Goal: Task Accomplishment & Management: Use online tool/utility

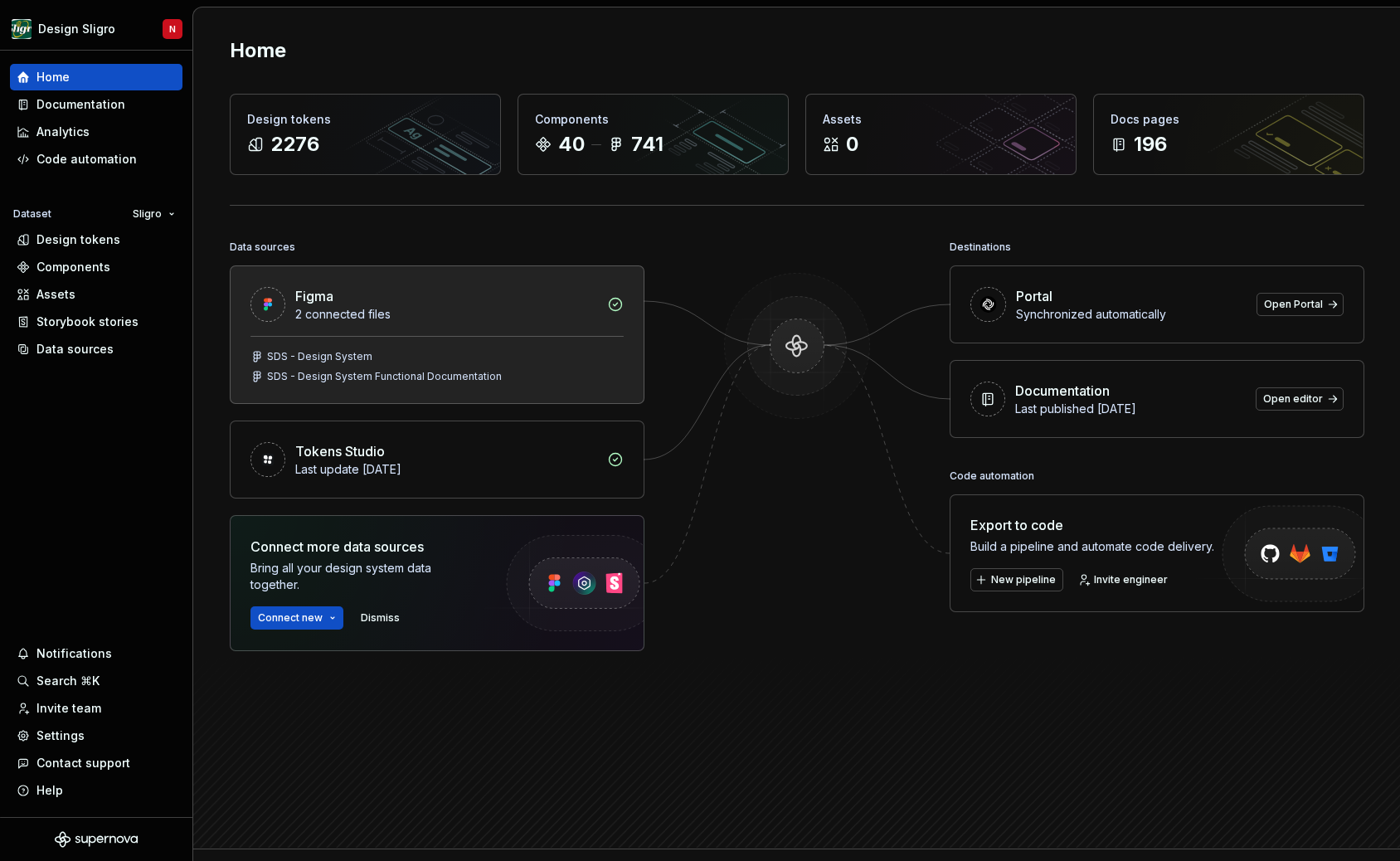
click at [459, 310] on div "2 connected files" at bounding box center [447, 315] width 302 height 17
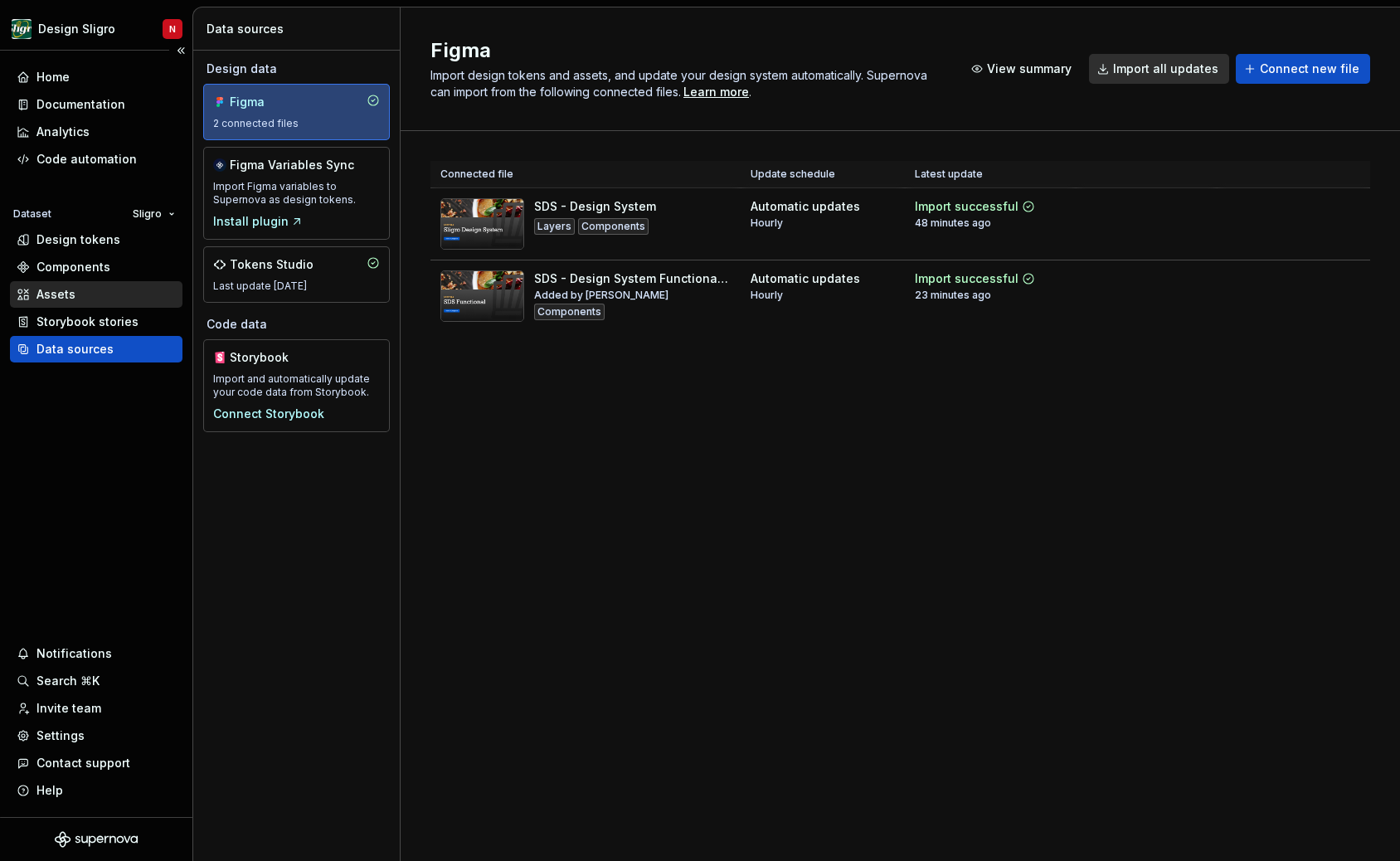
click at [66, 299] on div "Assets" at bounding box center [56, 295] width 39 height 17
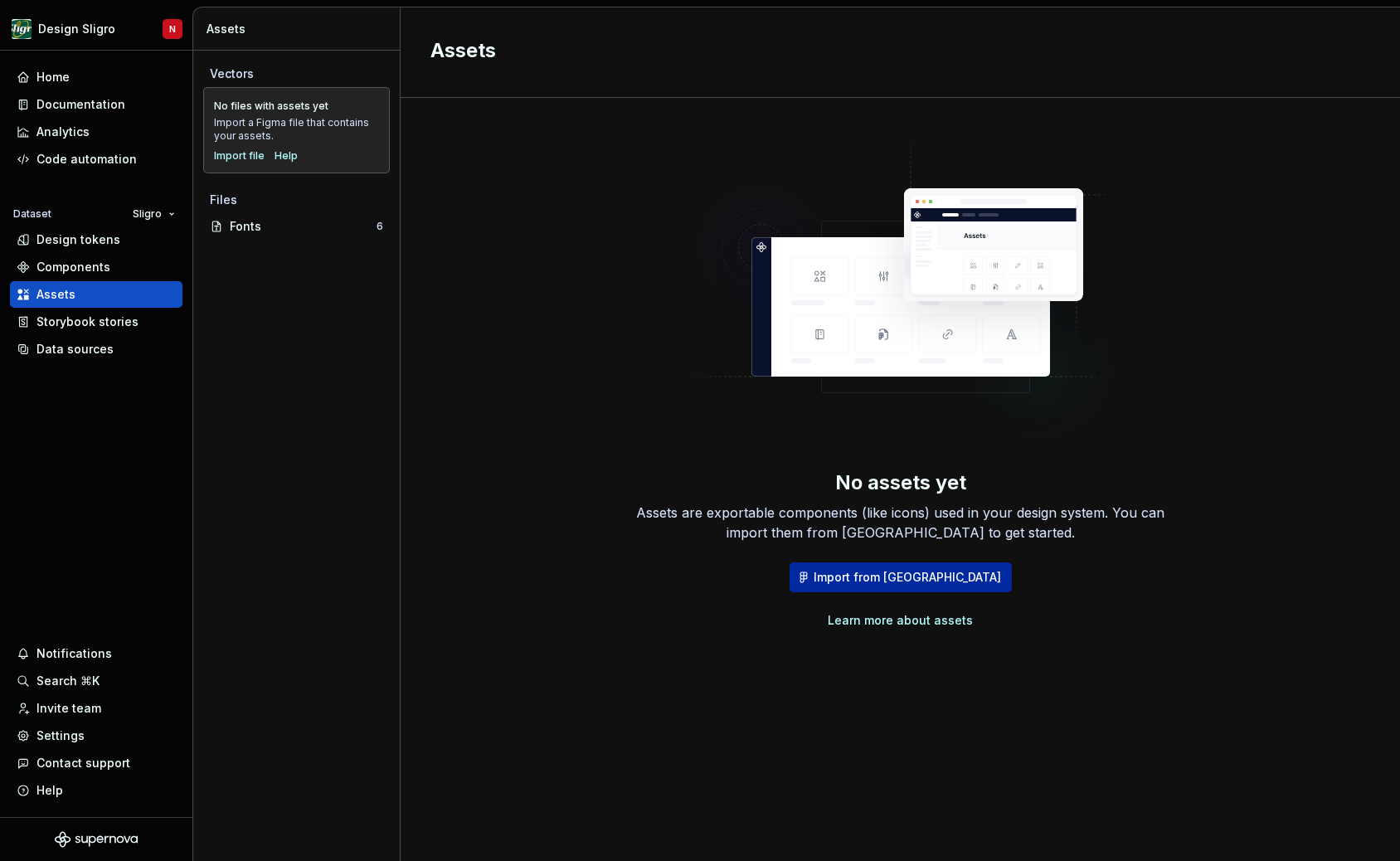
click at [908, 574] on span "Import from [GEOGRAPHIC_DATA]" at bounding box center [908, 577] width 188 height 17
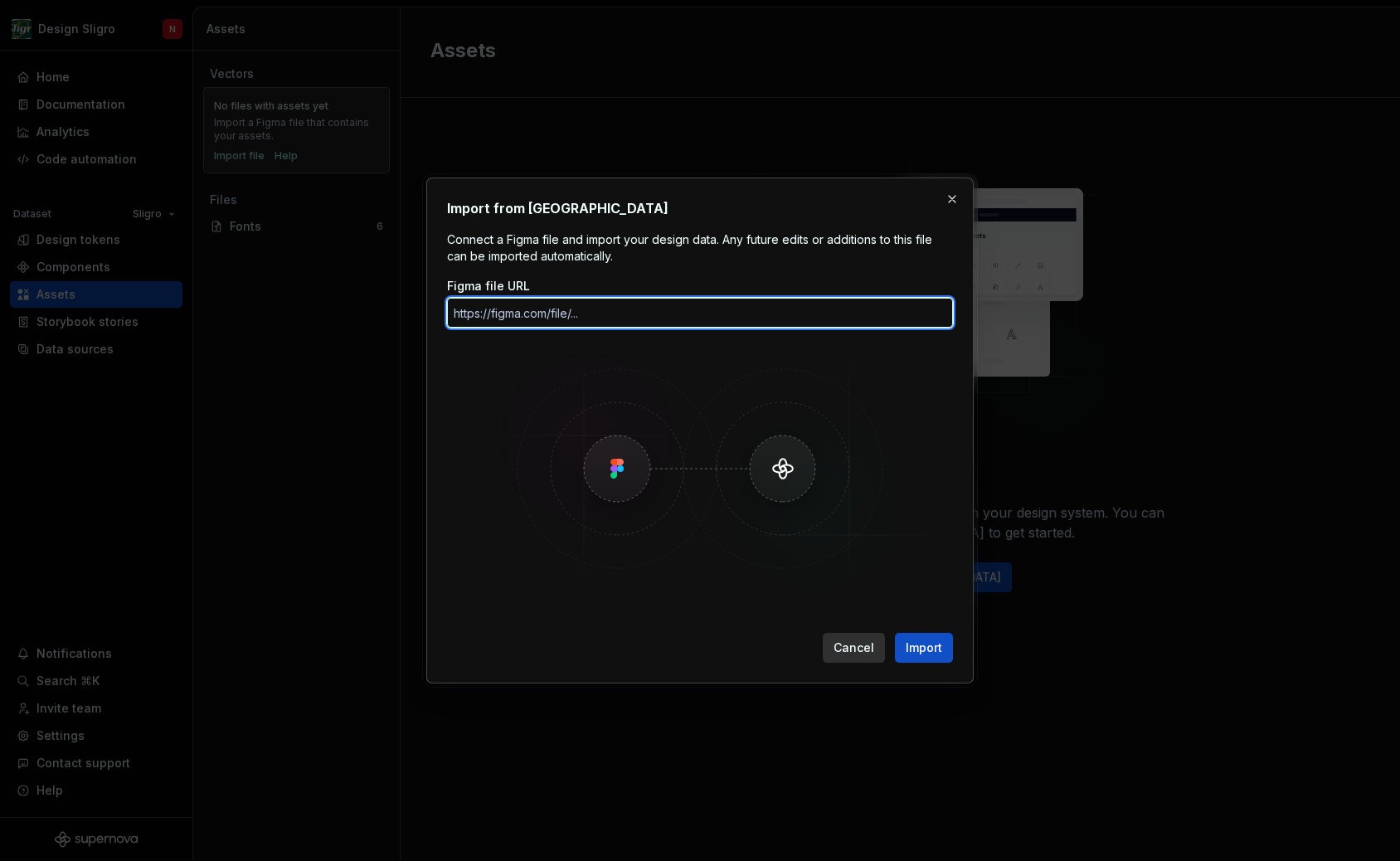
paste input "[URL][DOMAIN_NAME]"
type input "[URL][DOMAIN_NAME]"
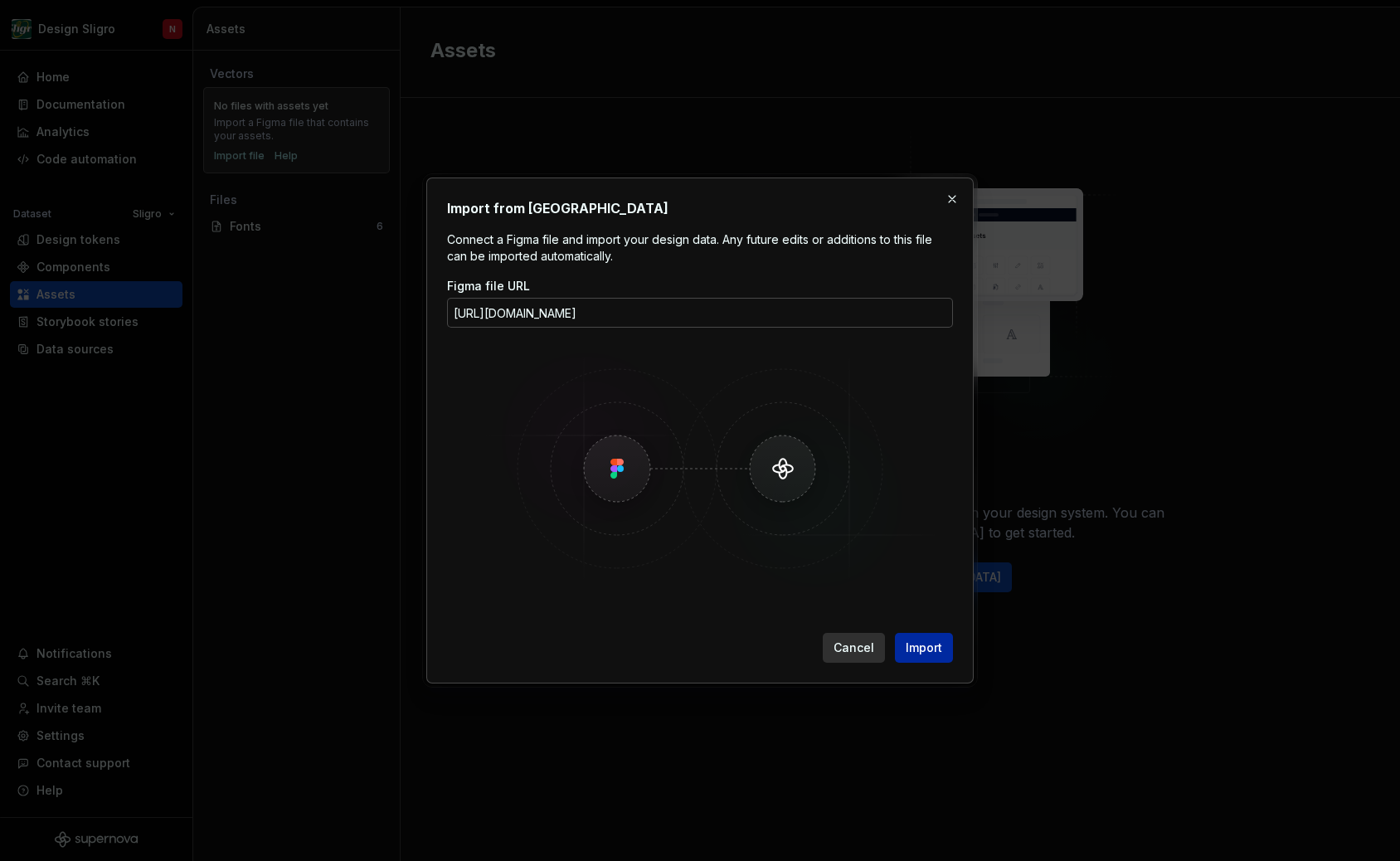
scroll to position [0, 0]
click at [931, 647] on span "Import" at bounding box center [924, 648] width 37 height 17
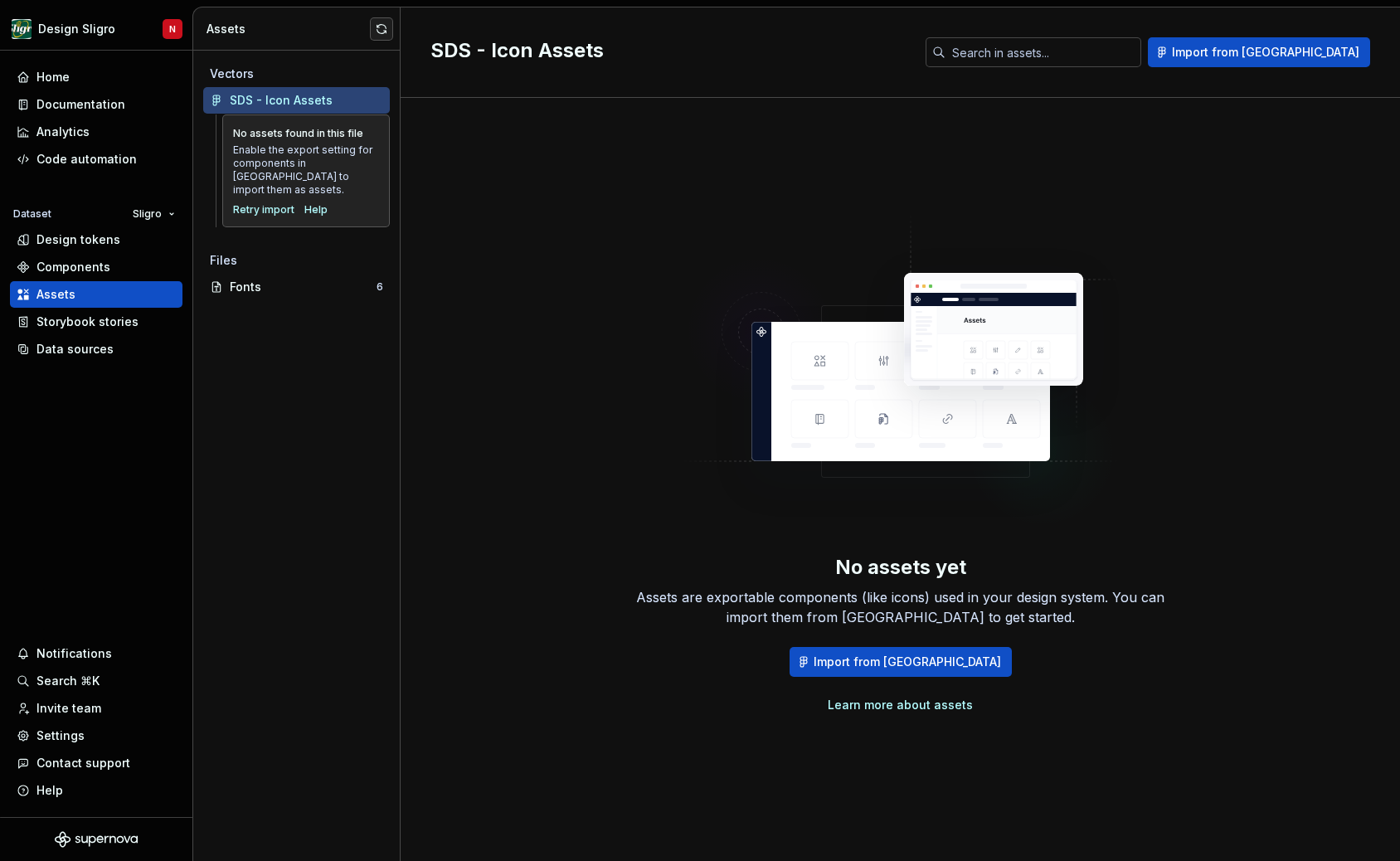
click at [336, 171] on div "Enable the export setting for components in [GEOGRAPHIC_DATA] to import them as…" at bounding box center [306, 170] width 146 height 53
click at [279, 203] on div "Retry import" at bounding box center [264, 210] width 61 height 13
click at [593, 321] on div "No assets yet Assets are exportable components (like icons) used in your design…" at bounding box center [900, 462] width 940 height 670
click at [309, 203] on div "Help" at bounding box center [316, 210] width 23 height 13
click at [474, 374] on div "No assets yet Assets are exportable components (like icons) used in your design…" at bounding box center [900, 462] width 940 height 670
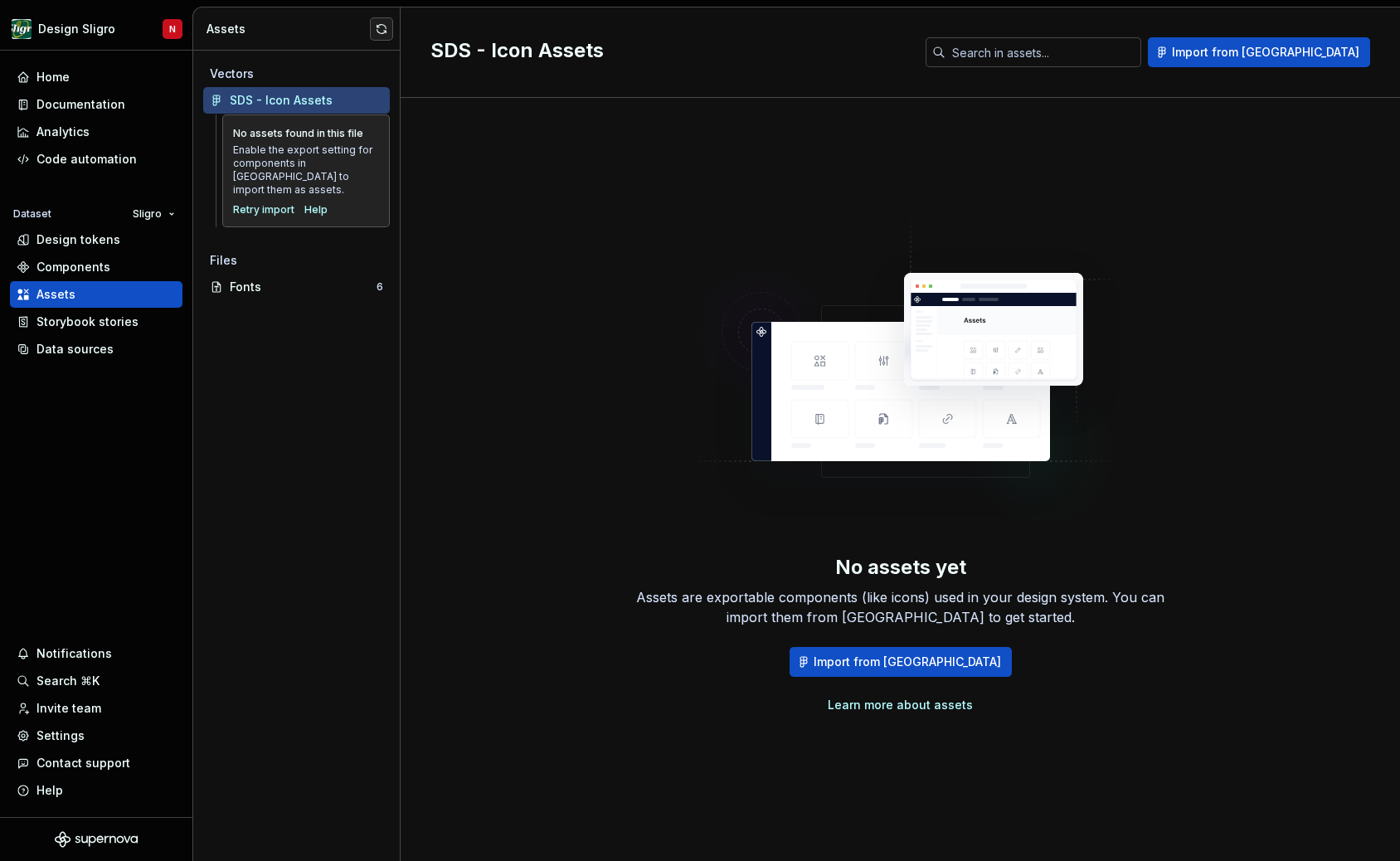
click at [637, 183] on div "No assets yet Assets are exportable components (like icons) used in your design…" at bounding box center [900, 462] width 940 height 670
click at [241, 279] on div "Fonts" at bounding box center [303, 287] width 147 height 17
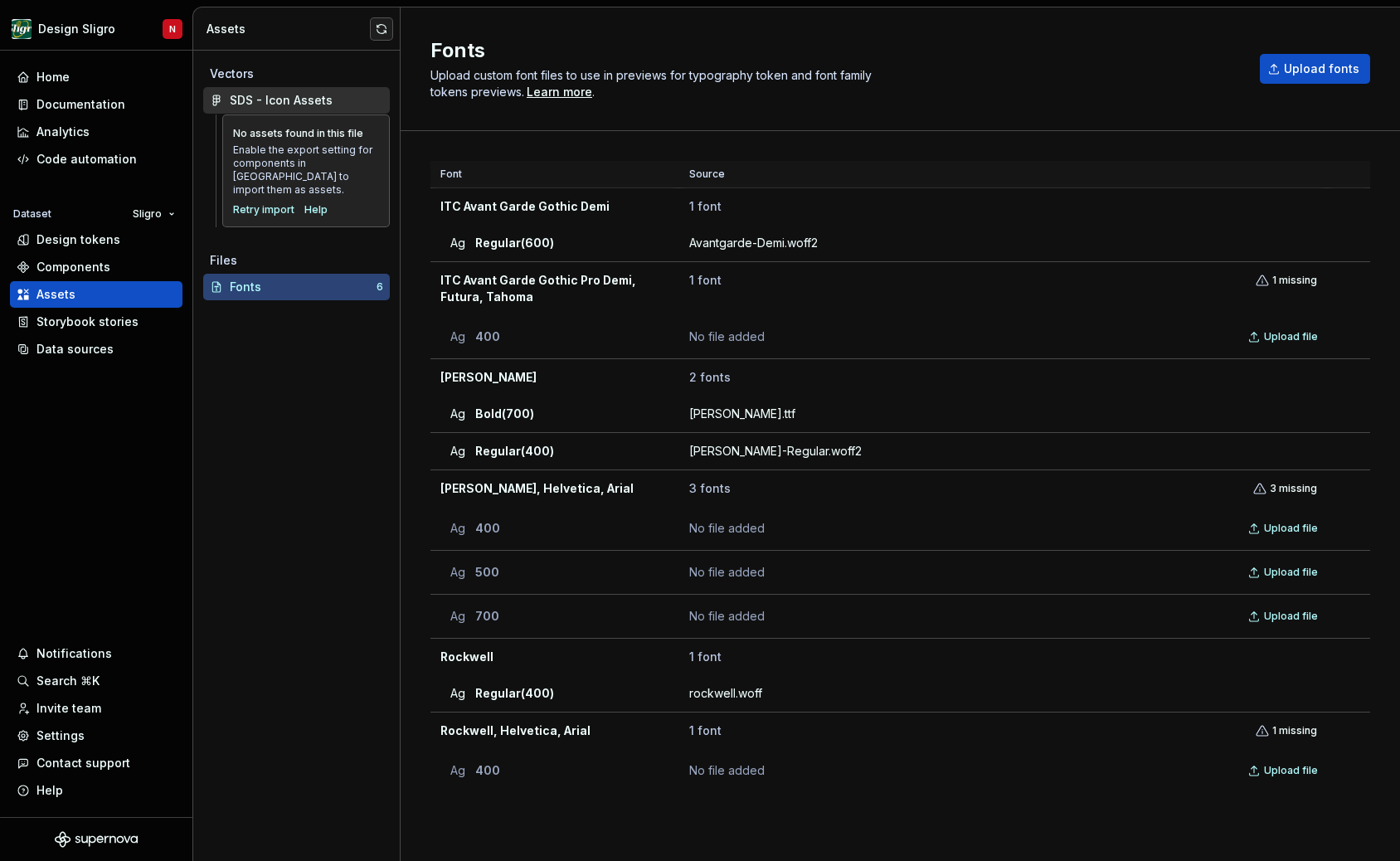
click at [287, 100] on div "SDS - Icon Assets" at bounding box center [281, 100] width 103 height 17
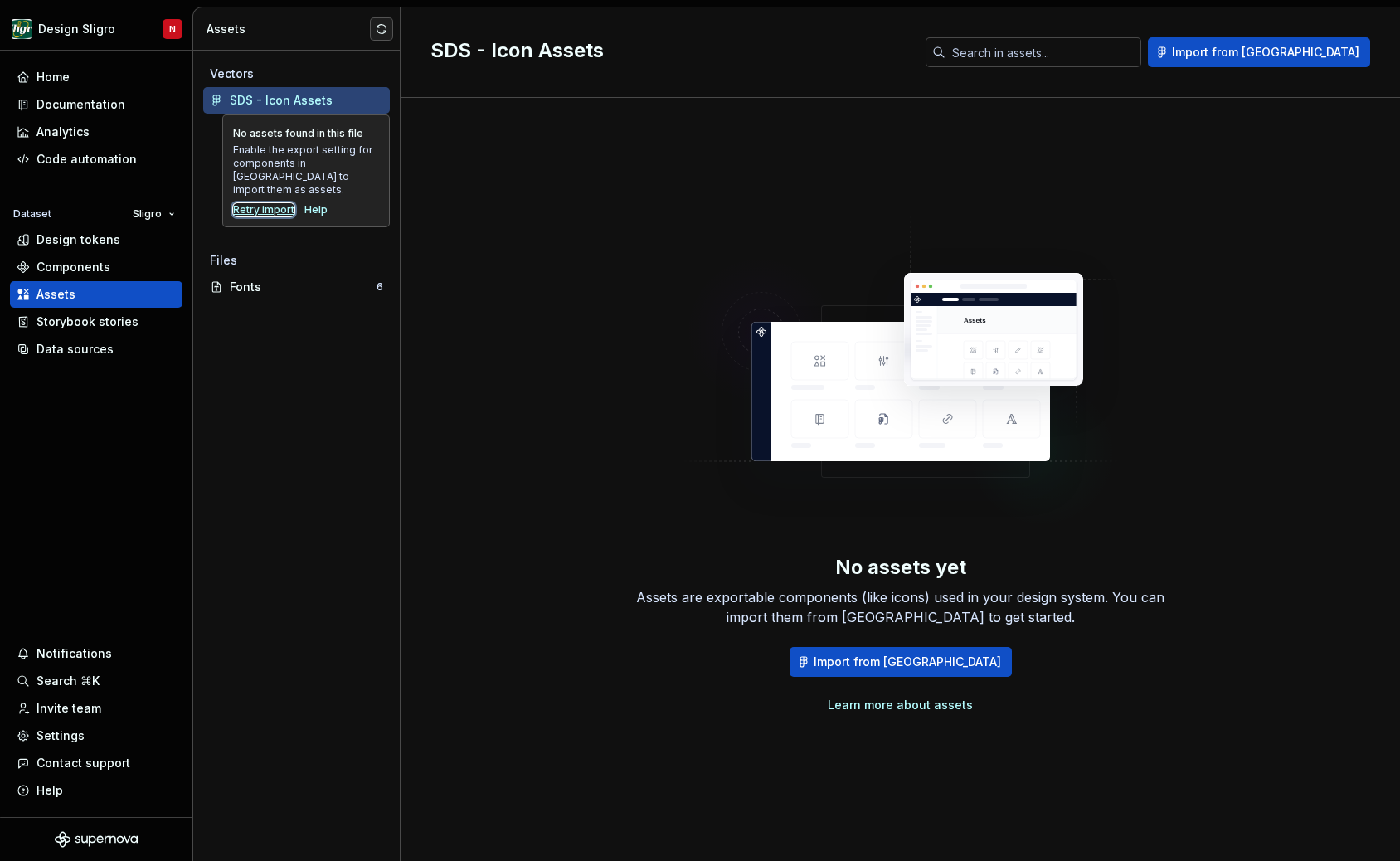
click at [257, 203] on div "Retry import" at bounding box center [264, 210] width 61 height 13
click at [72, 358] on div "Data sources" at bounding box center [96, 350] width 173 height 27
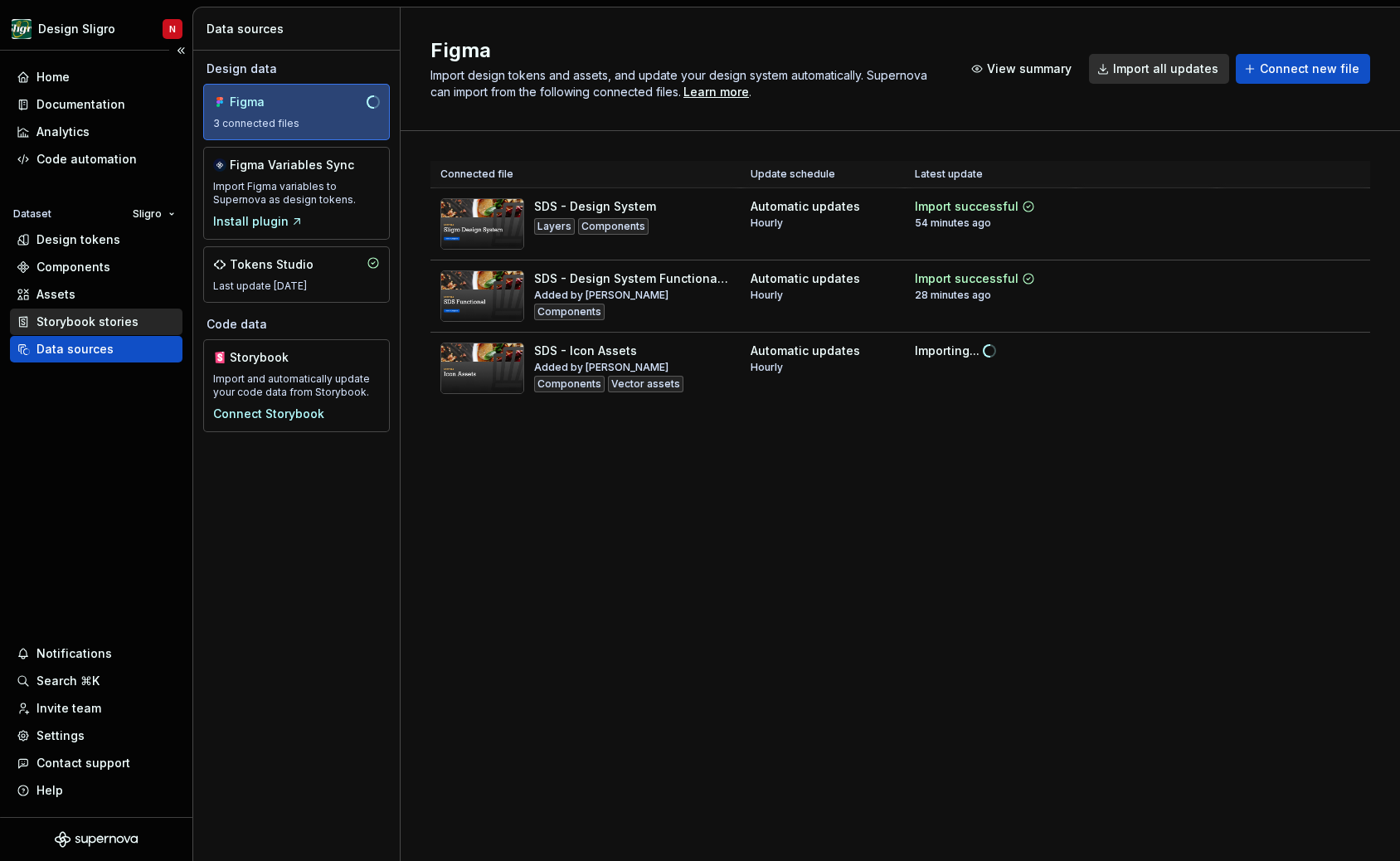
click at [76, 330] on div "Storybook stories" at bounding box center [87, 322] width 102 height 17
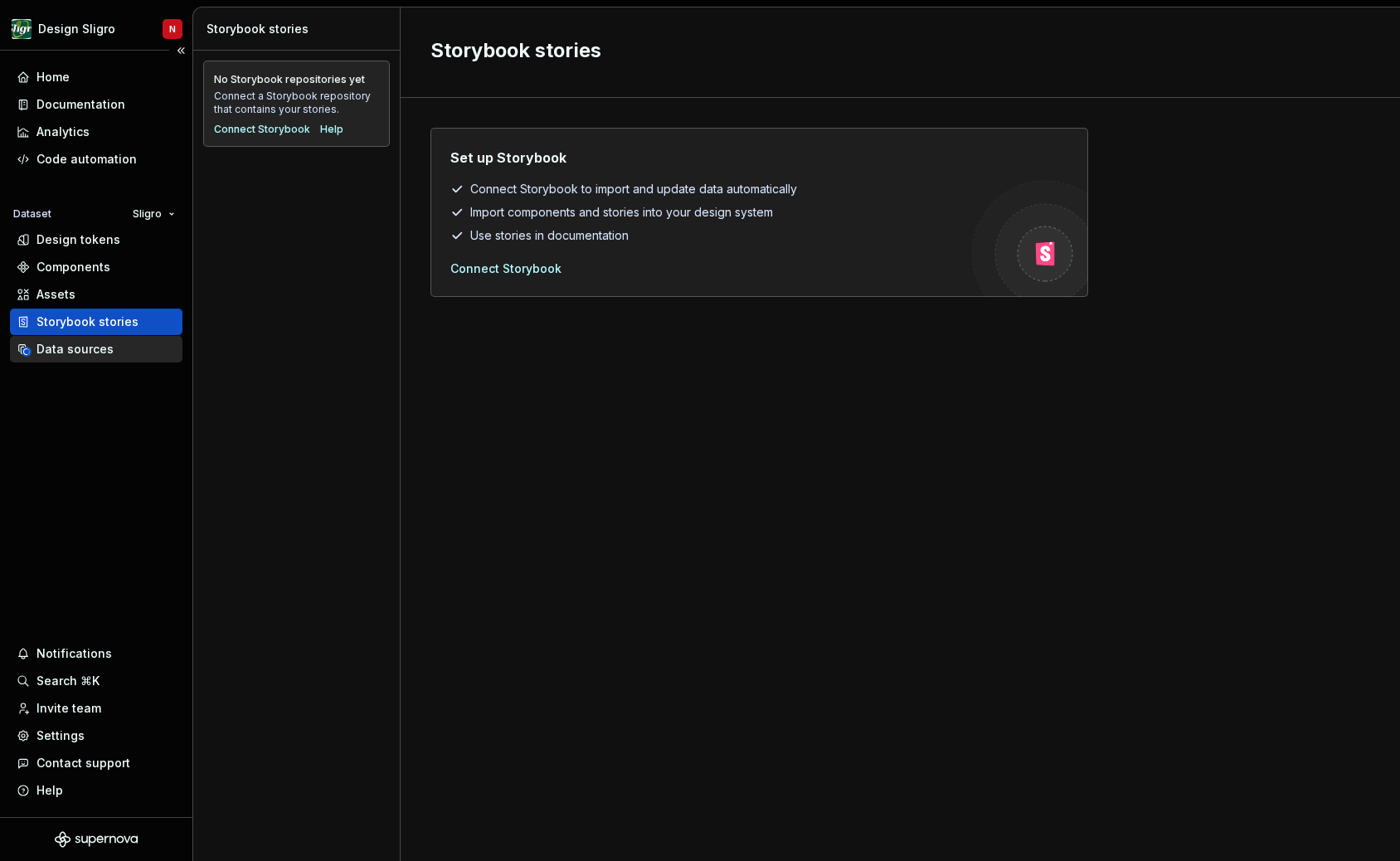
click at [58, 350] on div "Data sources" at bounding box center [75, 350] width 77 height 17
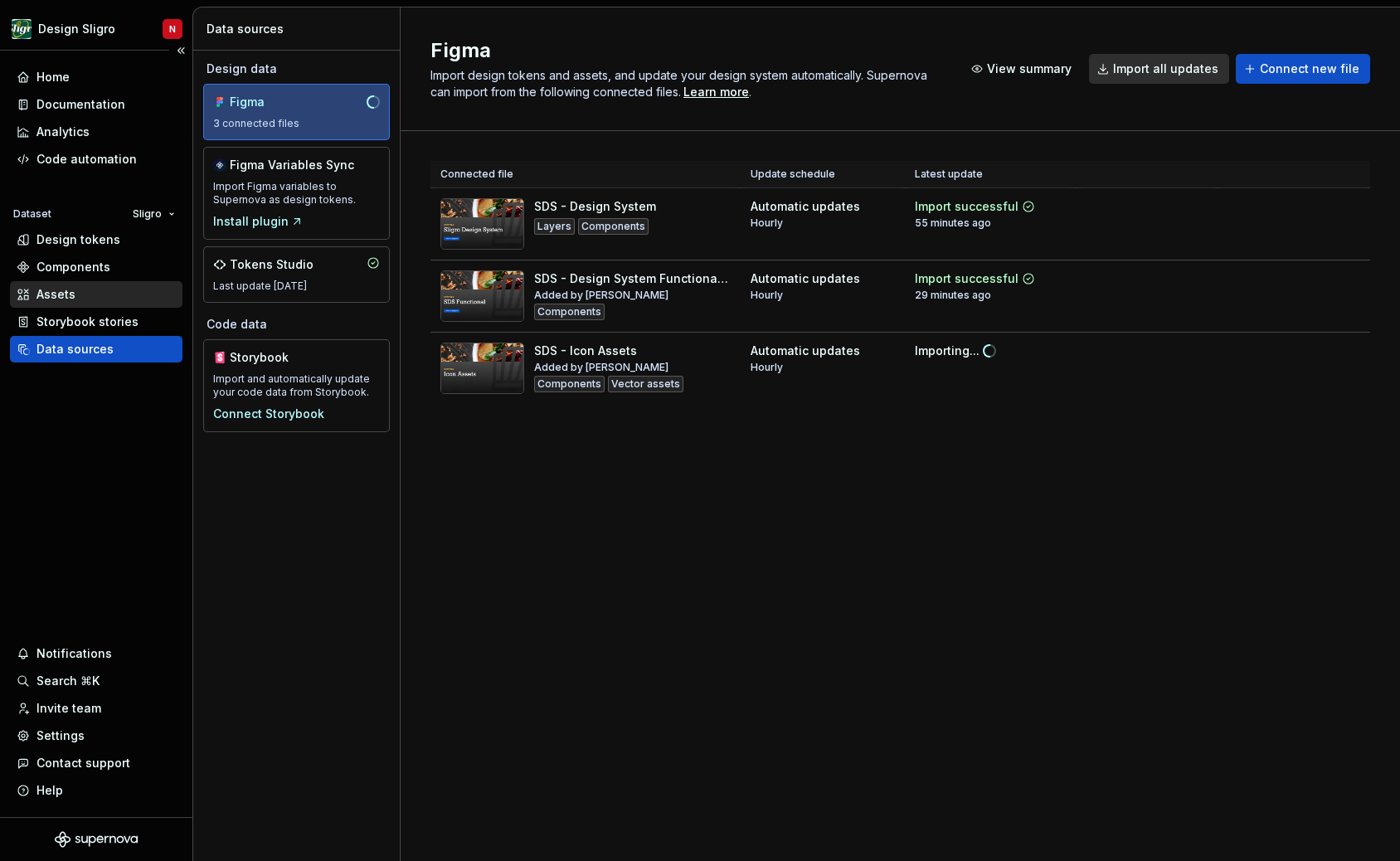
click at [55, 294] on div "Assets" at bounding box center [56, 295] width 39 height 17
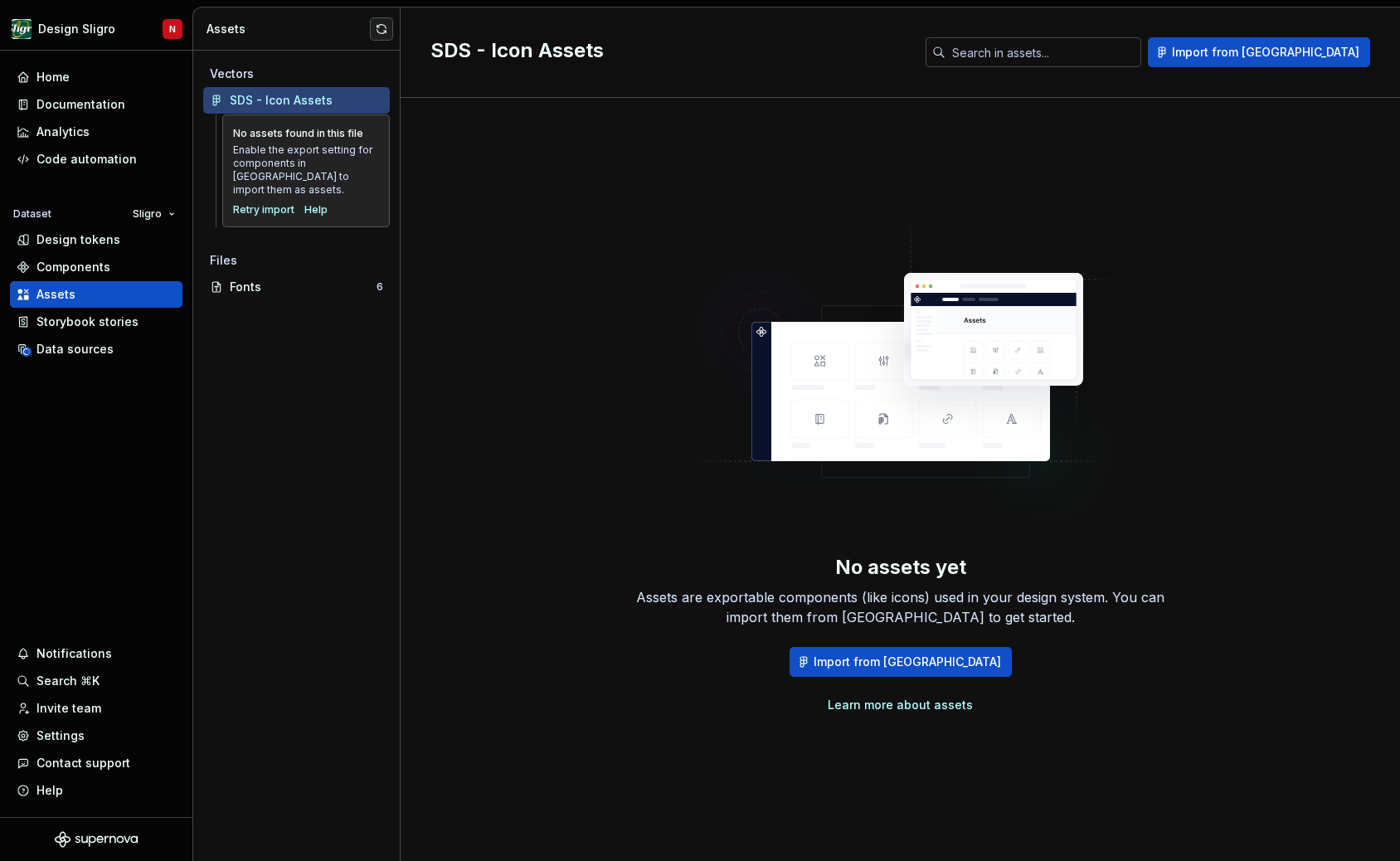
click at [929, 707] on link "Learn more about assets" at bounding box center [900, 705] width 145 height 17
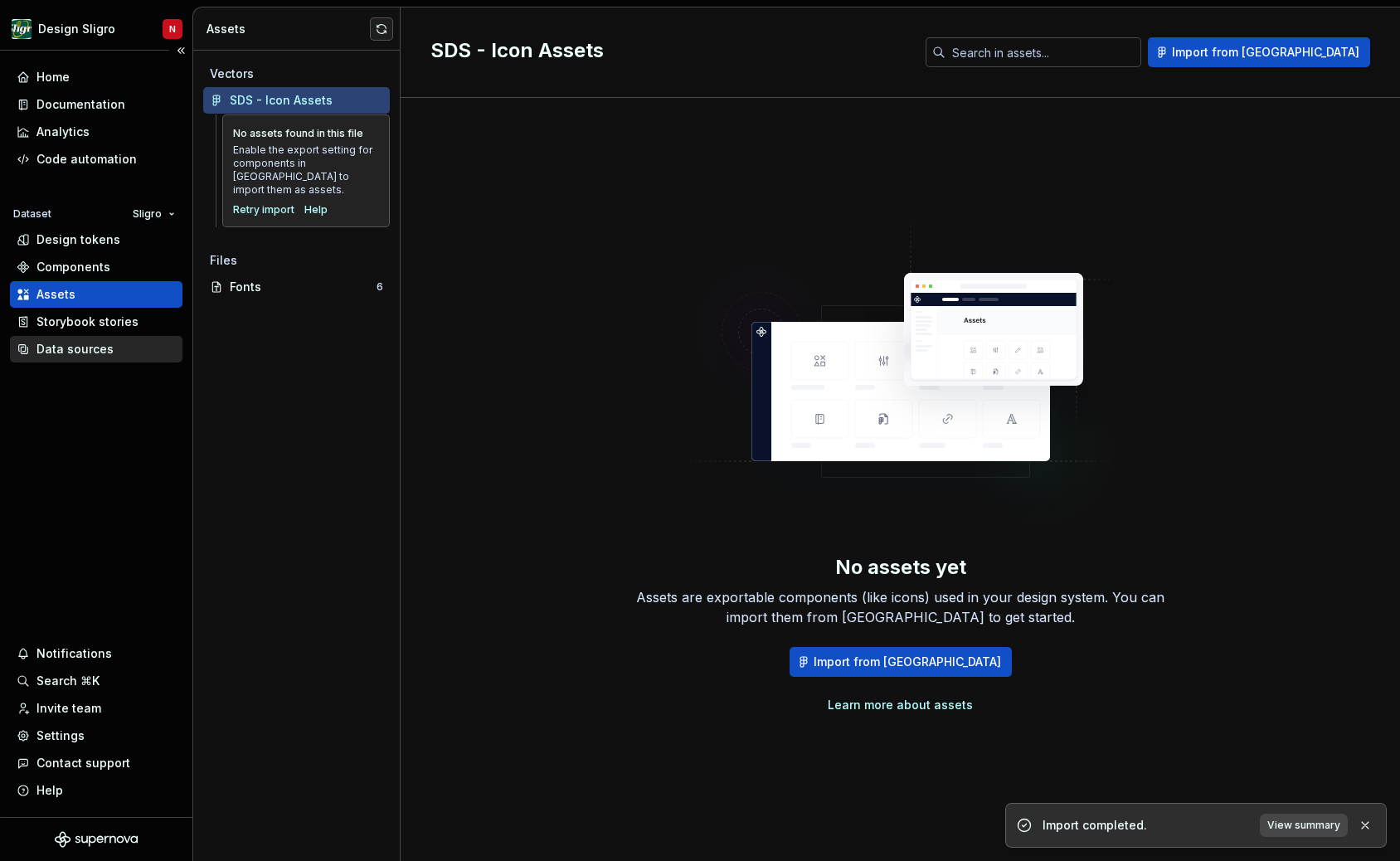
click at [61, 348] on div "Data sources" at bounding box center [75, 350] width 77 height 17
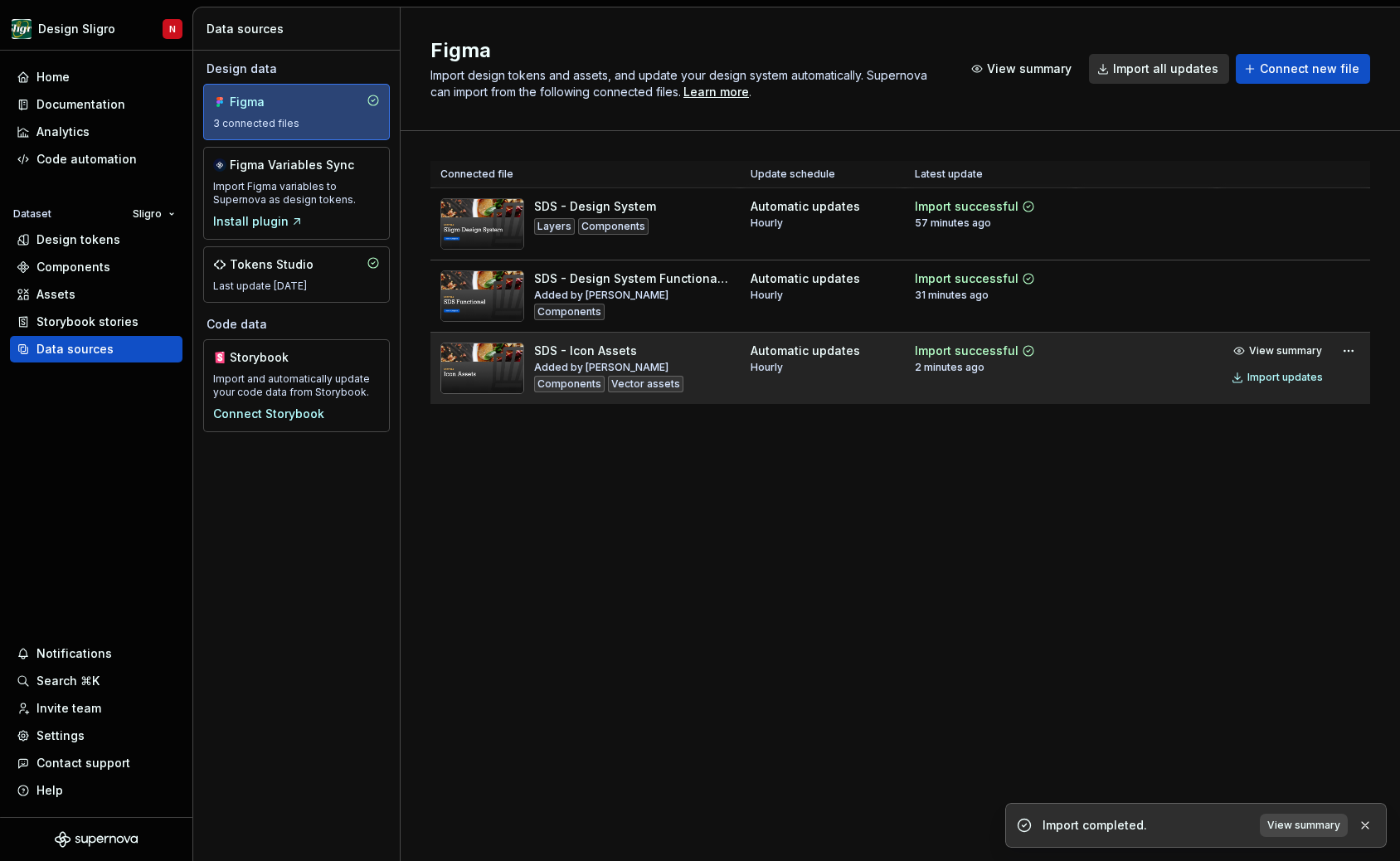
click at [809, 349] on div "Automatic updates" at bounding box center [805, 351] width 110 height 17
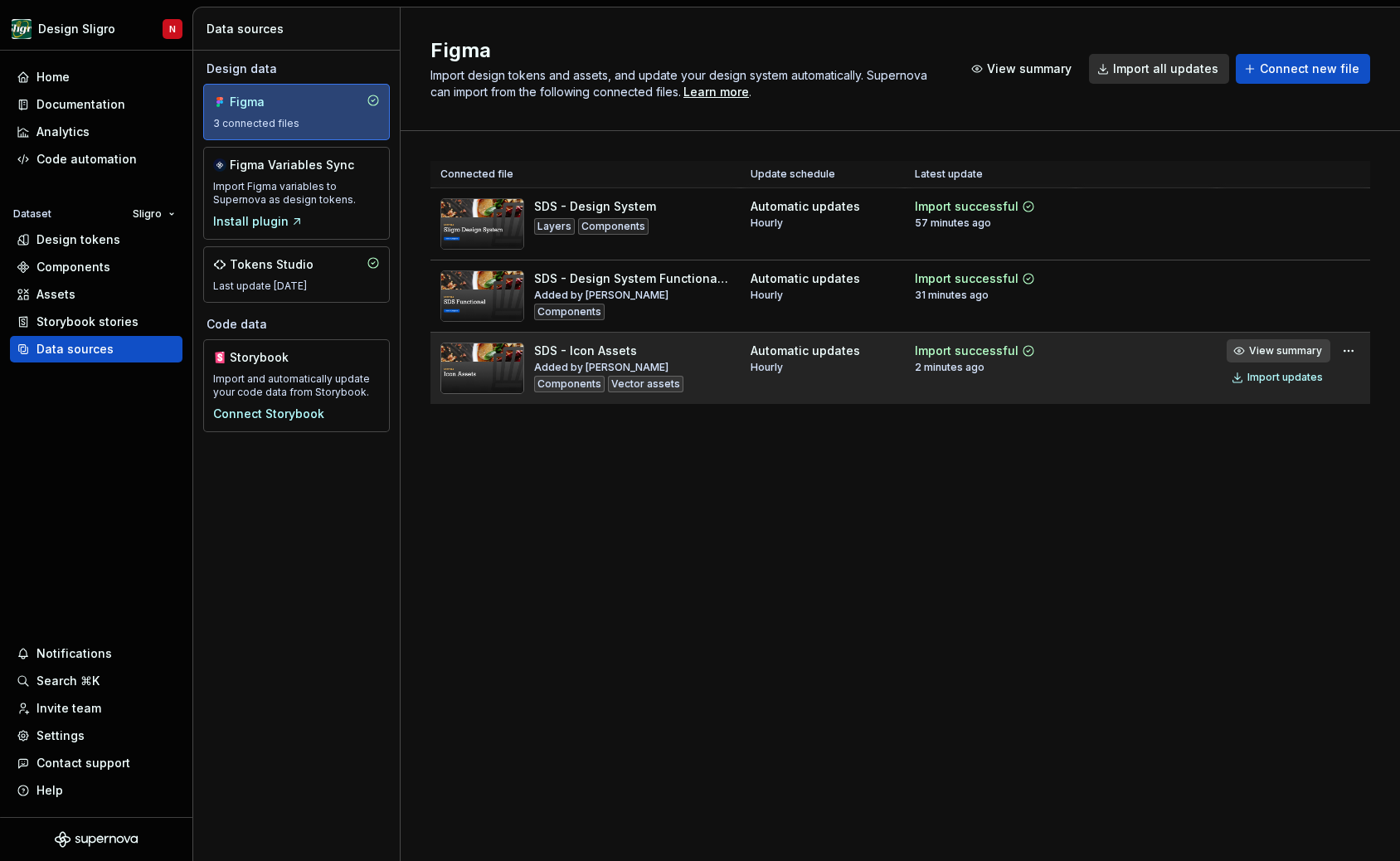
click at [1291, 351] on span "View summary" at bounding box center [1285, 351] width 73 height 13
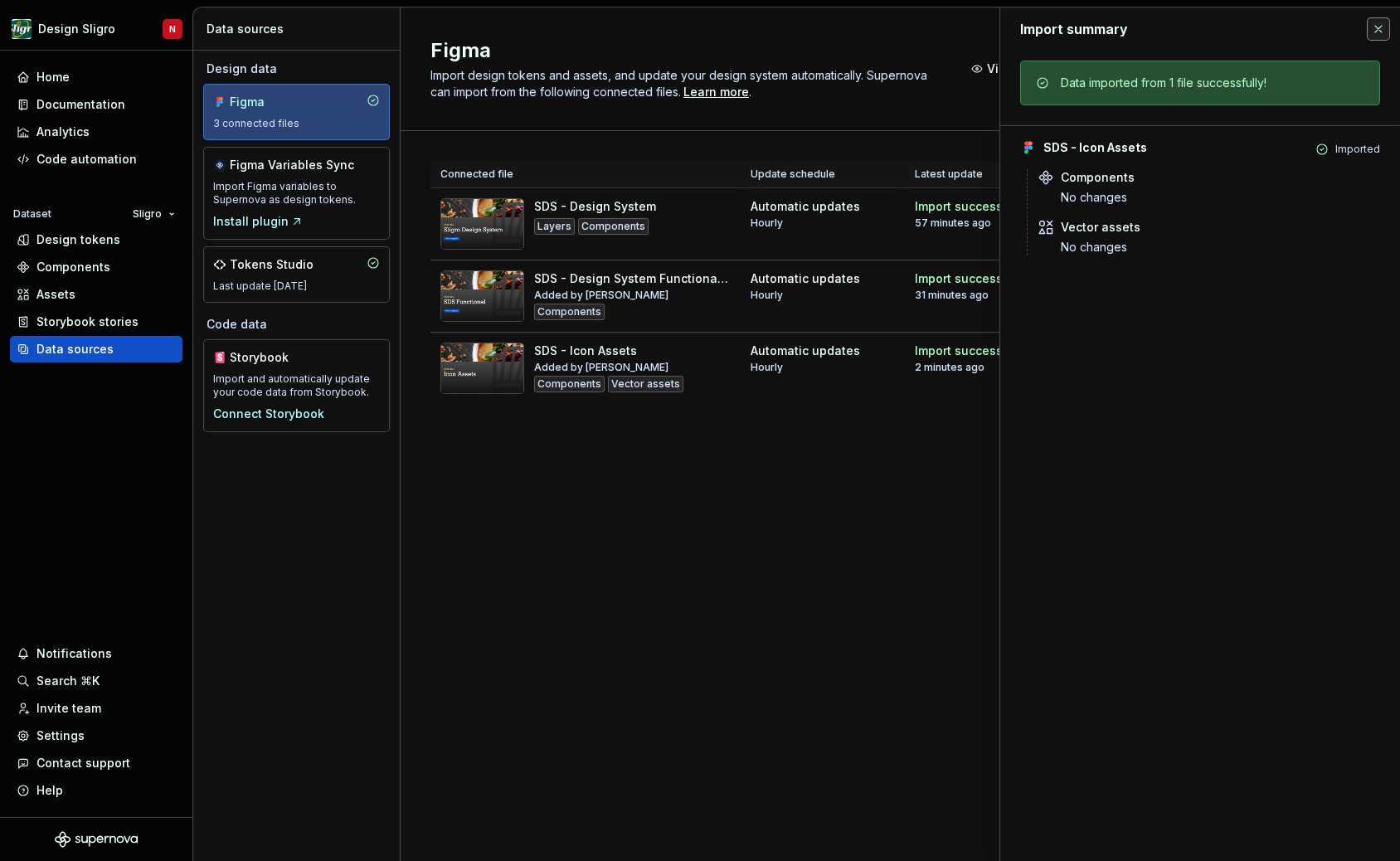
click at [1378, 34] on button "button" at bounding box center [1378, 29] width 23 height 23
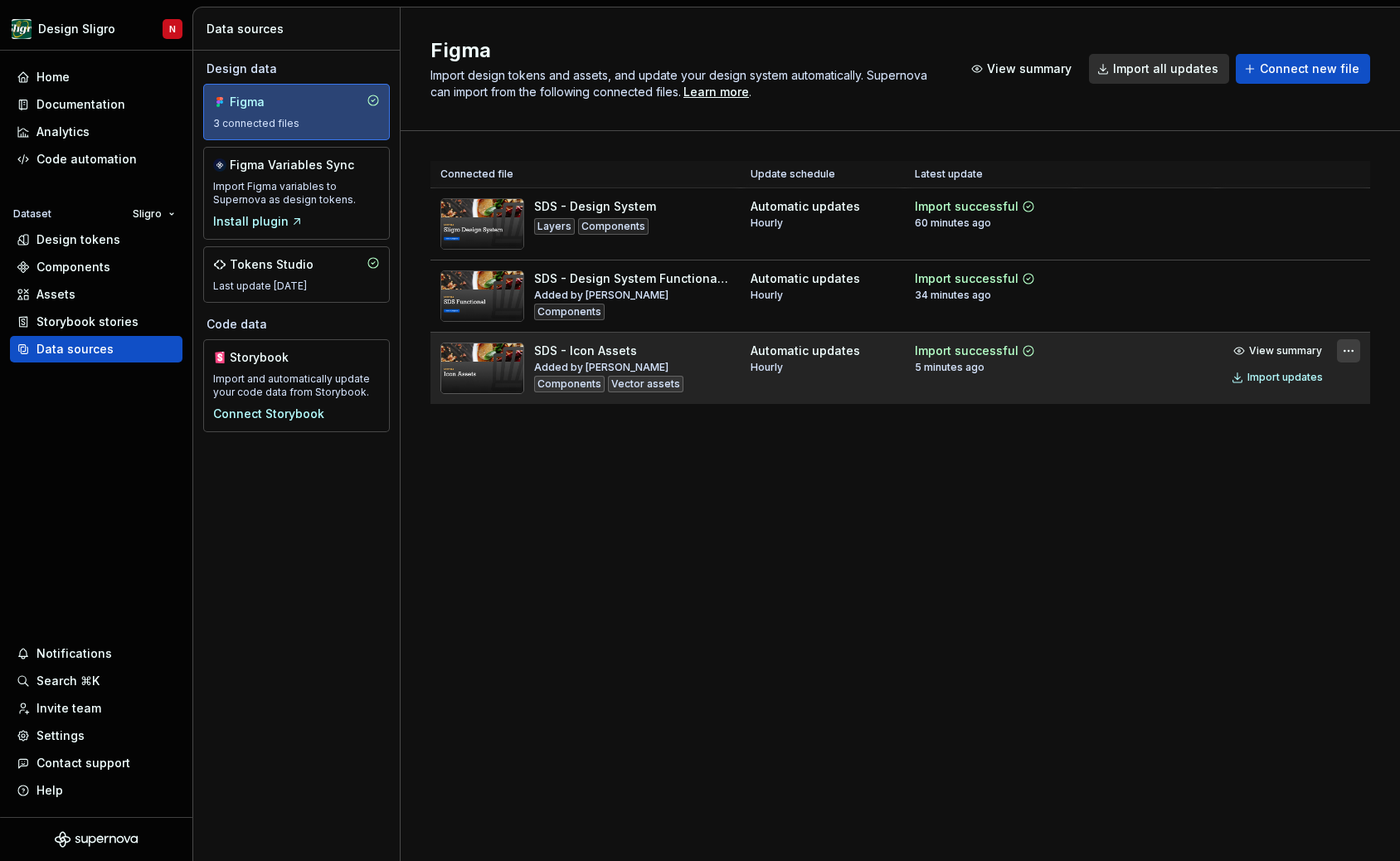
click at [1345, 346] on html "Design Sligro N Home Documentation Analytics Code automation Dataset Sligro Des…" at bounding box center [700, 430] width 1400 height 861
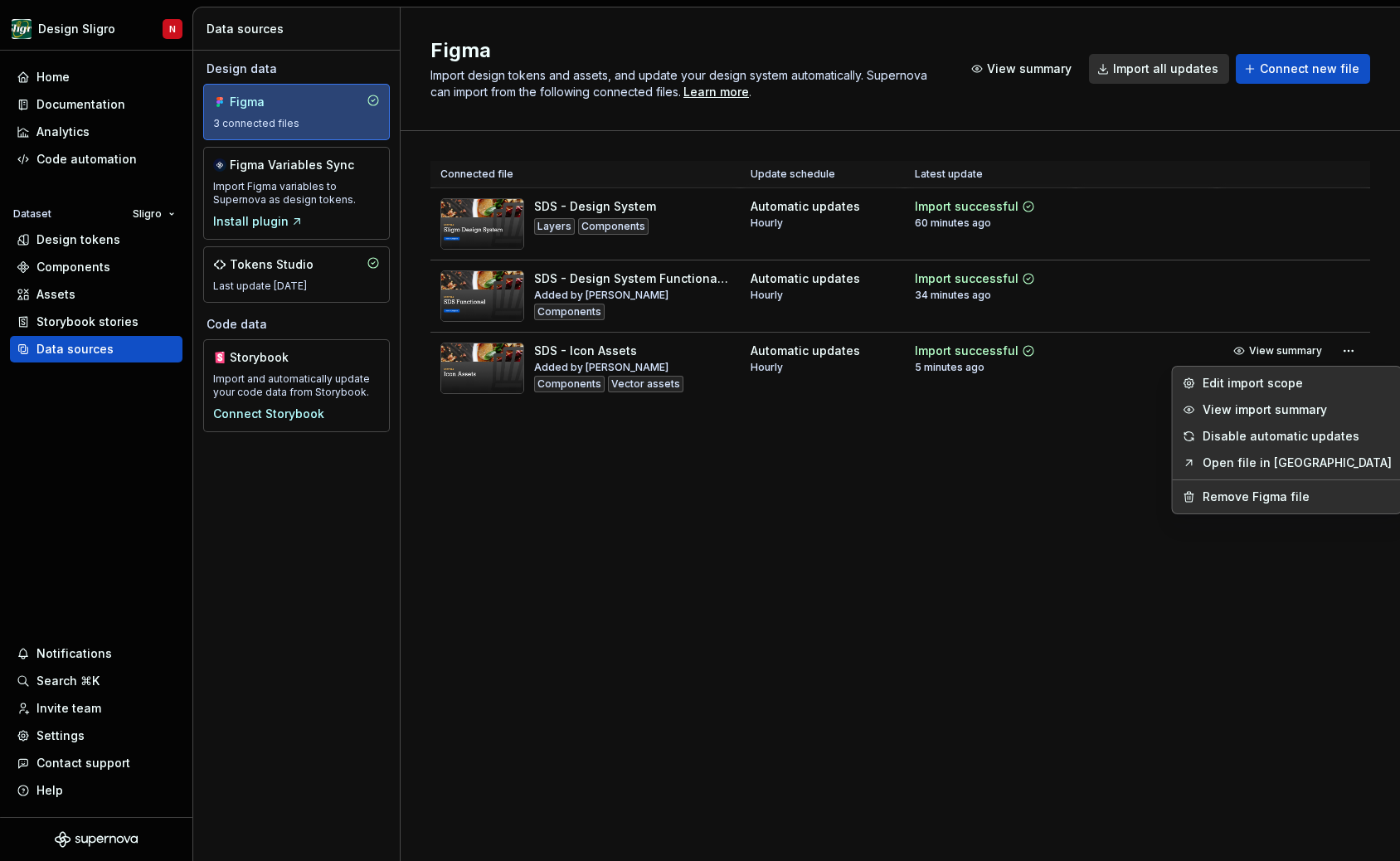
click at [916, 511] on html "Design Sligro N Home Documentation Analytics Code automation Dataset Sligro Des…" at bounding box center [700, 430] width 1400 height 861
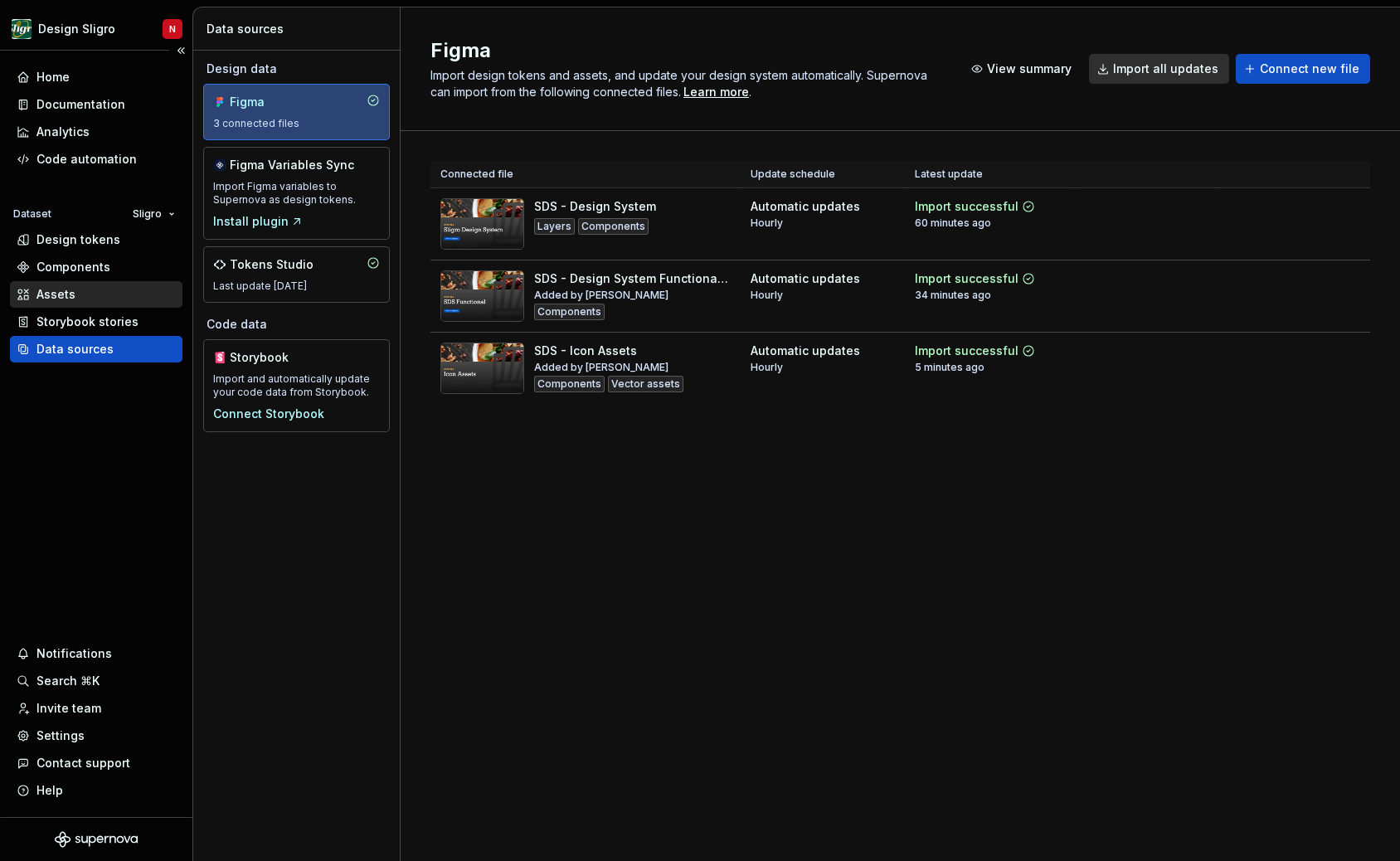
click at [64, 301] on div "Assets" at bounding box center [56, 295] width 39 height 17
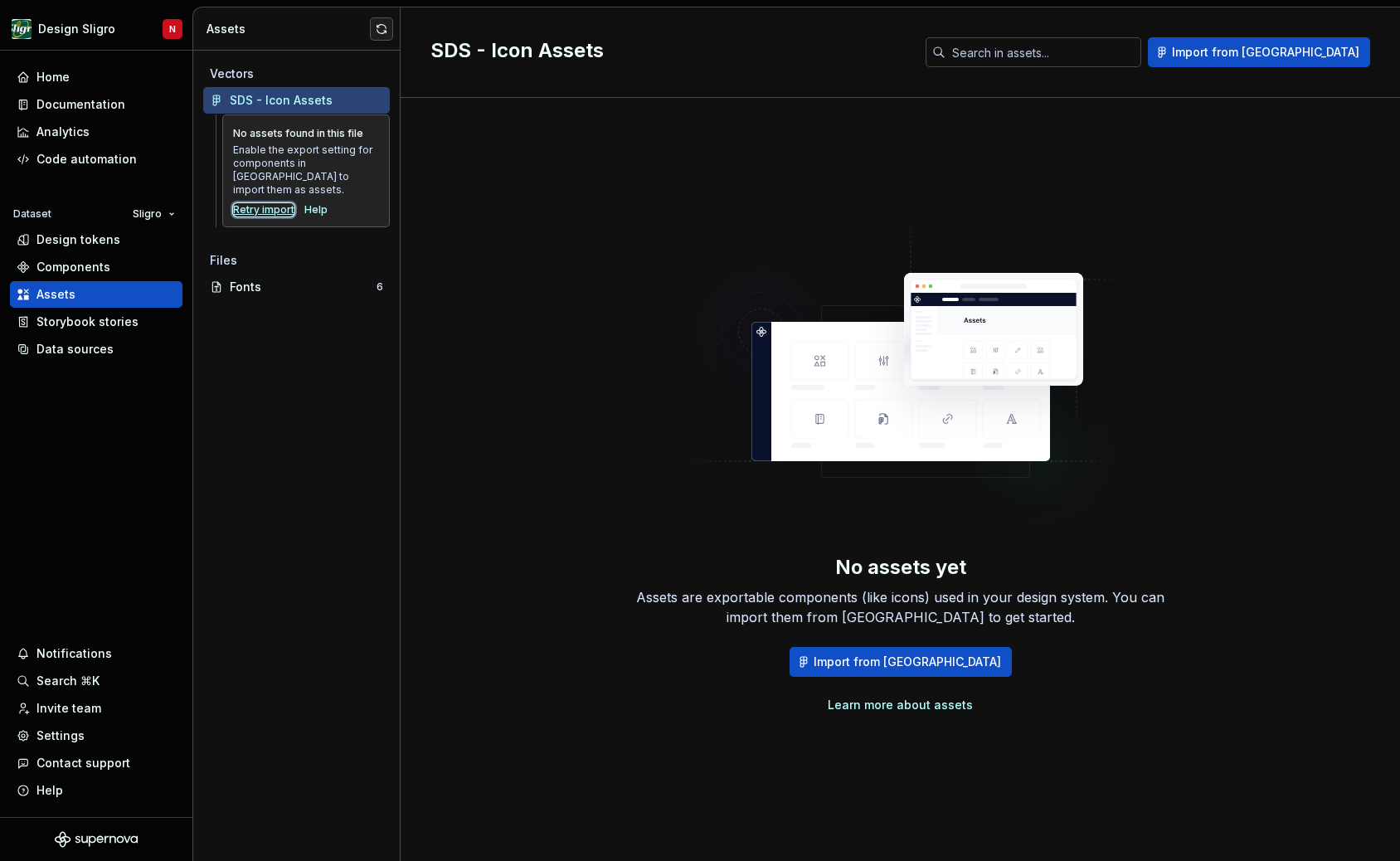
click at [267, 203] on div "Retry import" at bounding box center [264, 210] width 61 height 13
click at [66, 349] on div "Data sources" at bounding box center [75, 350] width 77 height 17
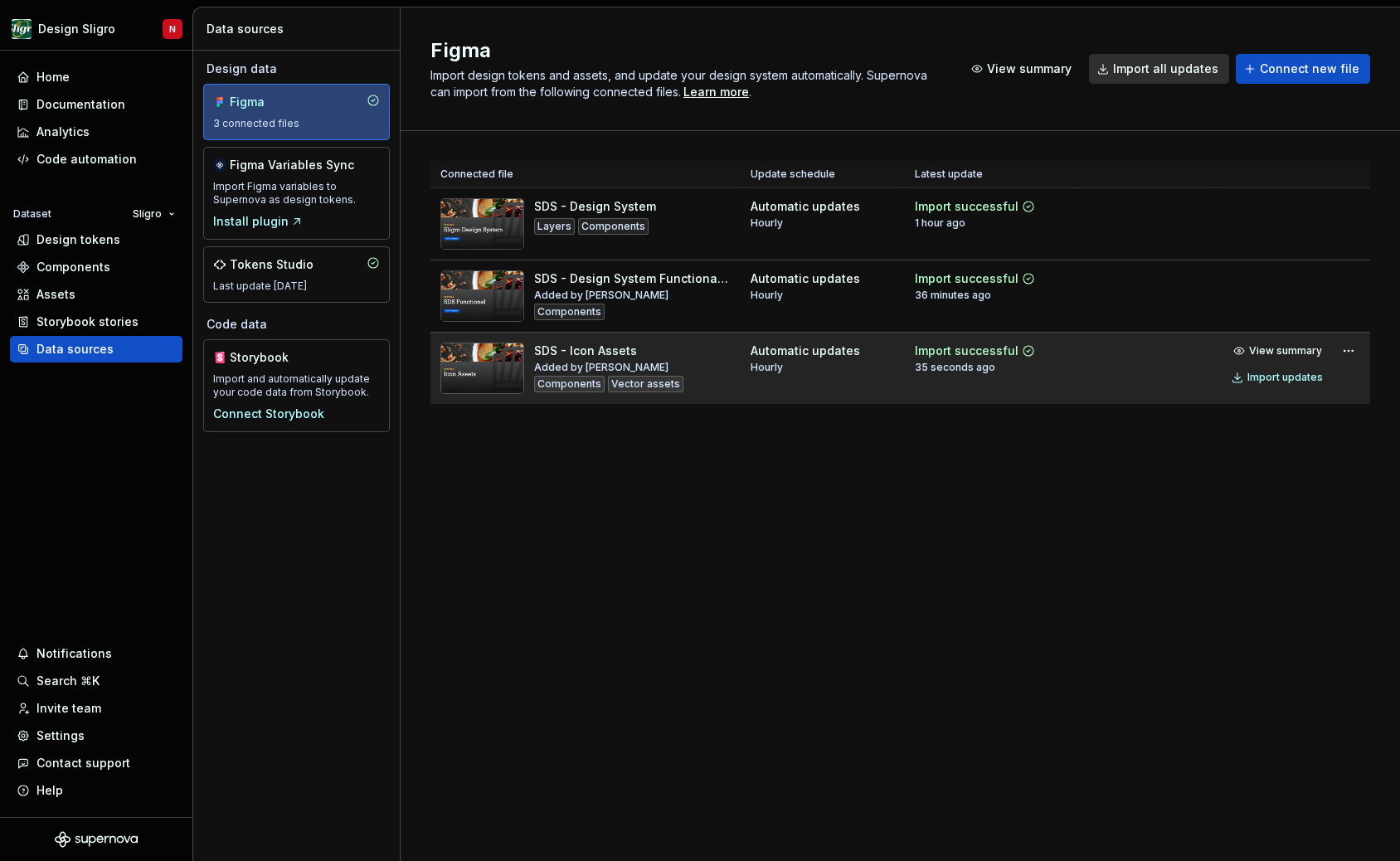
click at [699, 365] on div "SDS - Icon Assets Added by [PERSON_NAME] Vector assets" at bounding box center [585, 369] width 291 height 51
click at [1294, 350] on span "View summary" at bounding box center [1285, 351] width 73 height 13
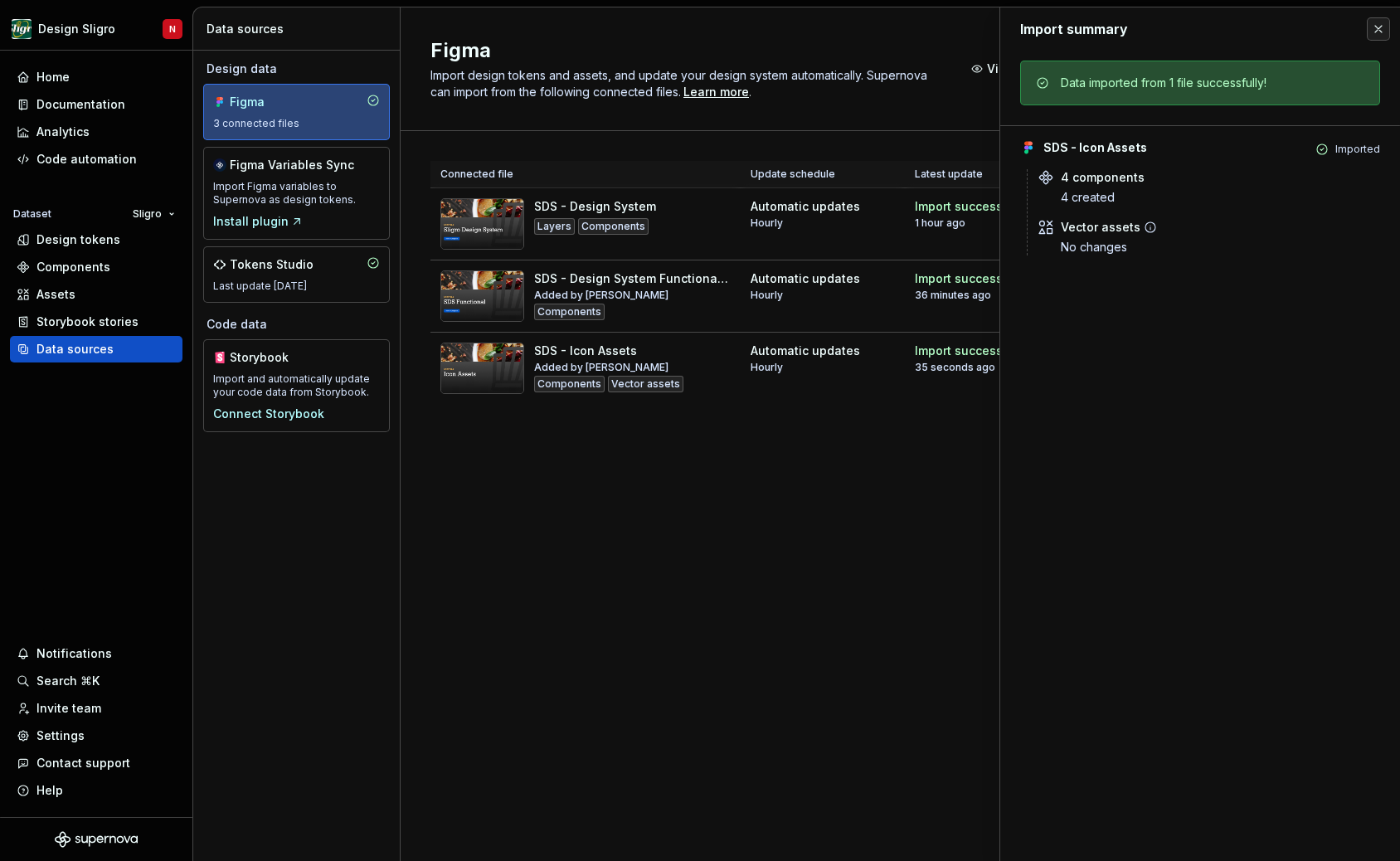
click at [1075, 252] on div "No changes" at bounding box center [1221, 247] width 320 height 17
click at [1150, 225] on icon at bounding box center [1151, 227] width 13 height 13
click at [1147, 227] on icon at bounding box center [1151, 227] width 13 height 13
click at [1149, 229] on icon at bounding box center [1151, 227] width 13 height 13
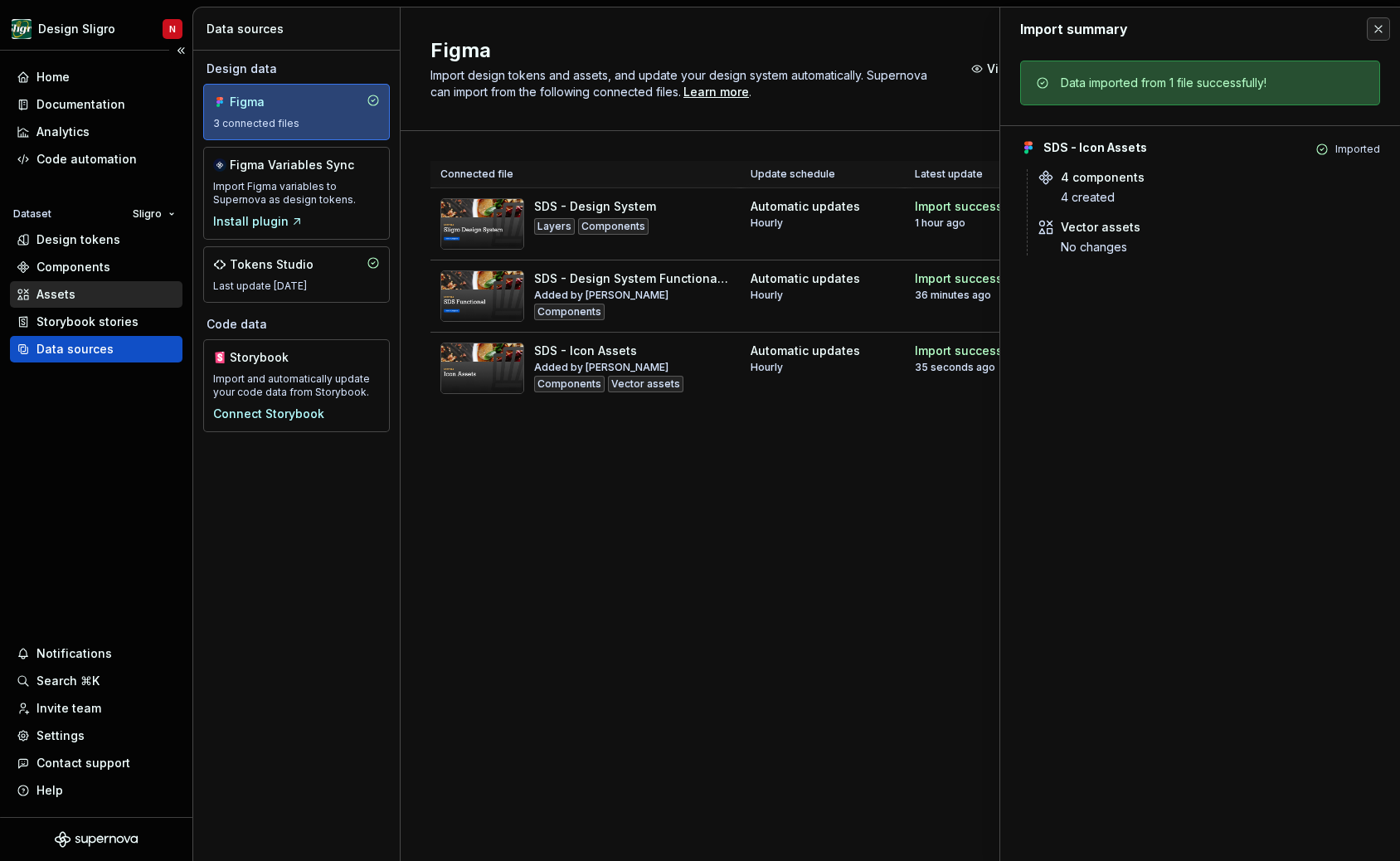
click at [85, 290] on div "Assets" at bounding box center [96, 295] width 159 height 17
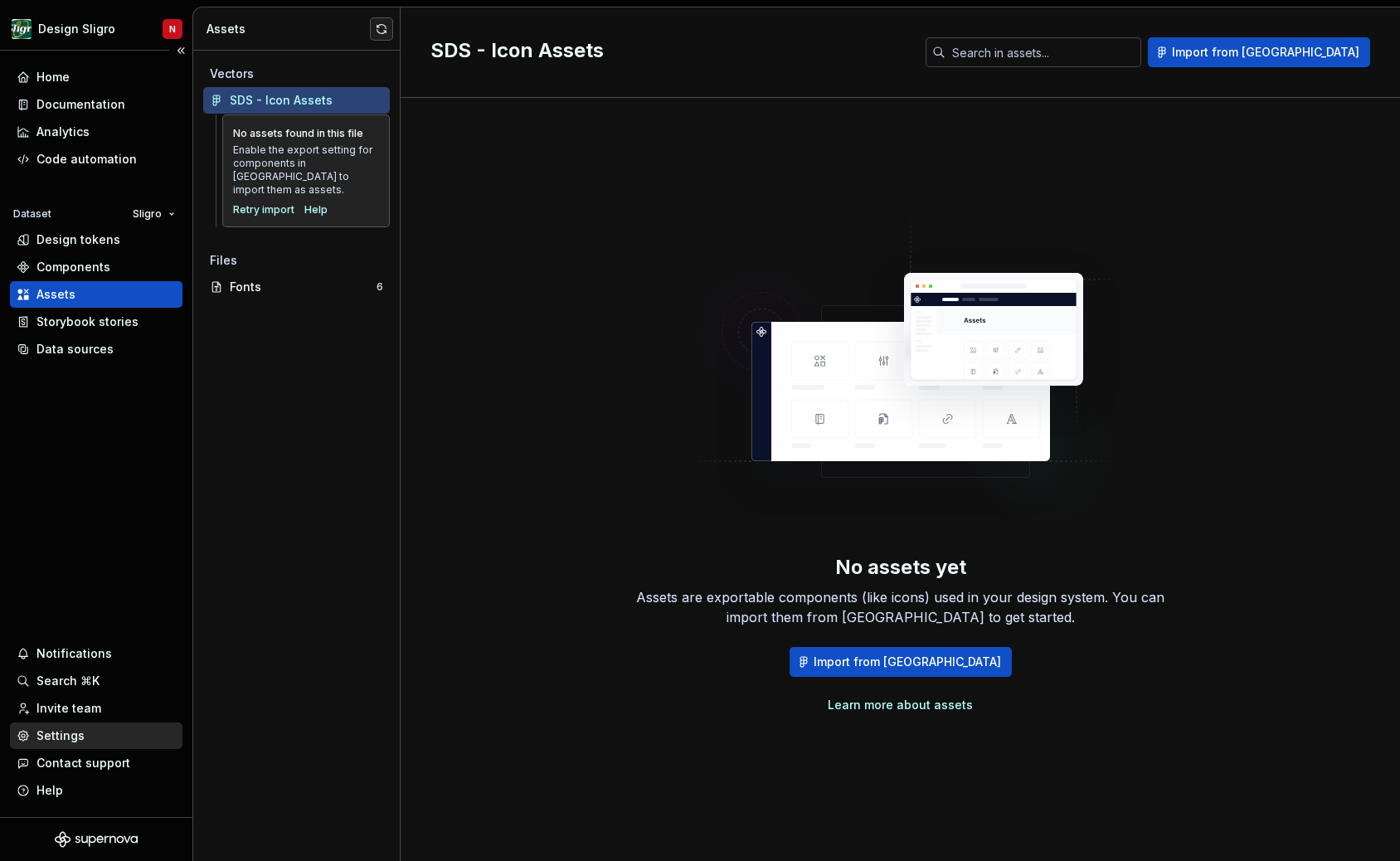
click at [70, 737] on div "Settings" at bounding box center [61, 736] width 48 height 17
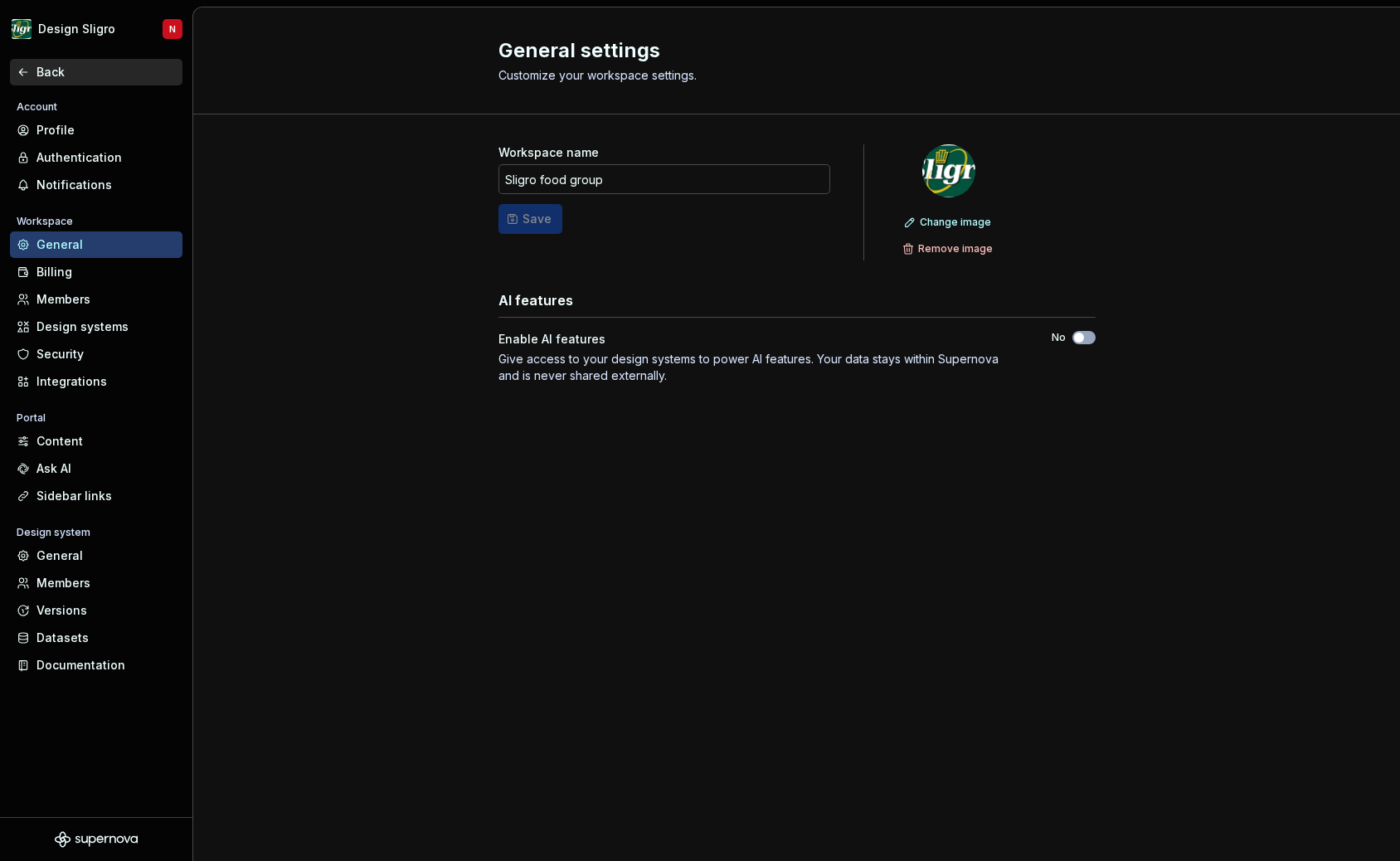
click at [17, 81] on div "Back" at bounding box center [96, 72] width 173 height 27
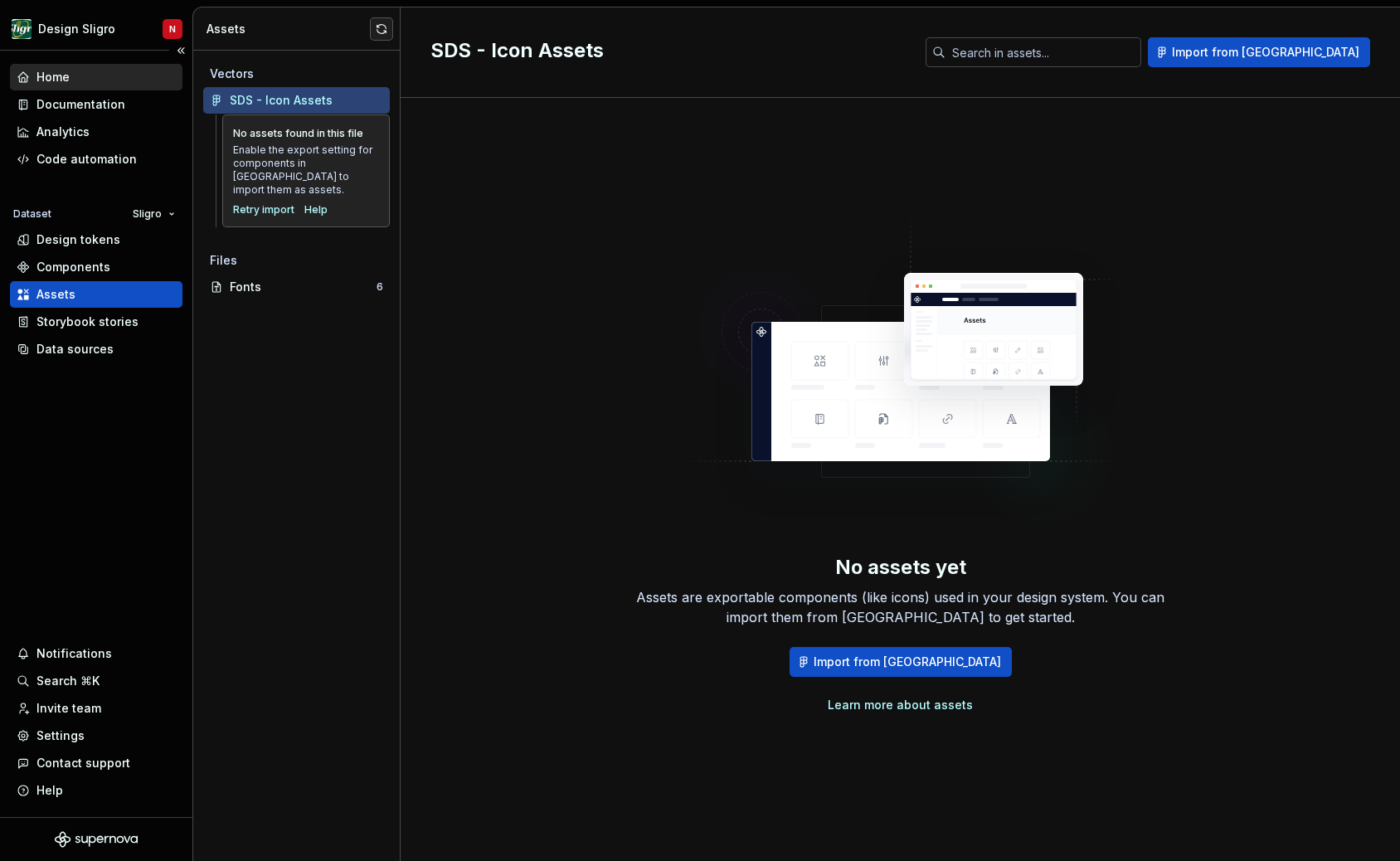
click at [37, 74] on div "Home" at bounding box center [53, 77] width 33 height 17
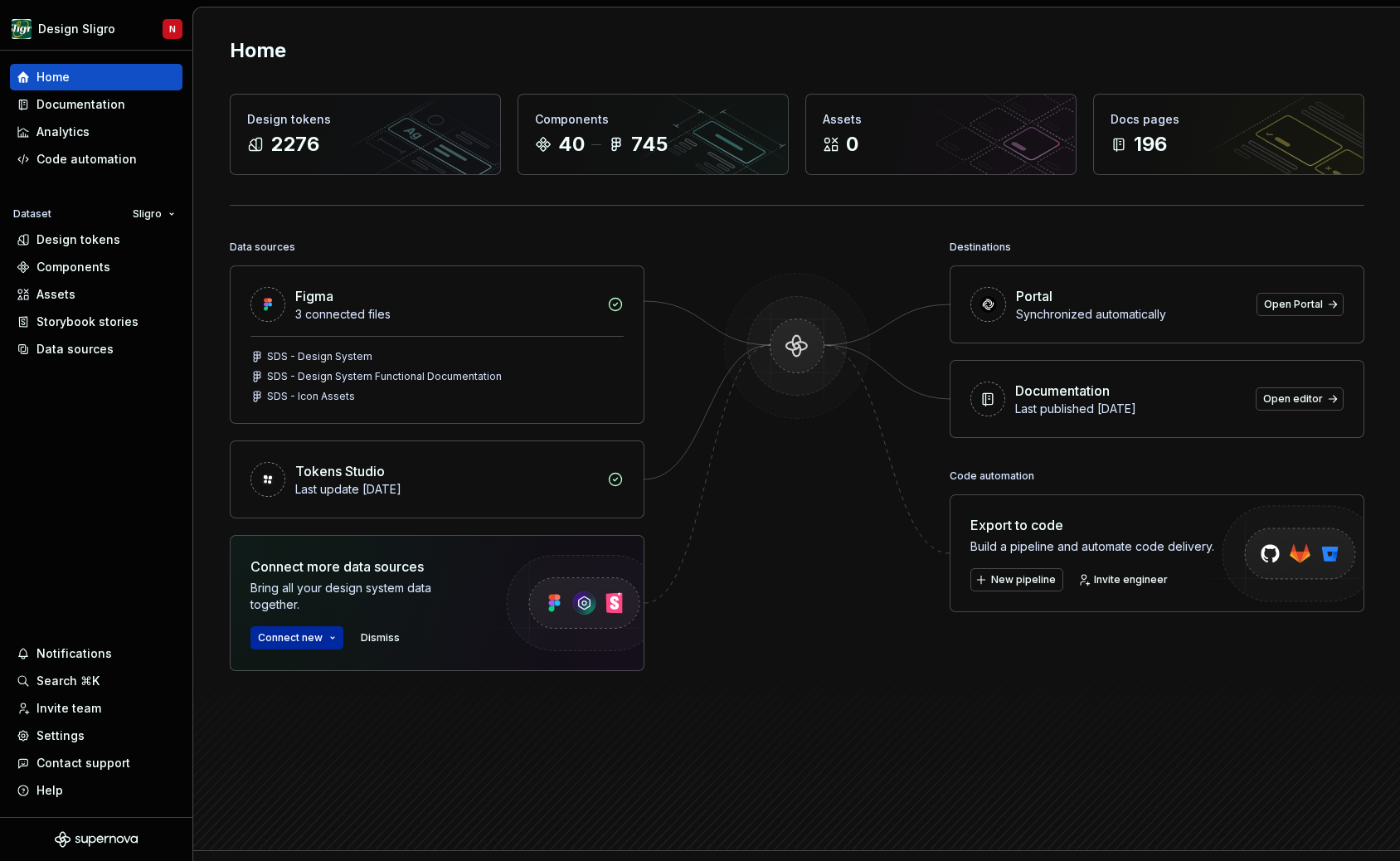
click at [329, 638] on button "Connect new" at bounding box center [297, 638] width 93 height 23
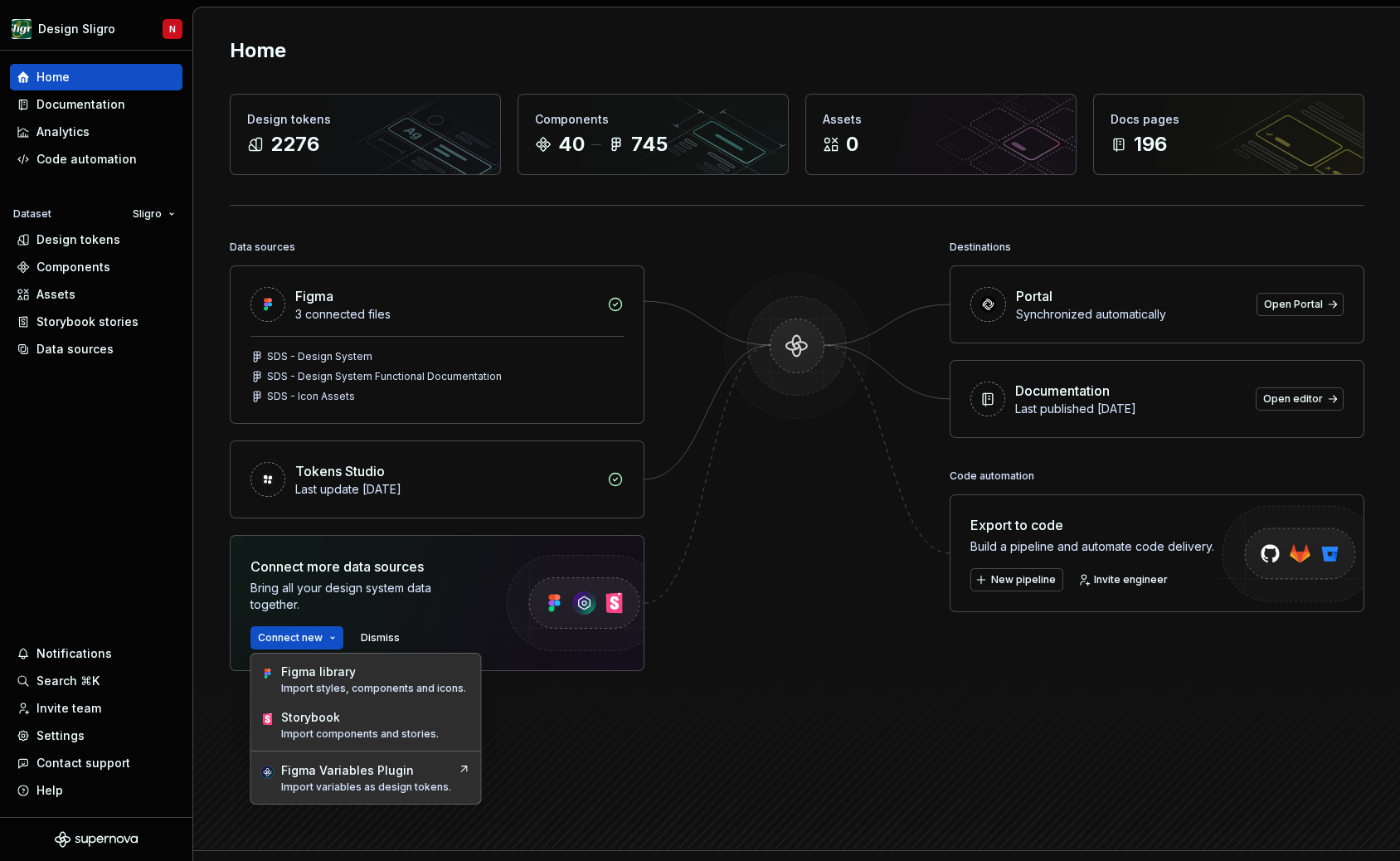
click at [835, 684] on div at bounding box center [797, 495] width 166 height 518
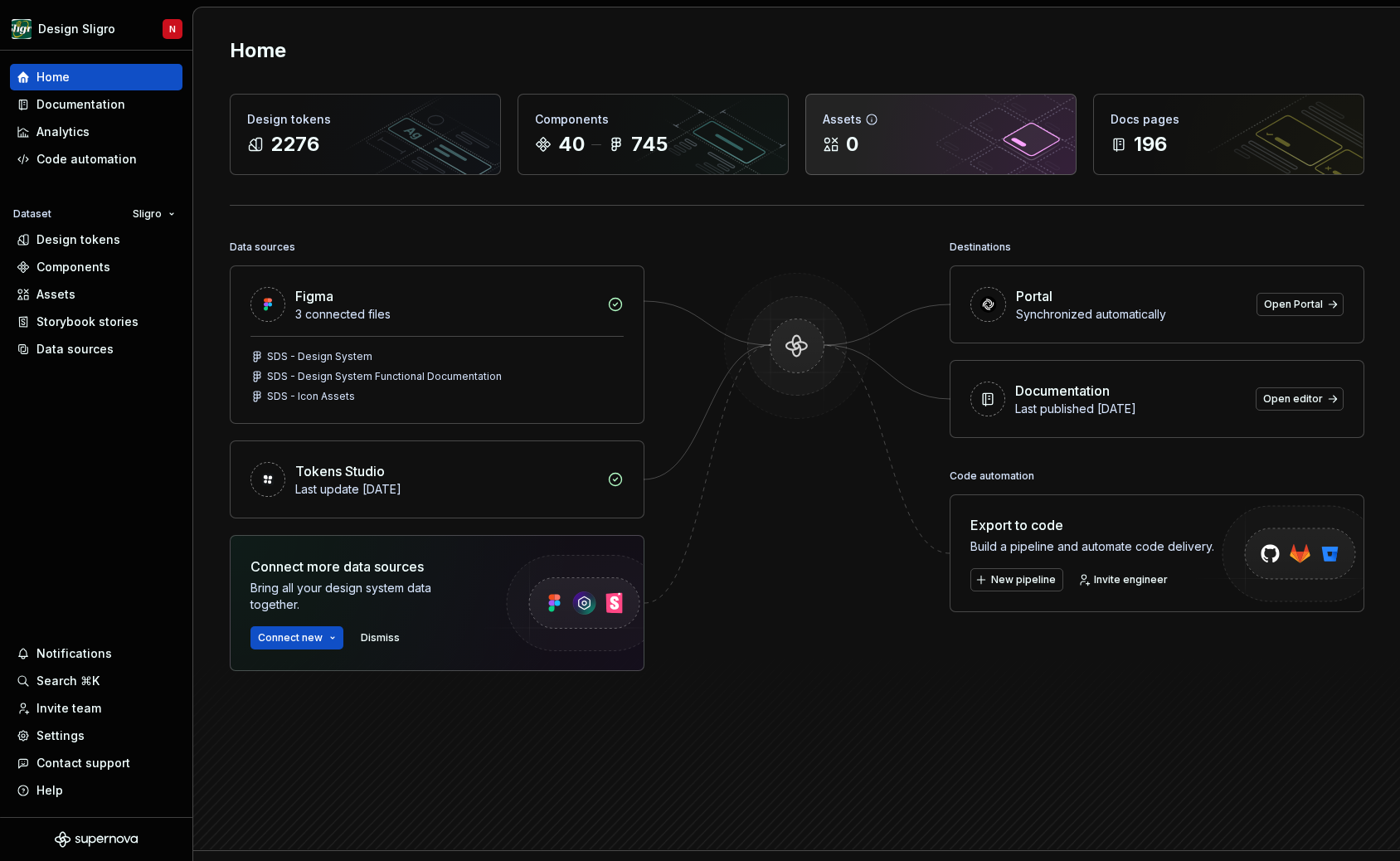
click at [849, 120] on div "Assets" at bounding box center [941, 120] width 237 height 17
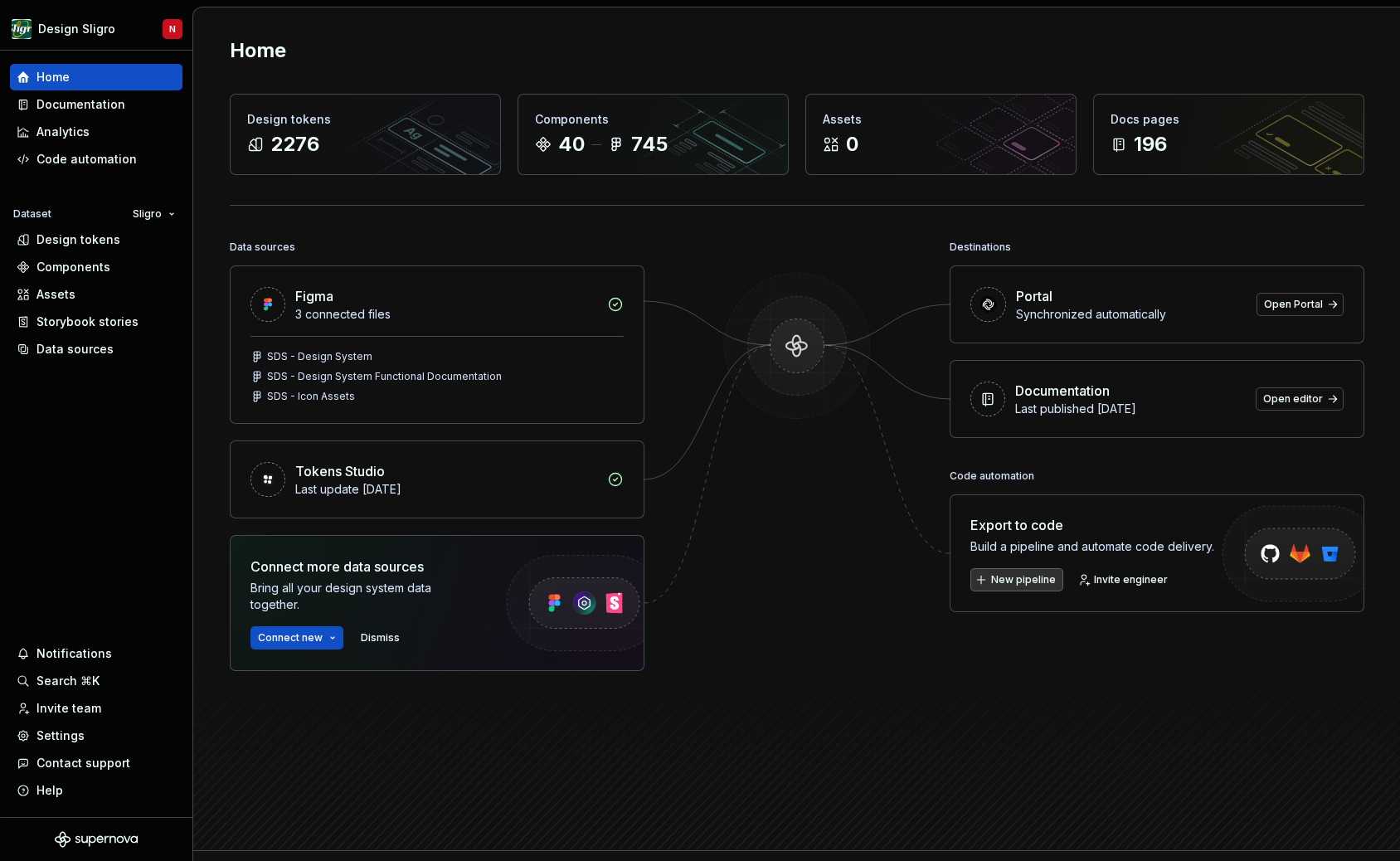
click at [1021, 585] on span "New pipeline" at bounding box center [1024, 580] width 65 height 13
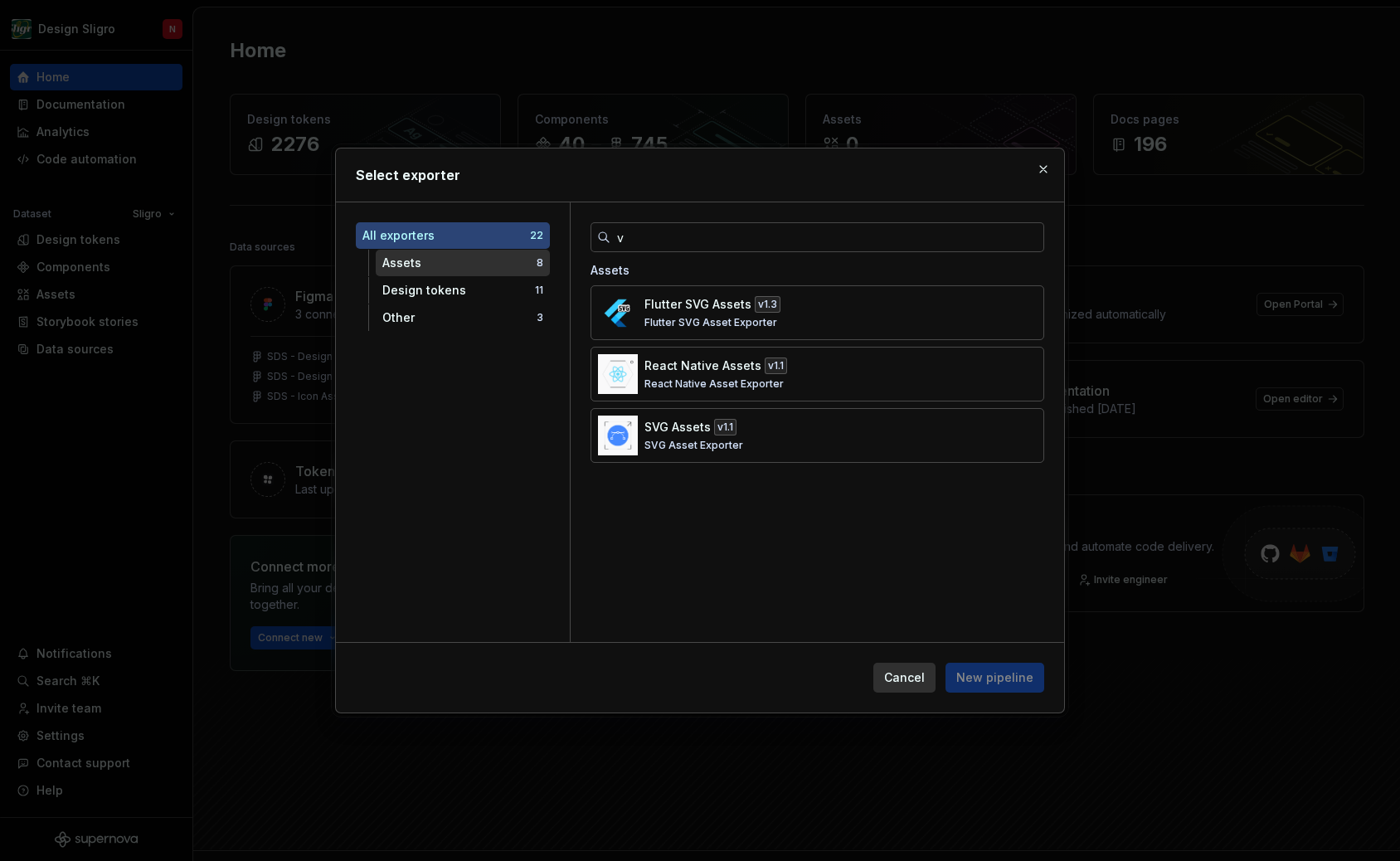
type input "v"
click at [456, 266] on div "Assets" at bounding box center [460, 263] width 154 height 17
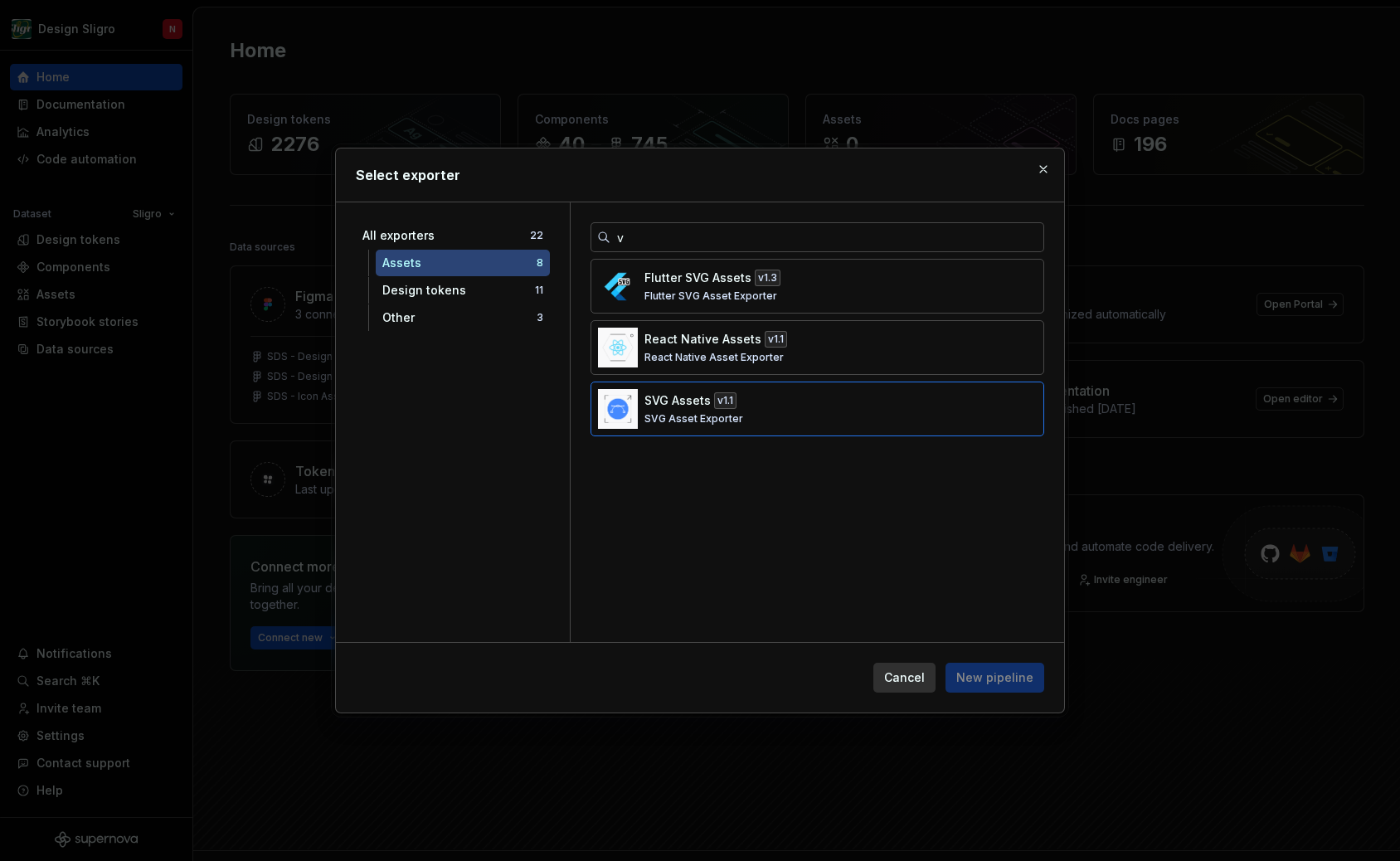
click at [658, 420] on p "SVG Asset Exporter" at bounding box center [693, 419] width 99 height 13
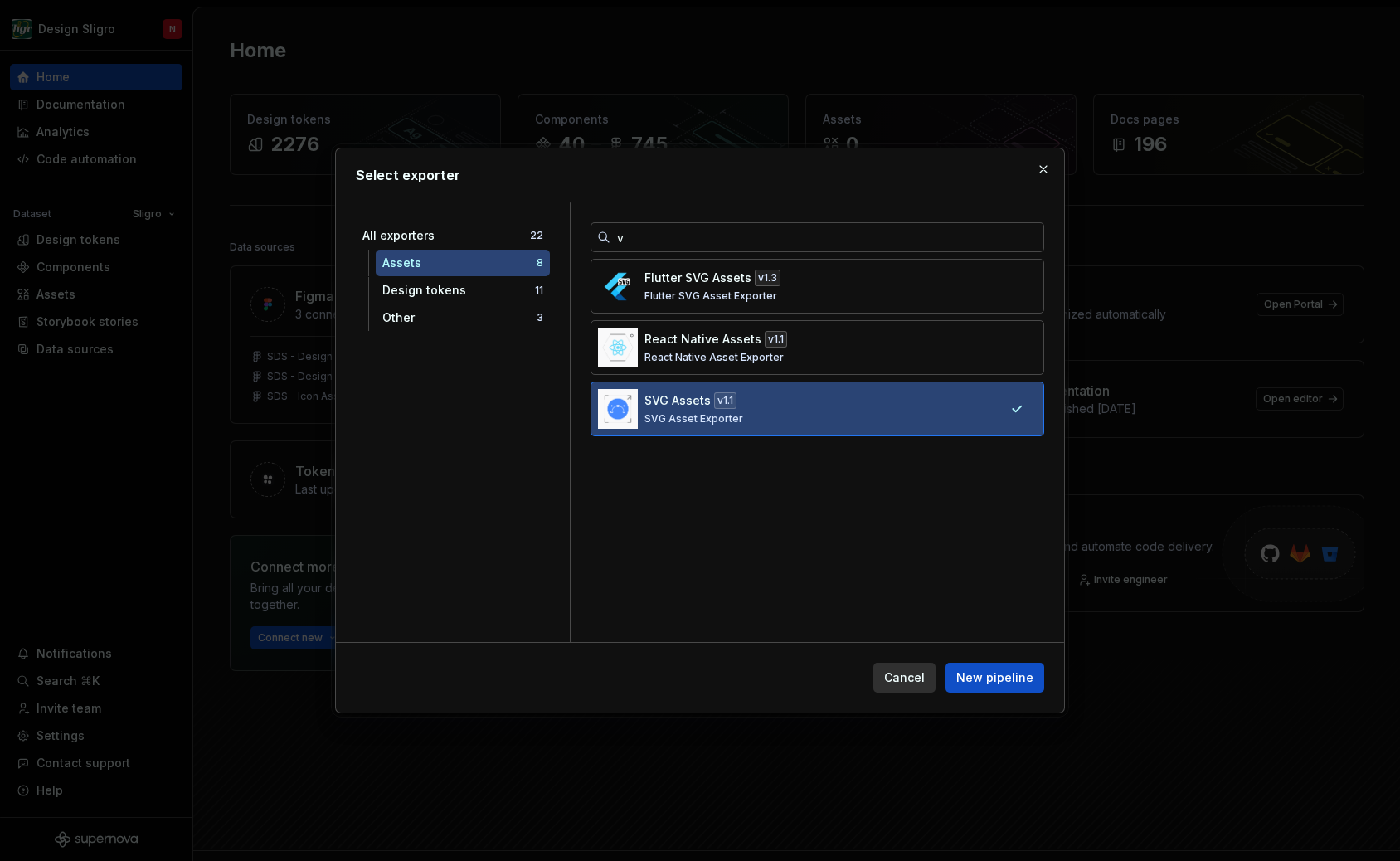
click at [991, 658] on div "Cancel New pipeline" at bounding box center [700, 678] width 728 height 70
click at [989, 674] on span "New pipeline" at bounding box center [995, 678] width 77 height 17
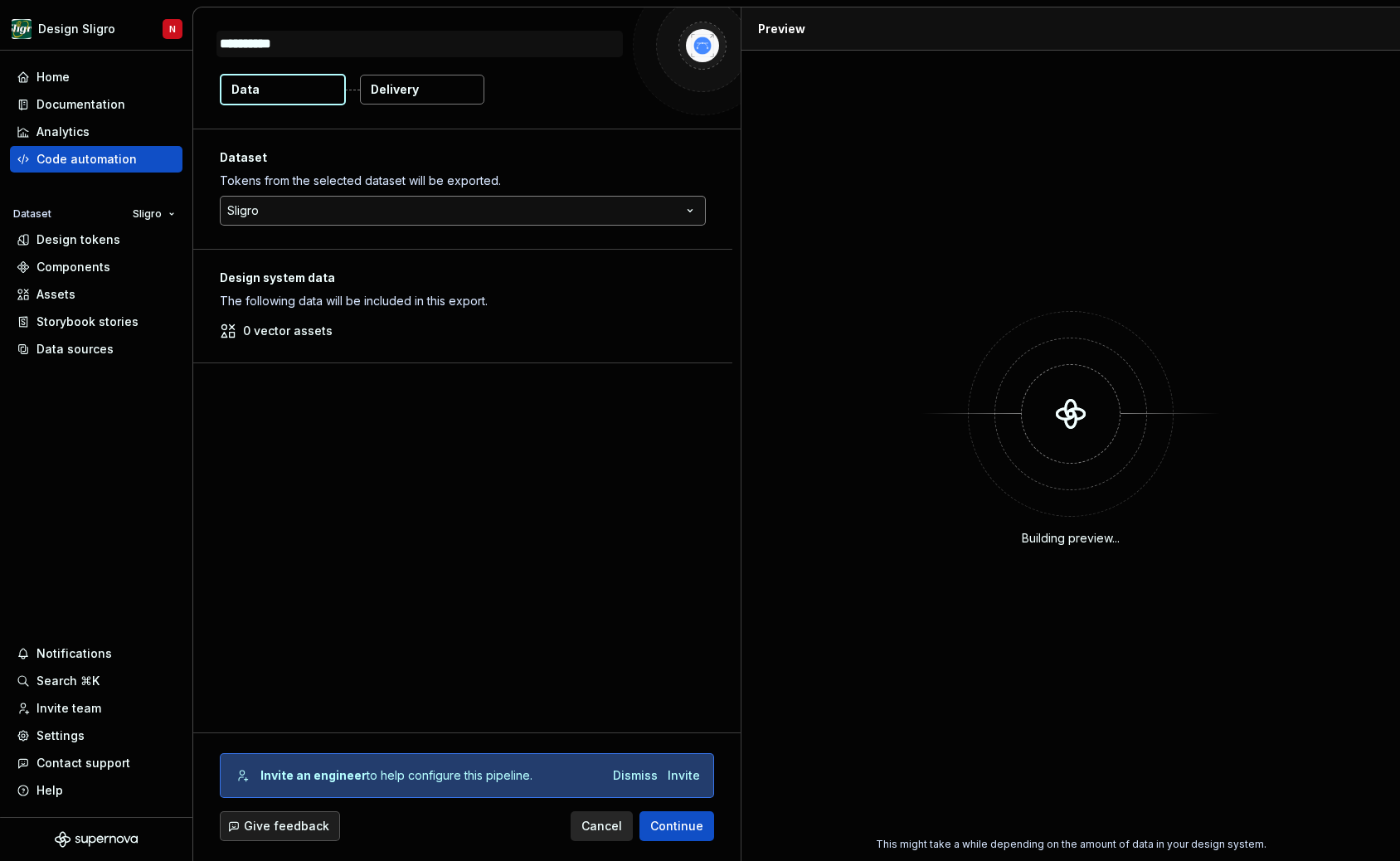
click at [699, 210] on html "**********" at bounding box center [700, 430] width 1400 height 861
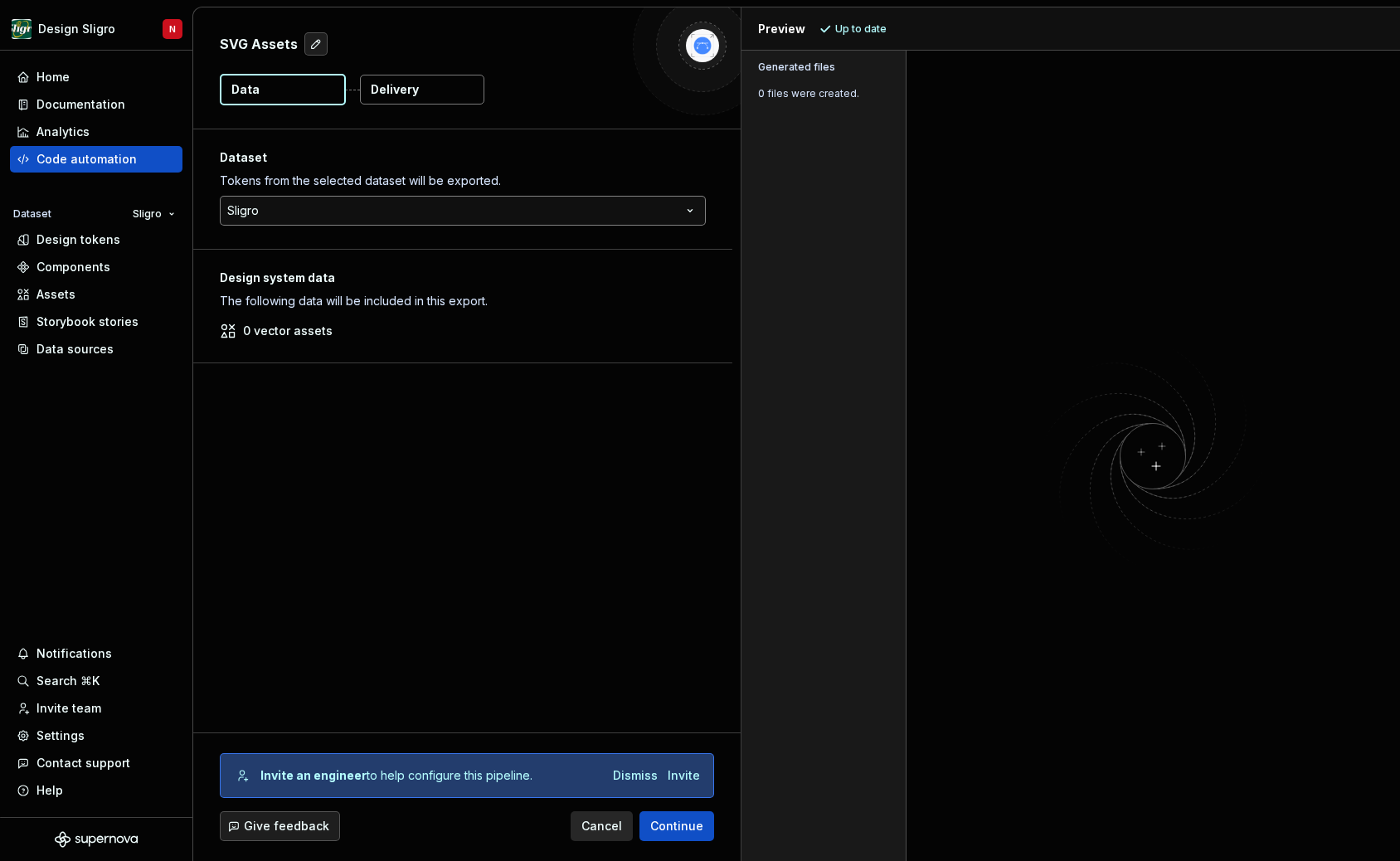
click at [351, 214] on html "**********" at bounding box center [700, 430] width 1400 height 861
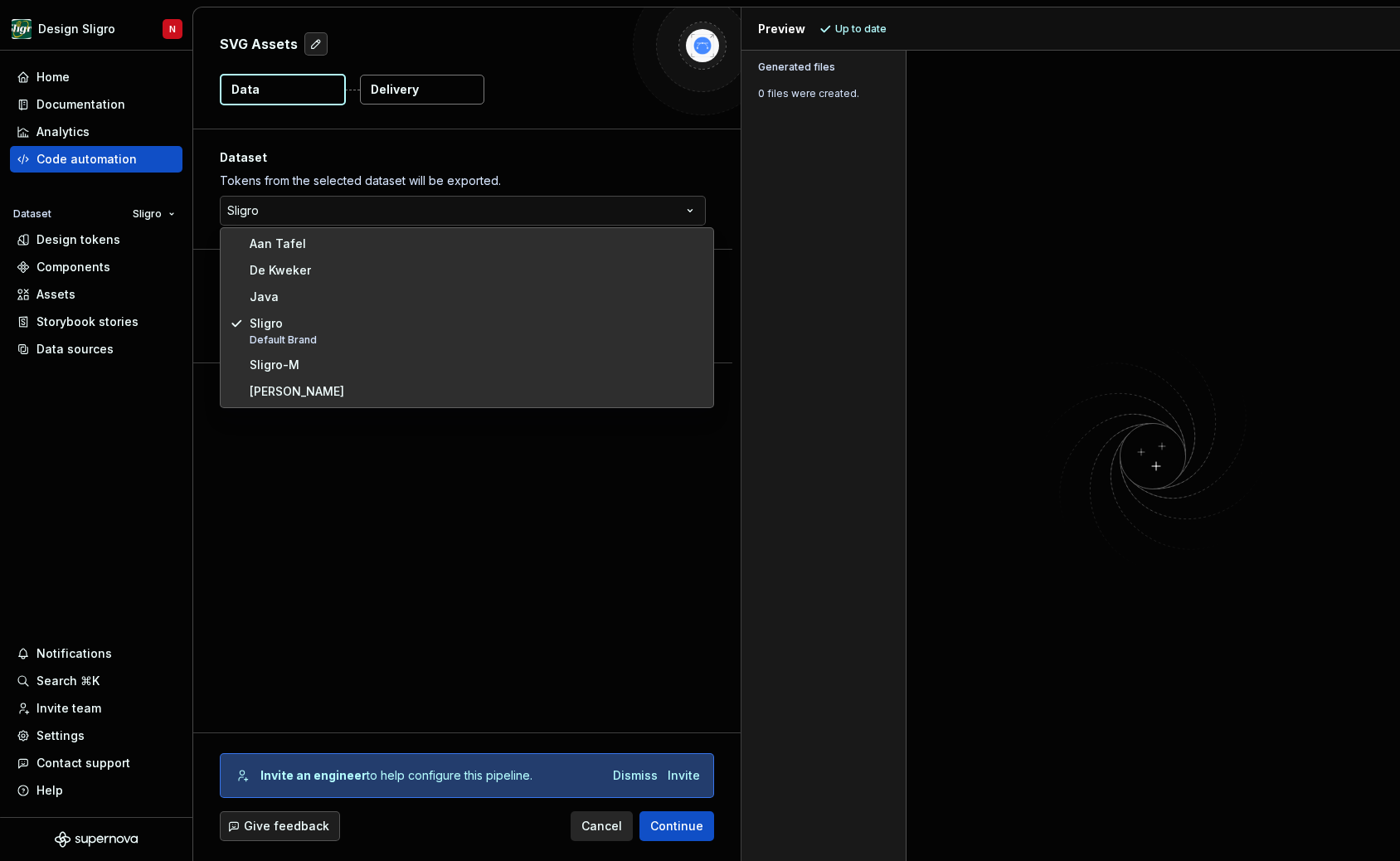
click at [350, 213] on html "**********" at bounding box center [700, 430] width 1400 height 861
click at [338, 210] on html "**********" at bounding box center [700, 430] width 1400 height 861
click at [111, 347] on html "**********" at bounding box center [700, 430] width 1400 height 861
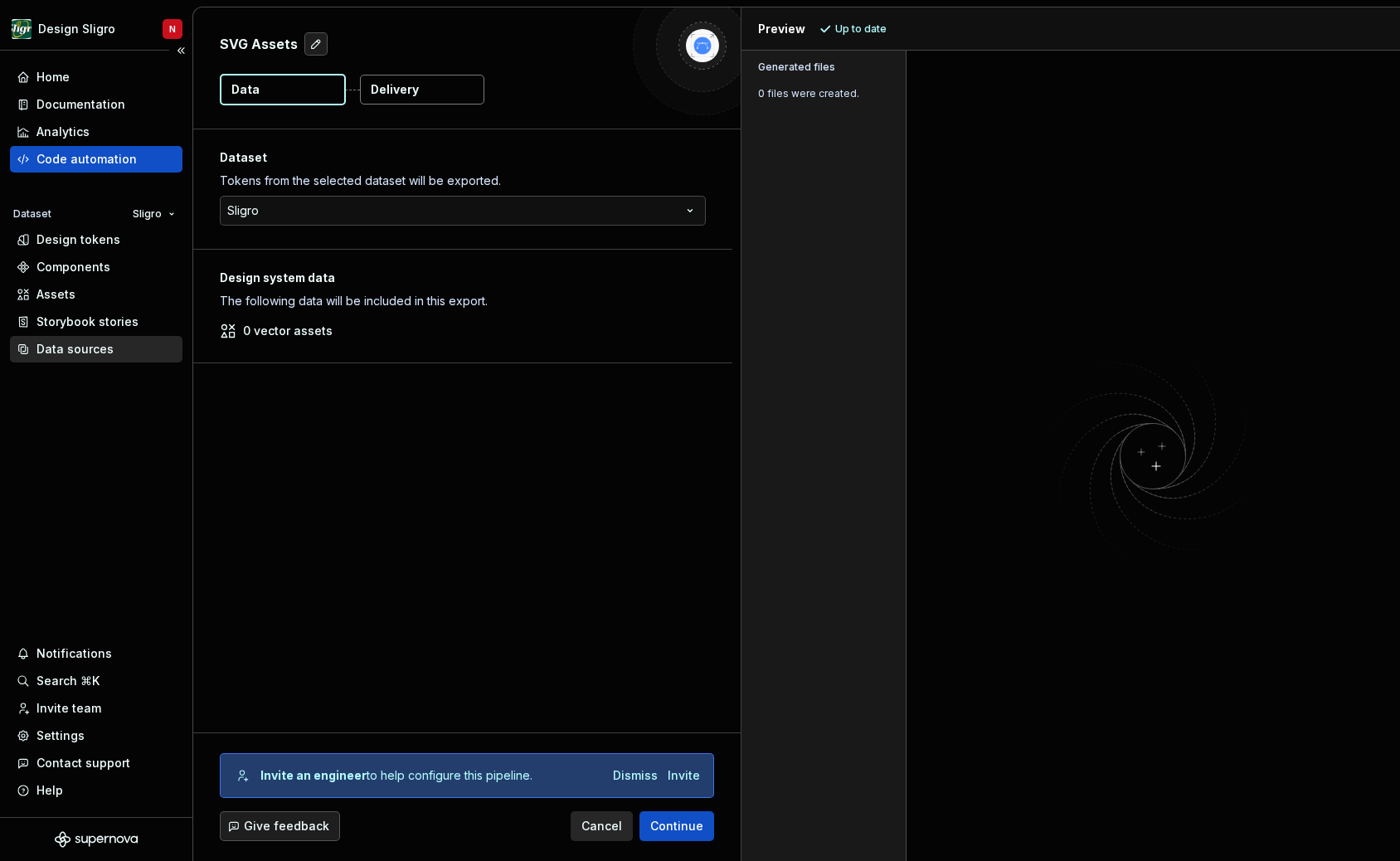
click at [97, 348] on div "Data sources" at bounding box center [75, 350] width 77 height 17
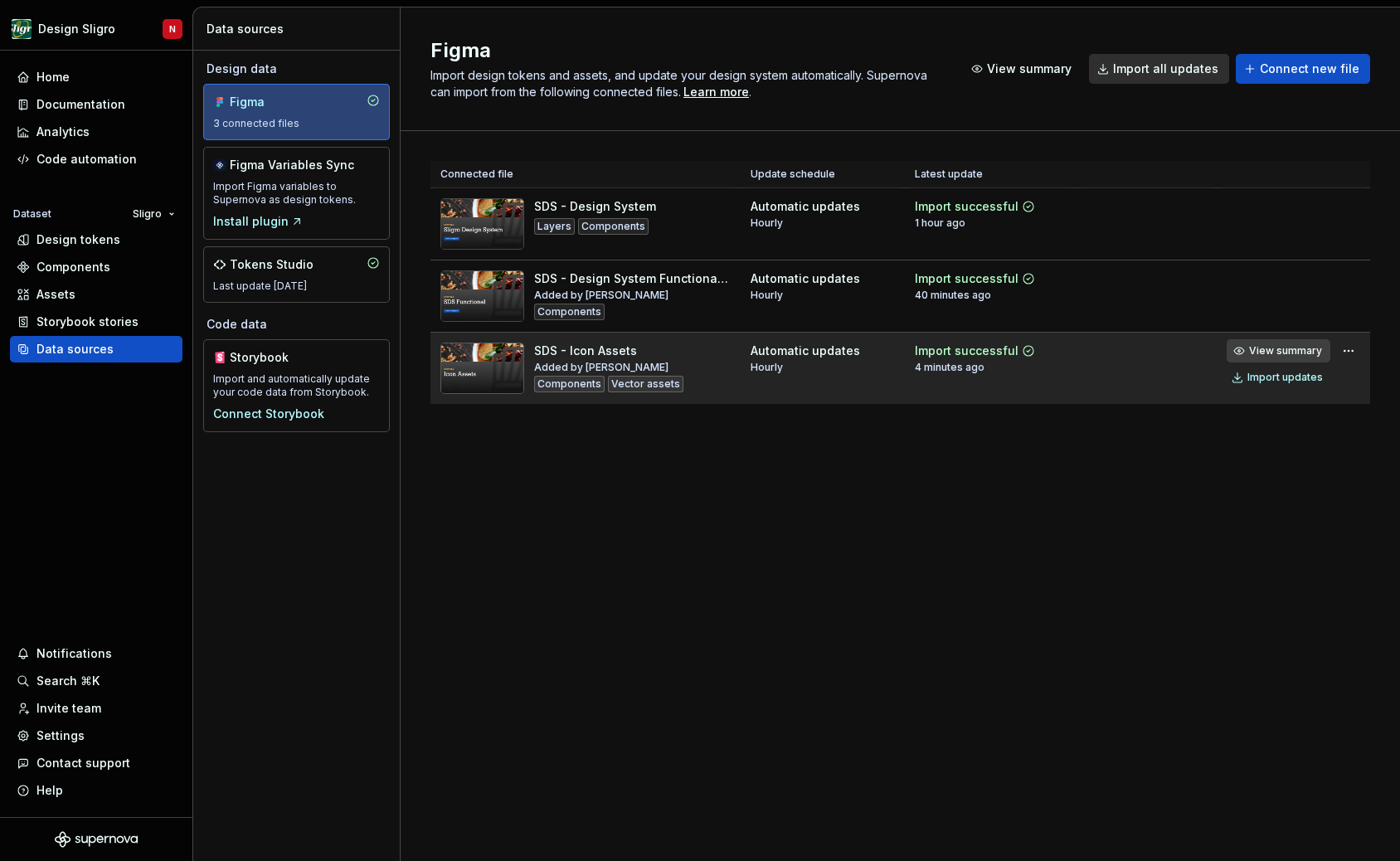
click at [1278, 348] on span "View summary" at bounding box center [1285, 351] width 73 height 13
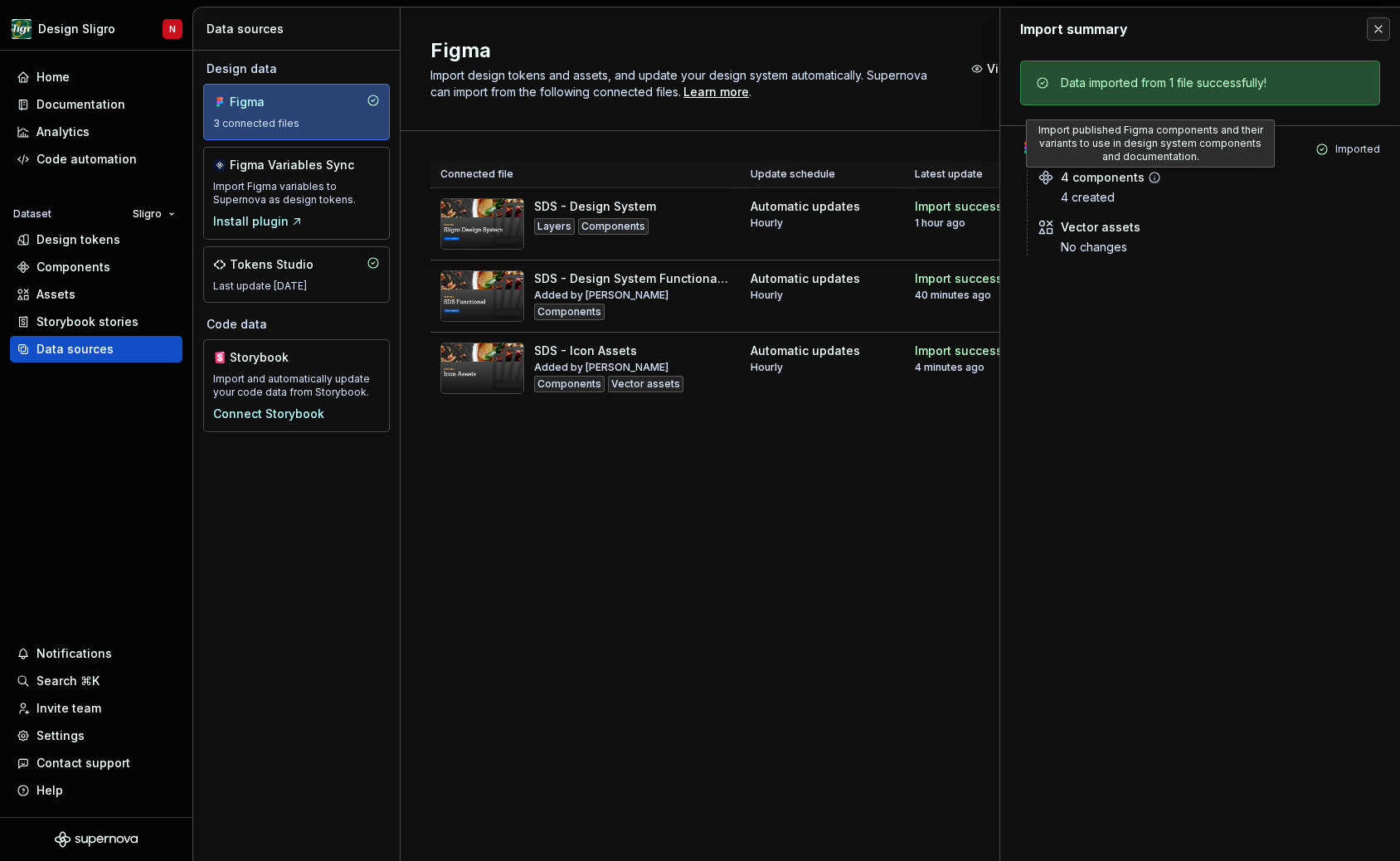
click at [1155, 179] on icon at bounding box center [1155, 178] width 13 height 13
click at [1029, 211] on div "4 components 4 created Vector assets No changes" at bounding box center [1204, 213] width 354 height 86
click at [1076, 206] on div "4 components 4 created Vector assets No changes" at bounding box center [1204, 213] width 354 height 86
click at [1030, 180] on div "4 components 4 created Vector assets No changes" at bounding box center [1204, 213] width 354 height 86
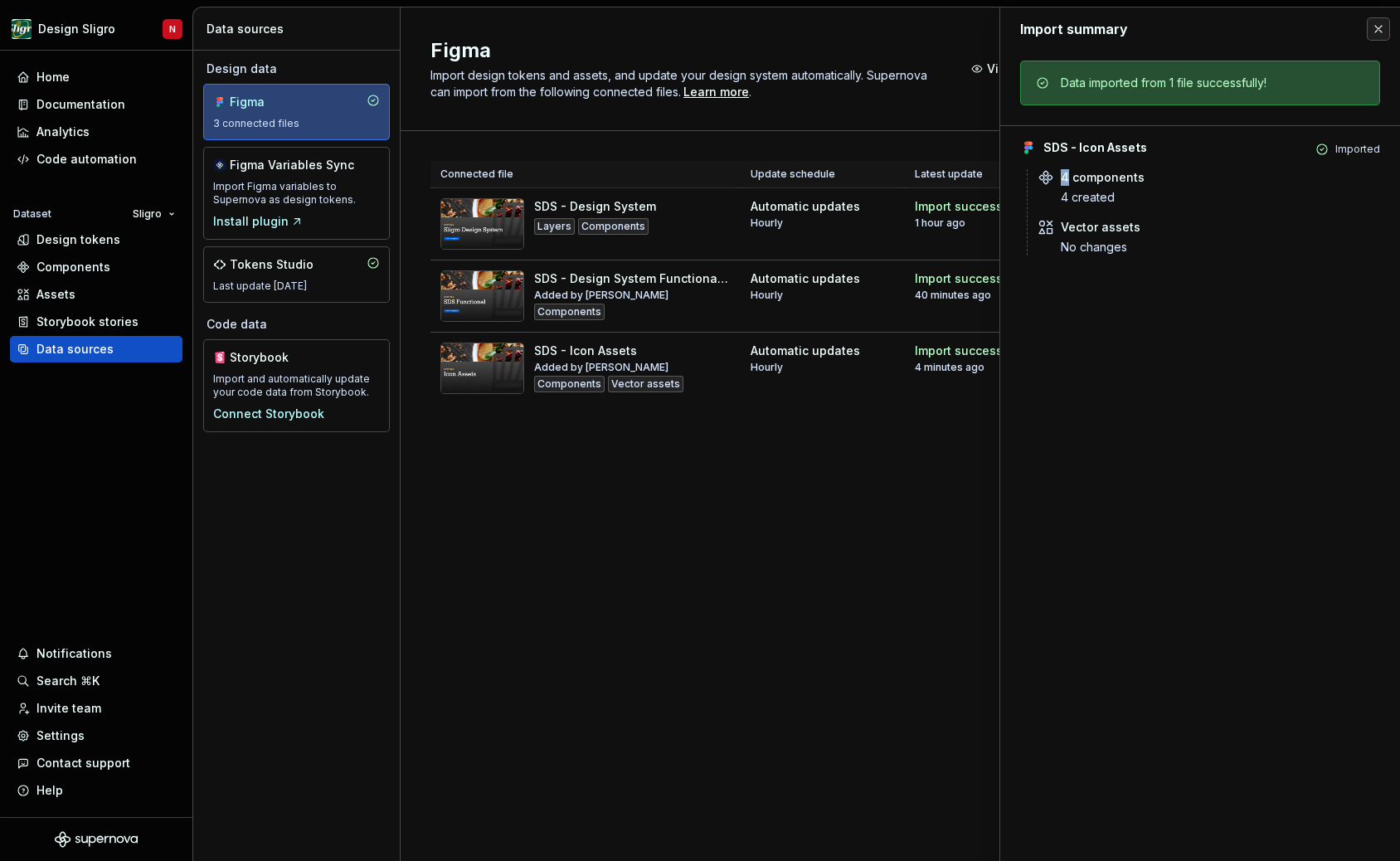
click at [1030, 179] on div "4 components 4 created Vector assets No changes" at bounding box center [1204, 213] width 354 height 86
click at [1379, 27] on button "button" at bounding box center [1378, 29] width 23 height 23
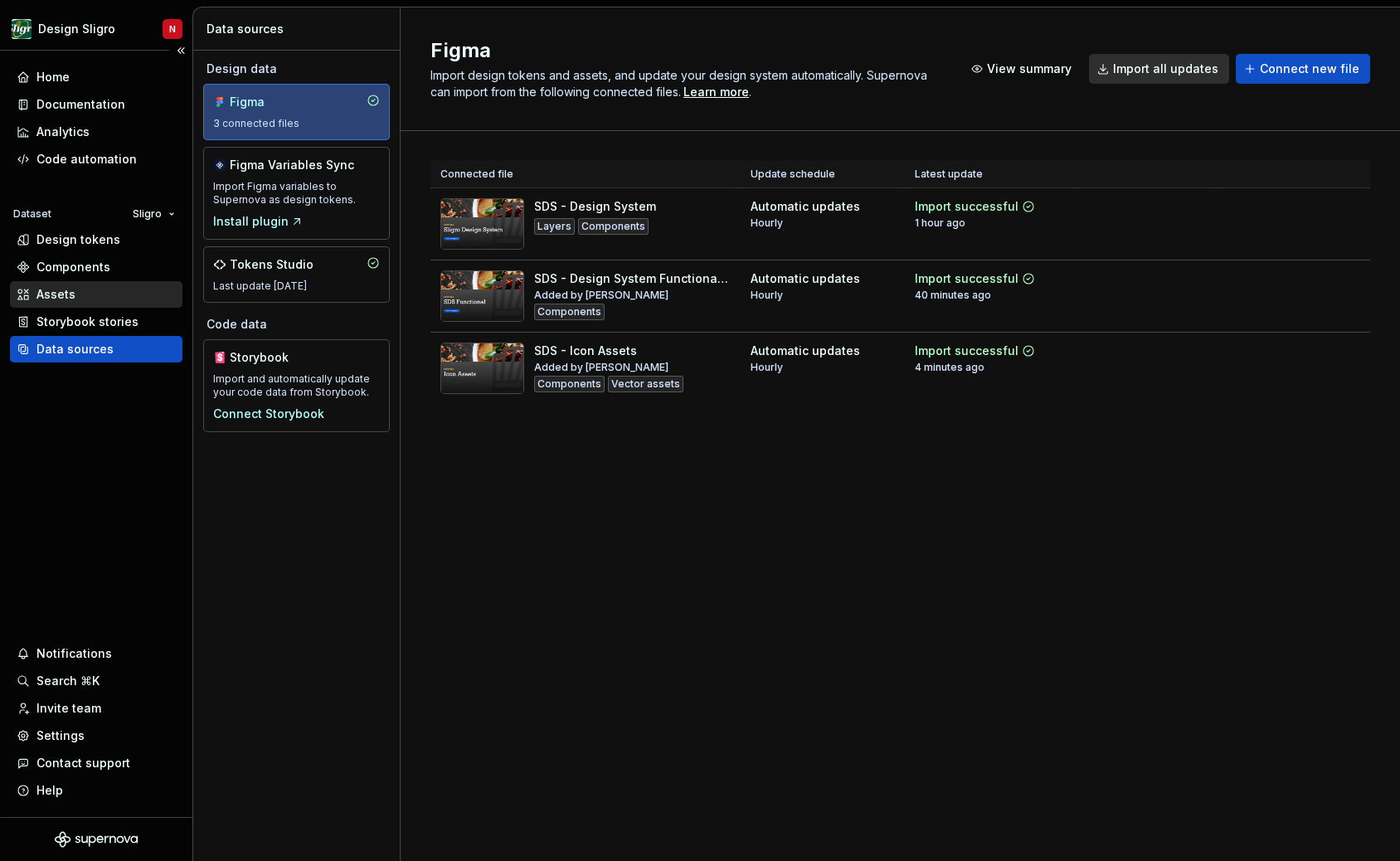
click at [41, 296] on div "Assets" at bounding box center [56, 295] width 39 height 17
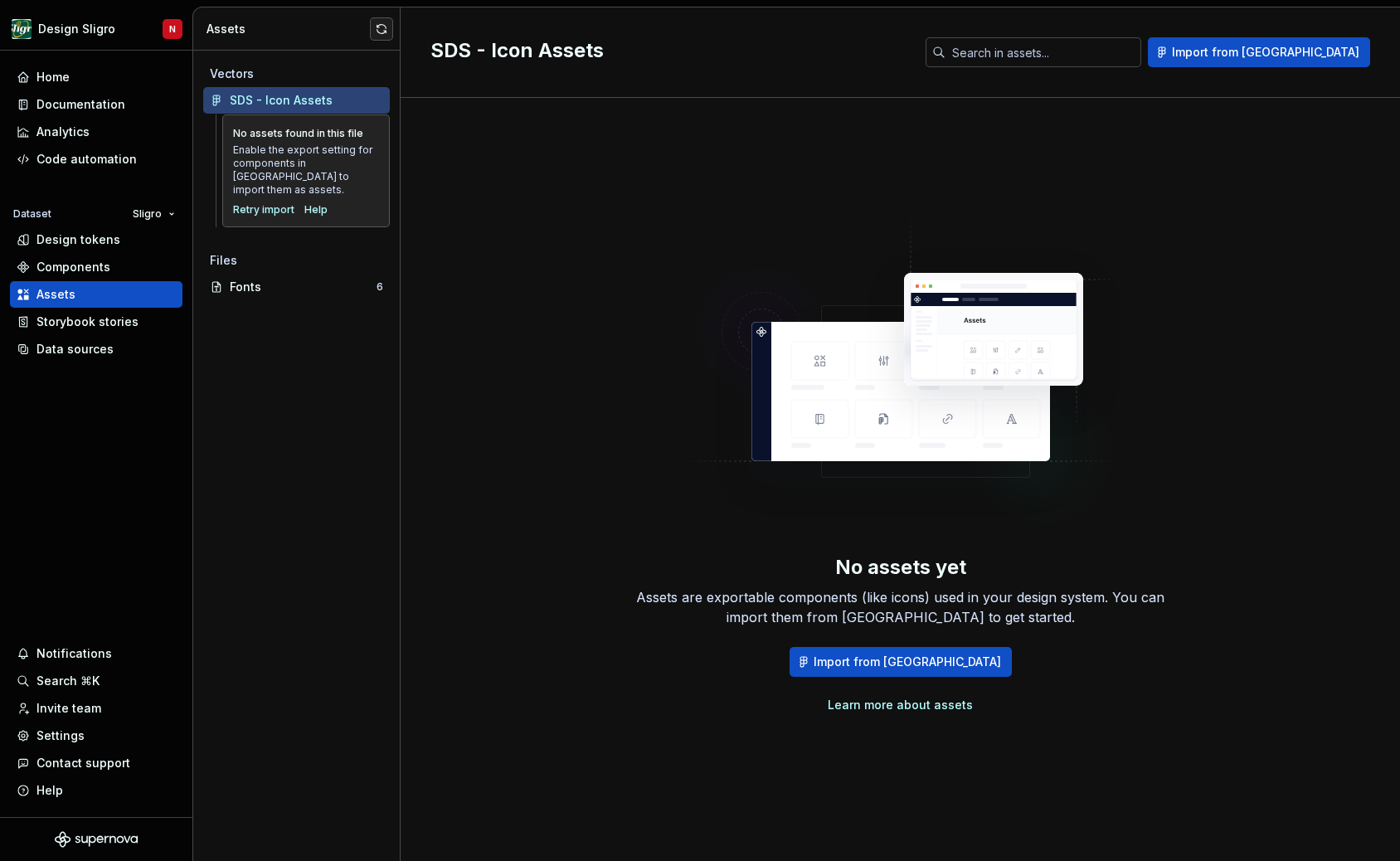
click at [1267, 424] on div "No assets yet Assets are exportable components (like icons) used in your design…" at bounding box center [900, 462] width 940 height 670
click at [270, 203] on div "Retry import" at bounding box center [264, 210] width 61 height 13
click at [81, 338] on div "Data sources" at bounding box center [96, 350] width 173 height 27
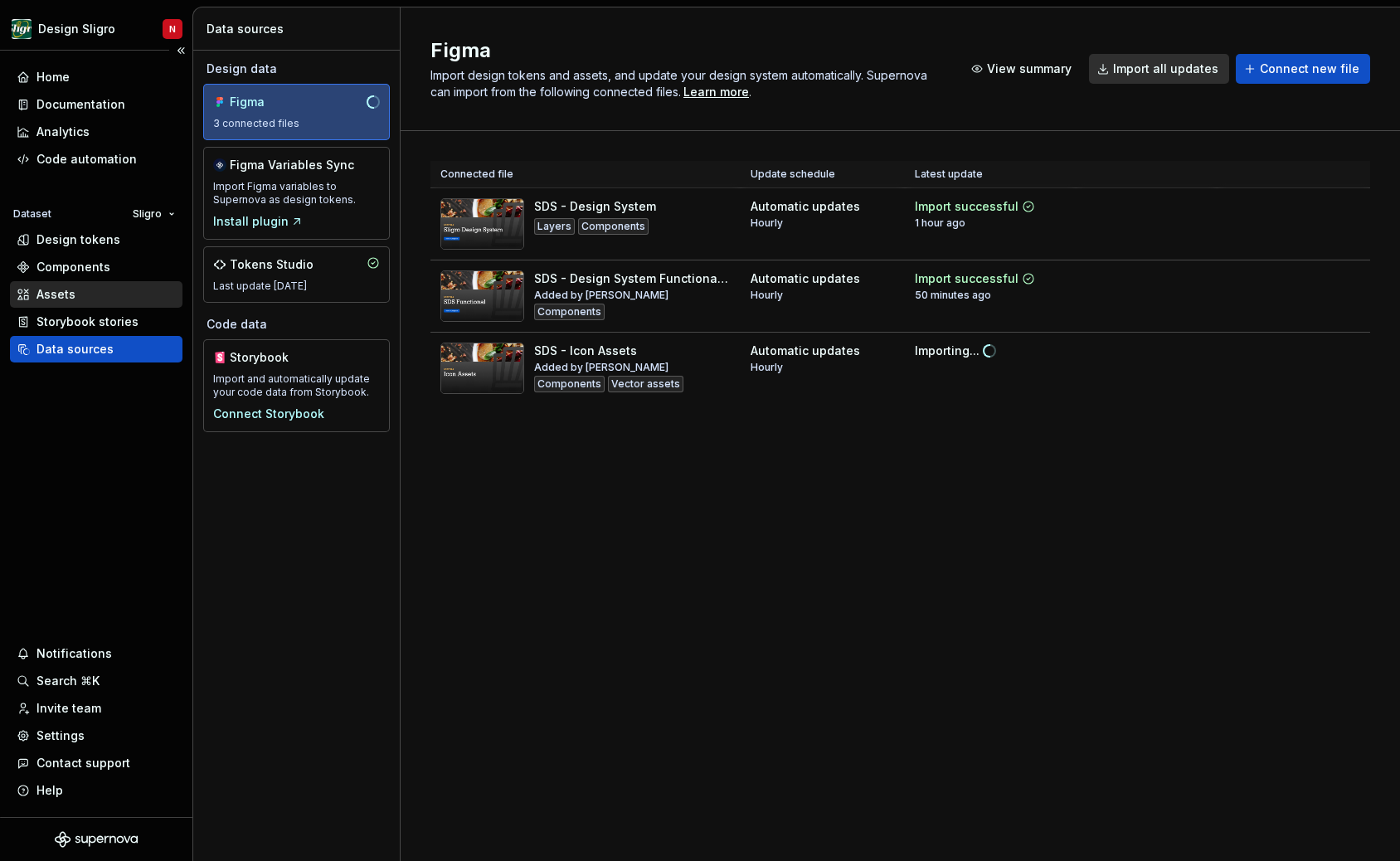
click at [71, 306] on div "Assets" at bounding box center [96, 295] width 173 height 27
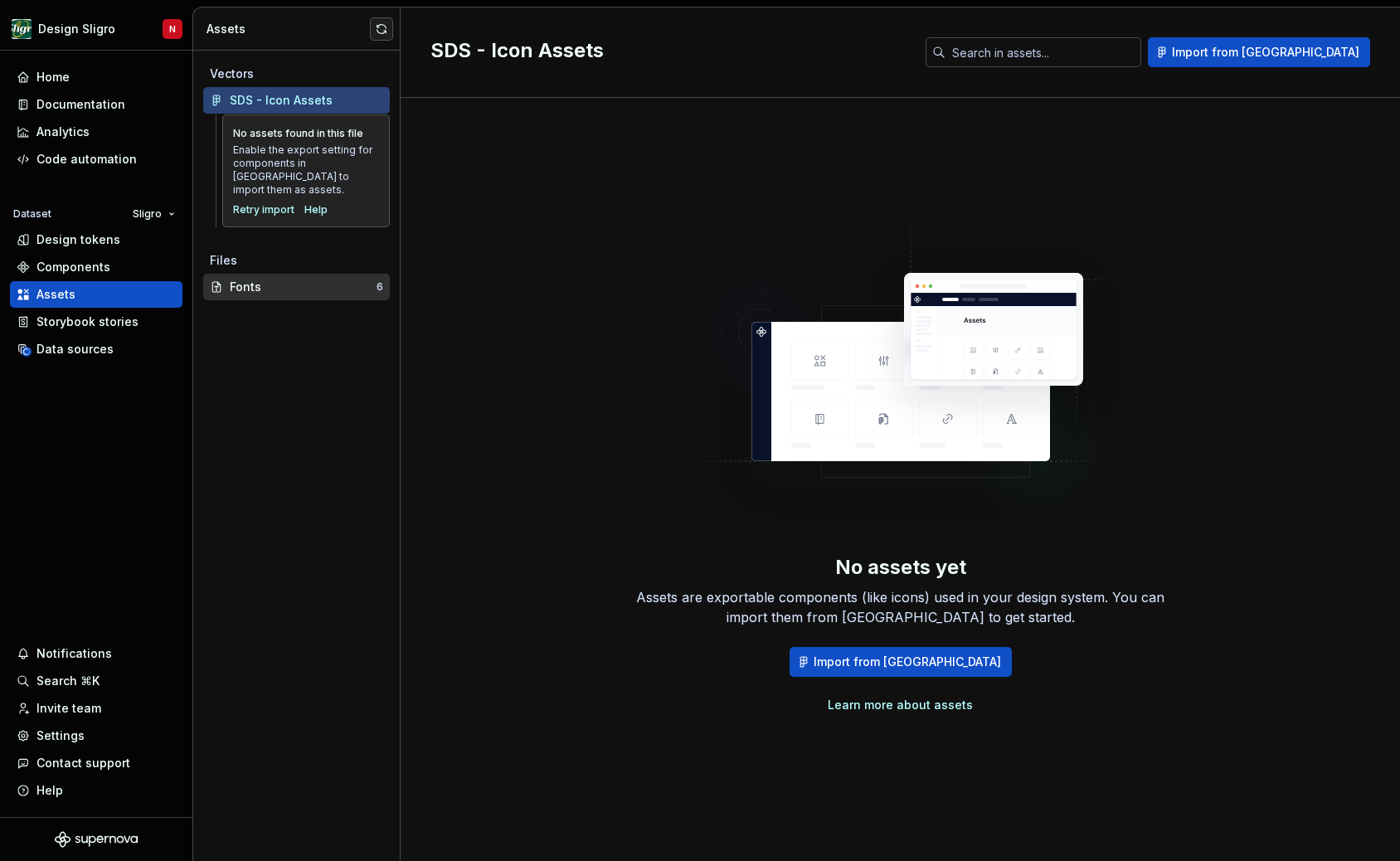
click at [287, 279] on div "Fonts" at bounding box center [303, 287] width 147 height 17
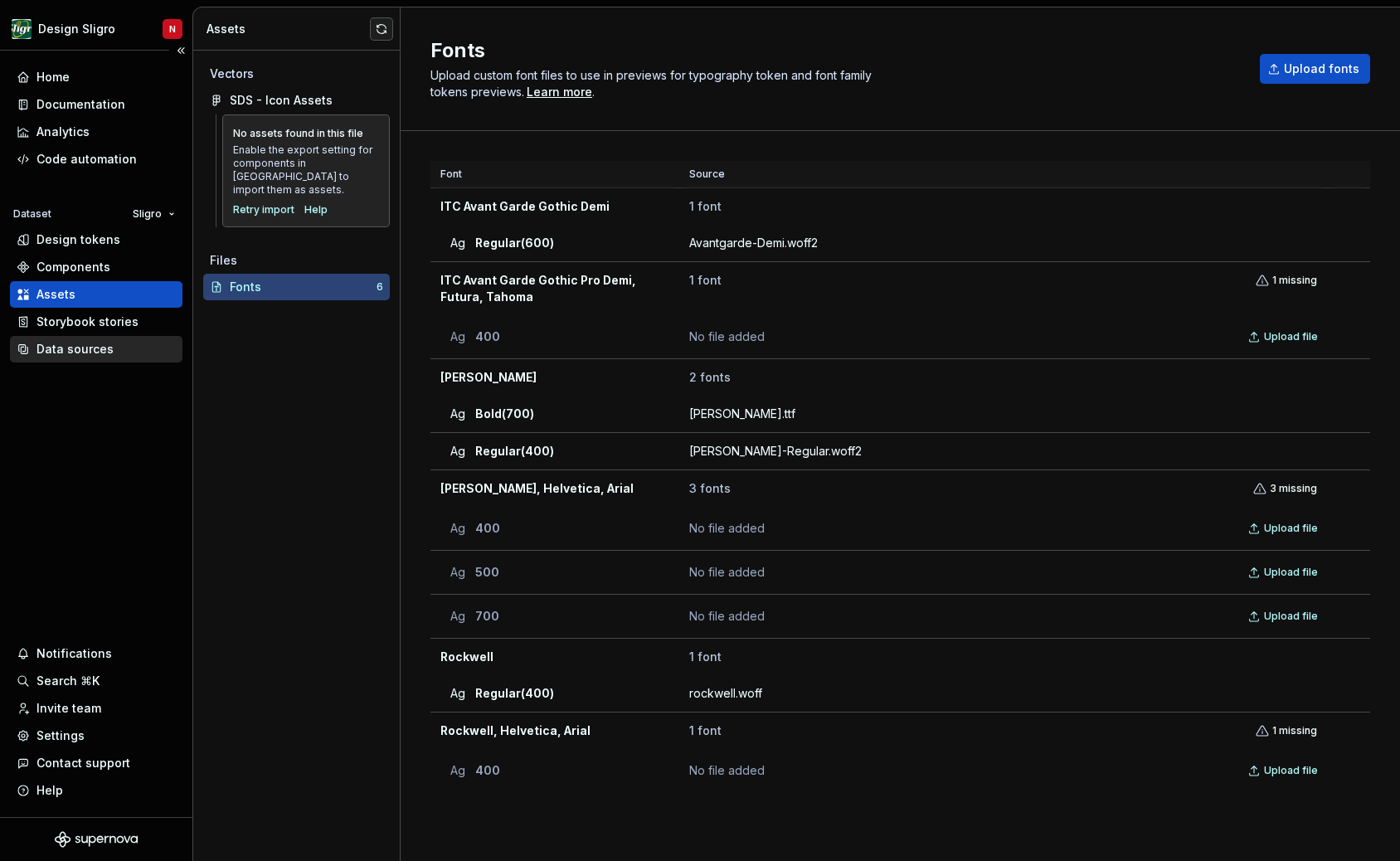
click at [102, 353] on div "Data sources" at bounding box center [75, 350] width 77 height 17
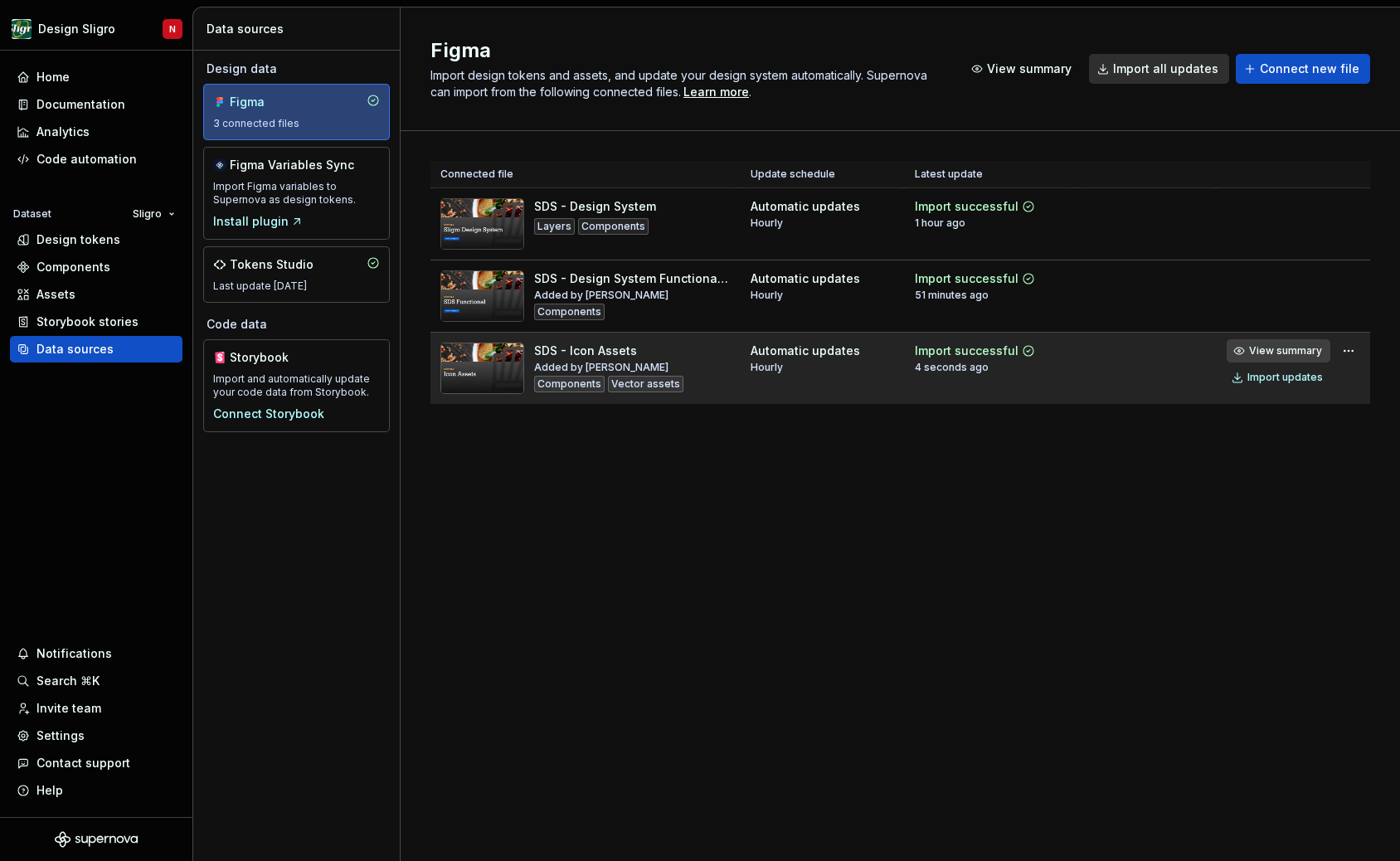
click at [1286, 349] on span "View summary" at bounding box center [1285, 351] width 73 height 13
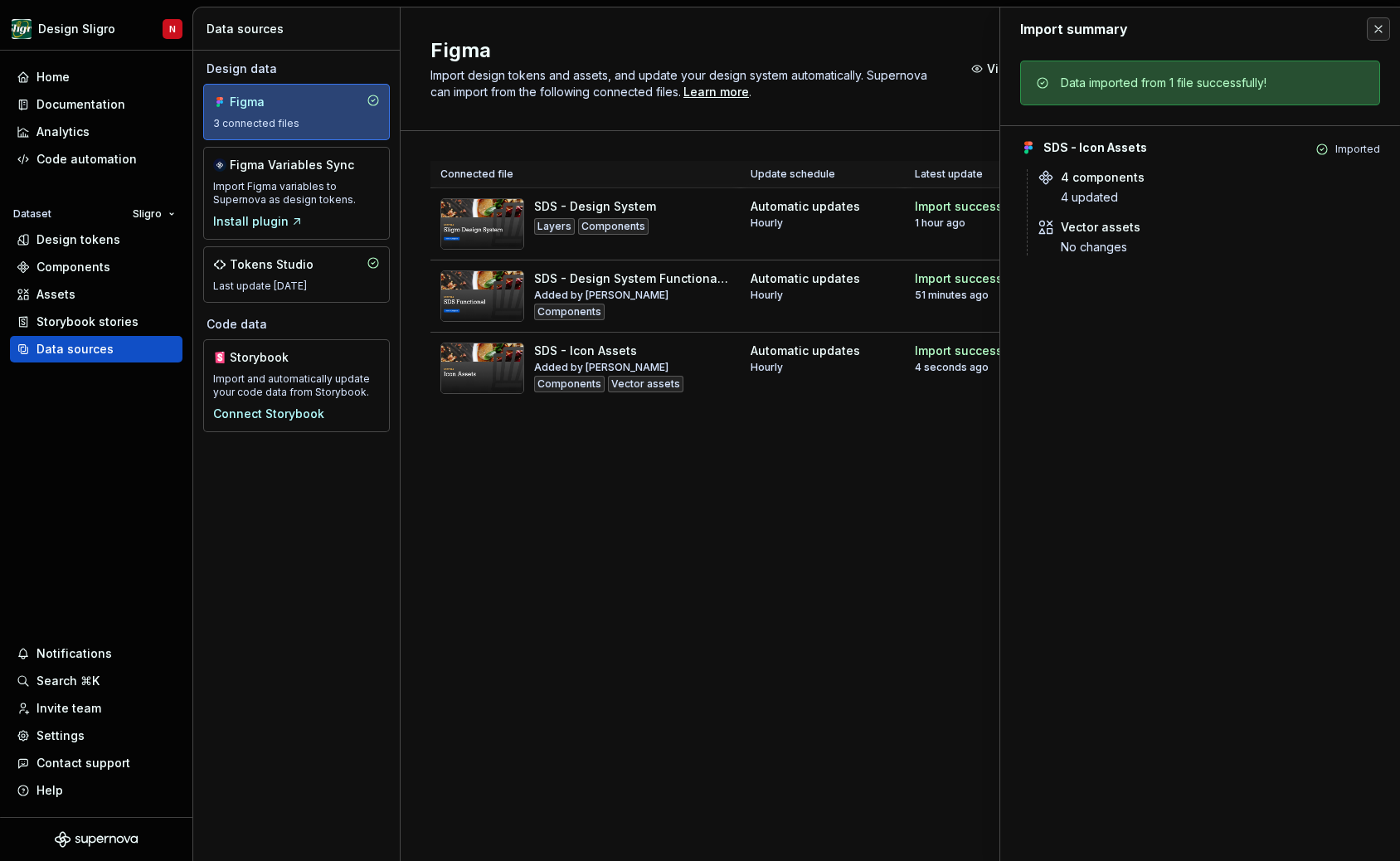
click at [717, 521] on div "Figma Import design tokens and assets, and update your design system automatica…" at bounding box center [901, 434] width 1000 height 854
click at [1375, 33] on button "button" at bounding box center [1378, 29] width 23 height 23
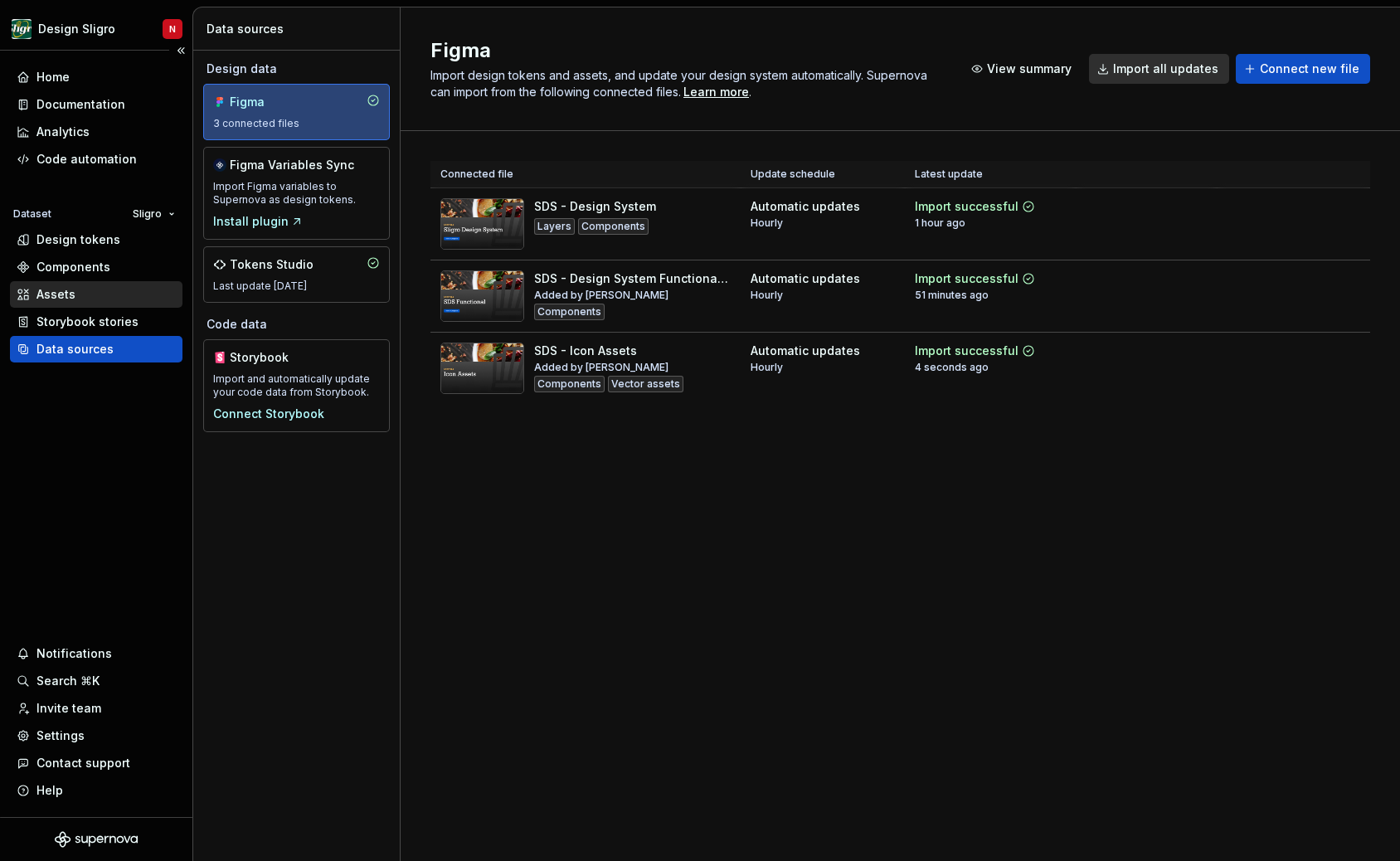
click at [100, 297] on div "Assets" at bounding box center [96, 295] width 159 height 17
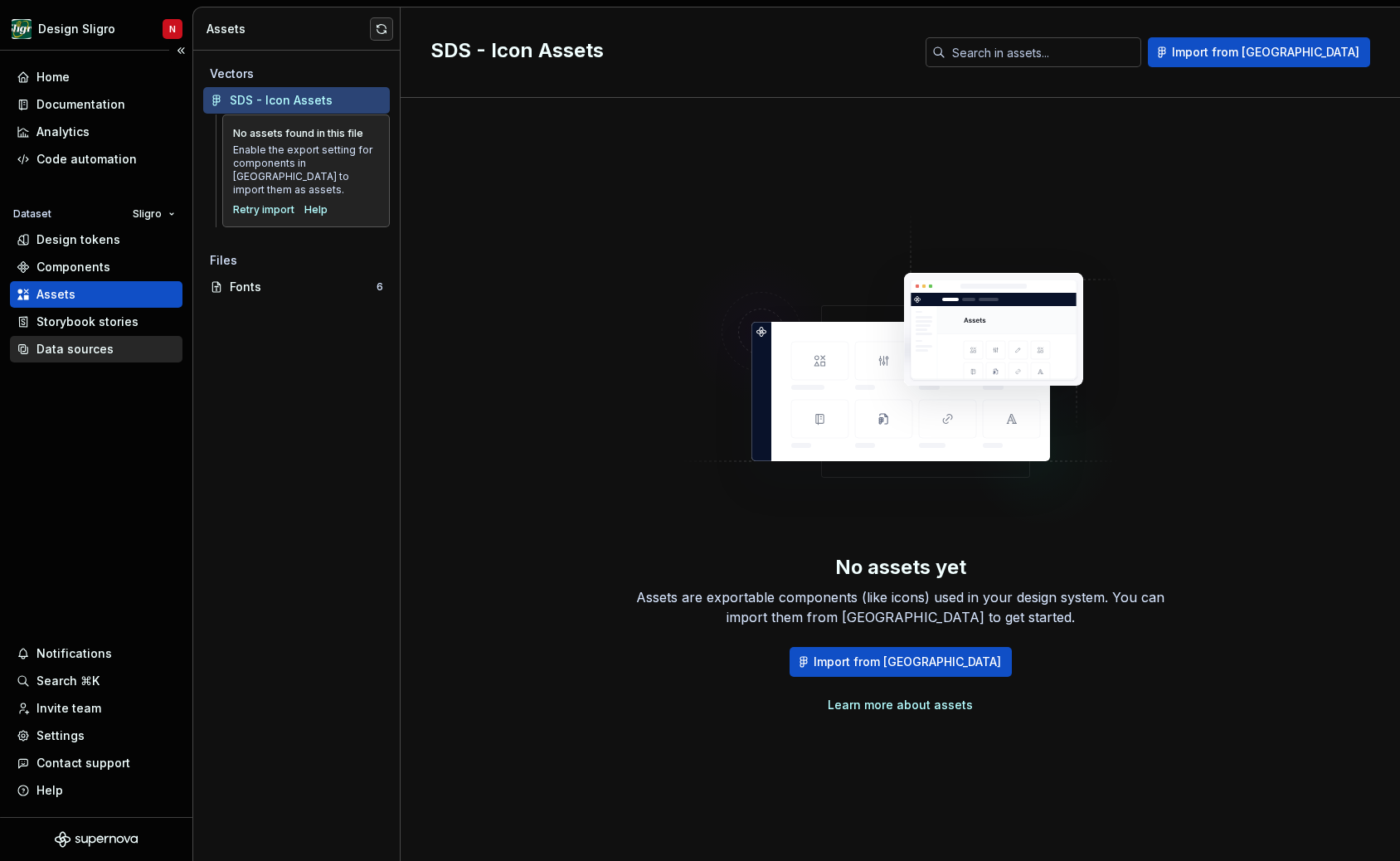
click at [89, 351] on div "Data sources" at bounding box center [75, 350] width 77 height 17
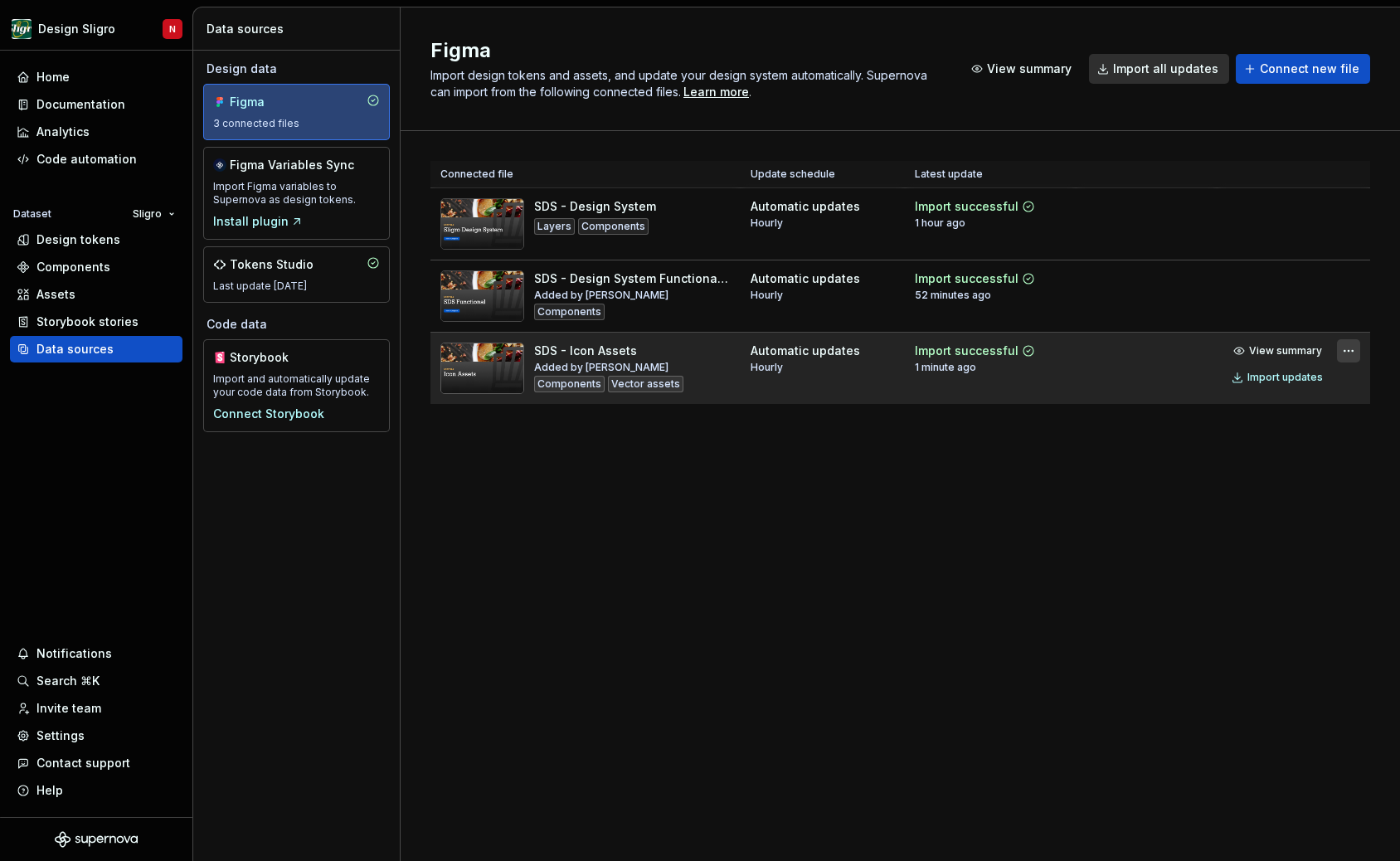
click at [1342, 350] on html "Design Sligro N Home Documentation Analytics Code automation Dataset Sligro Des…" at bounding box center [700, 430] width 1400 height 861
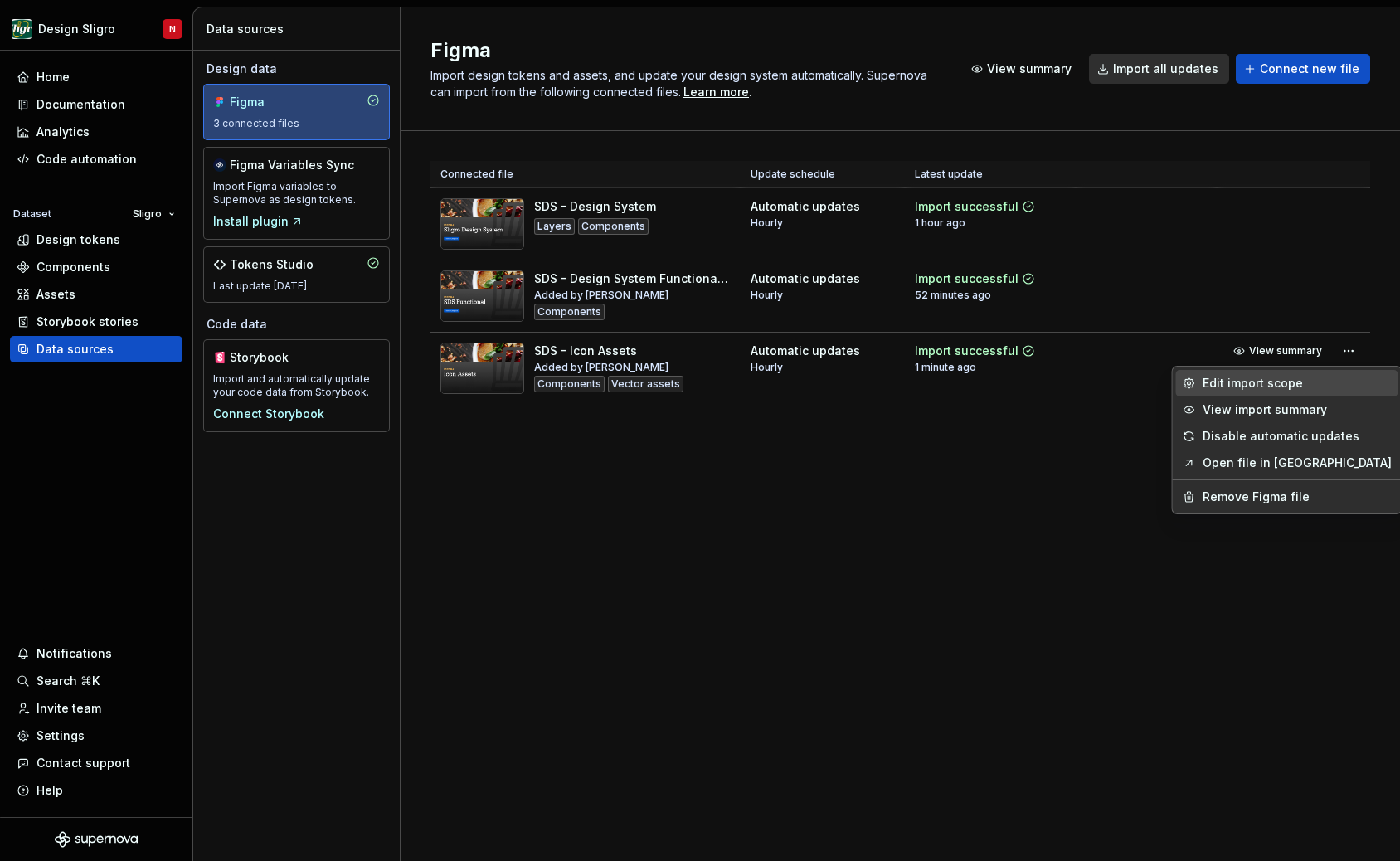
click at [1295, 389] on div "Edit import scope" at bounding box center [1298, 384] width 189 height 17
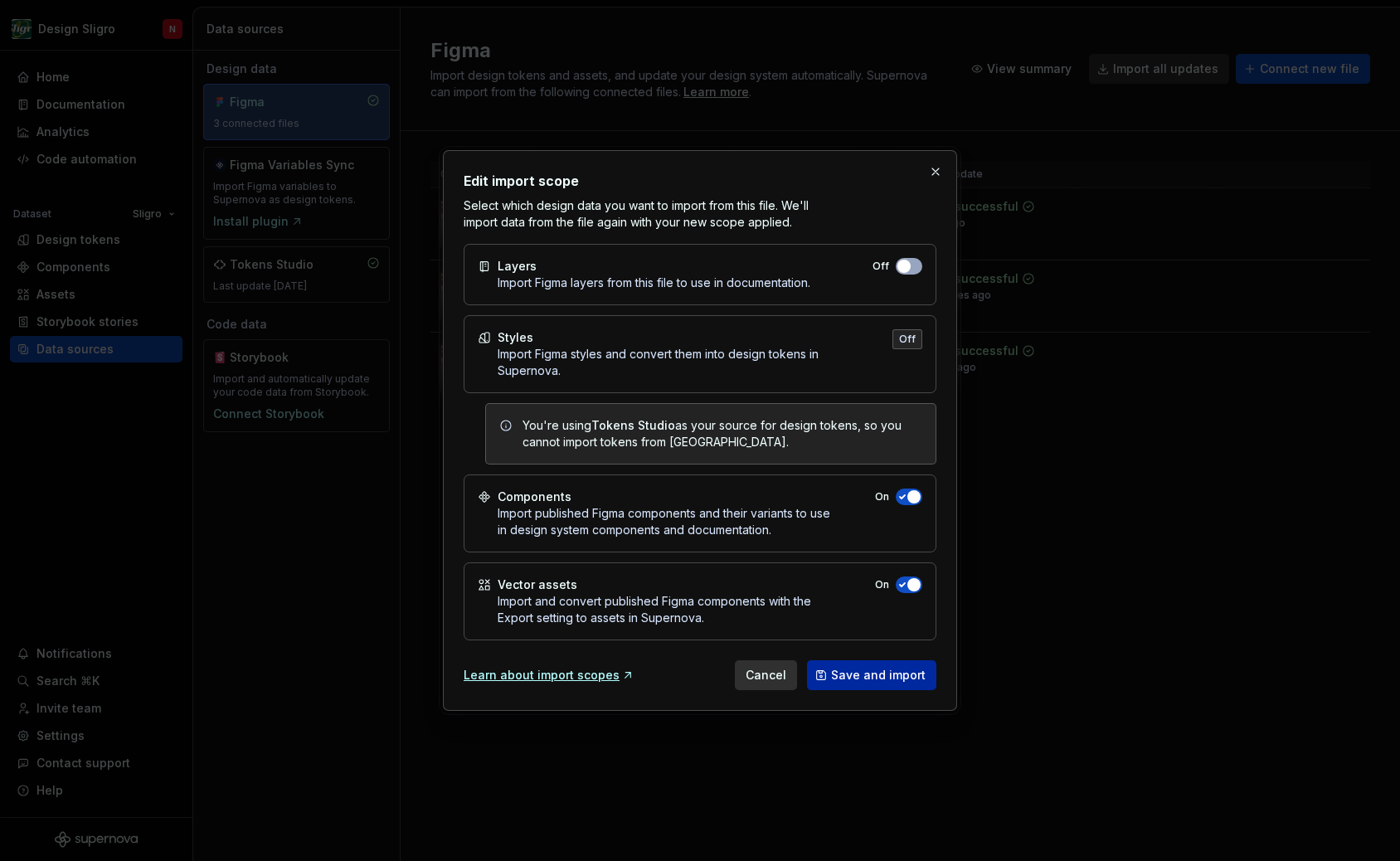
click at [878, 676] on span "Save and import" at bounding box center [879, 675] width 95 height 17
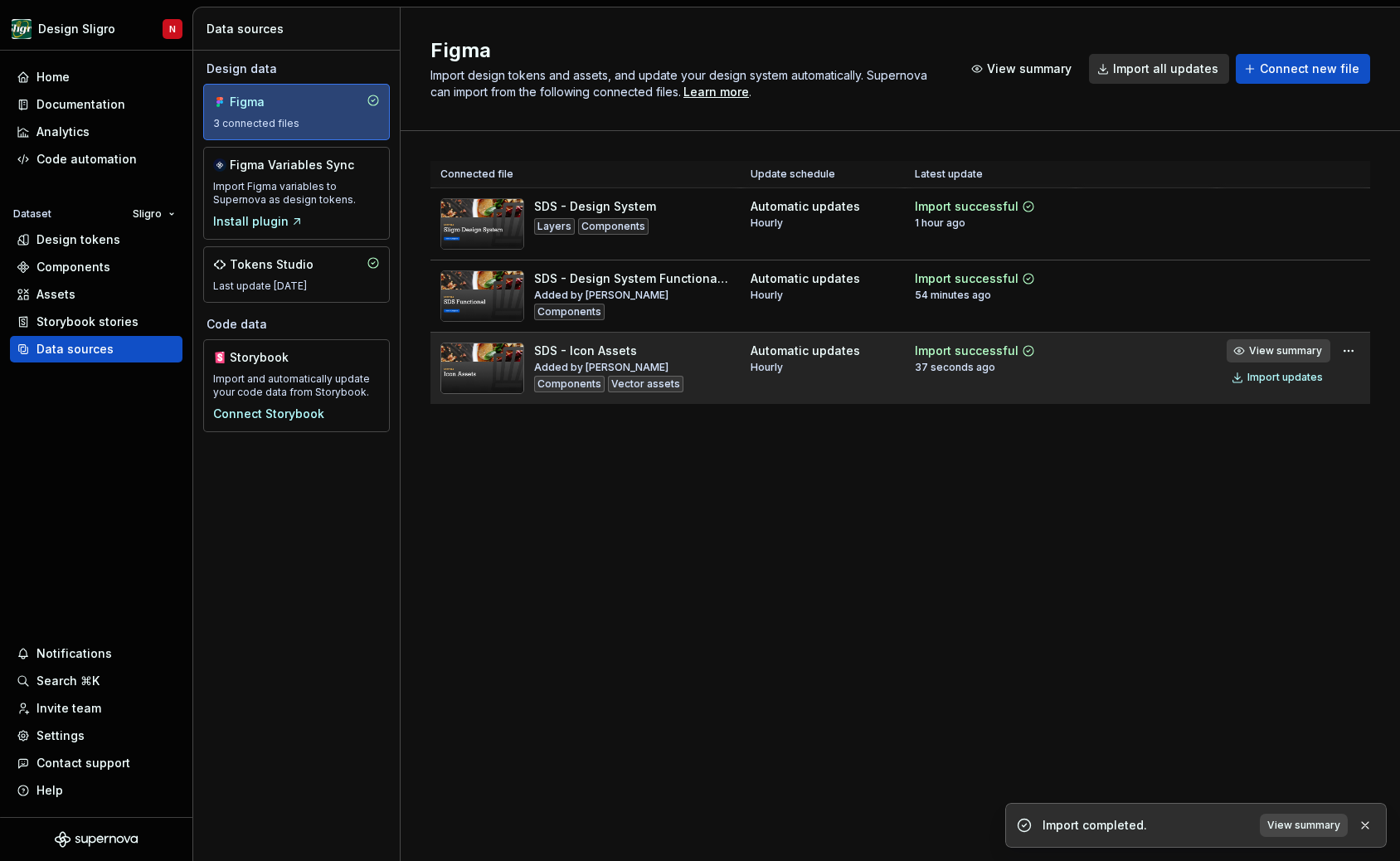
click at [1306, 352] on span "View summary" at bounding box center [1285, 351] width 73 height 13
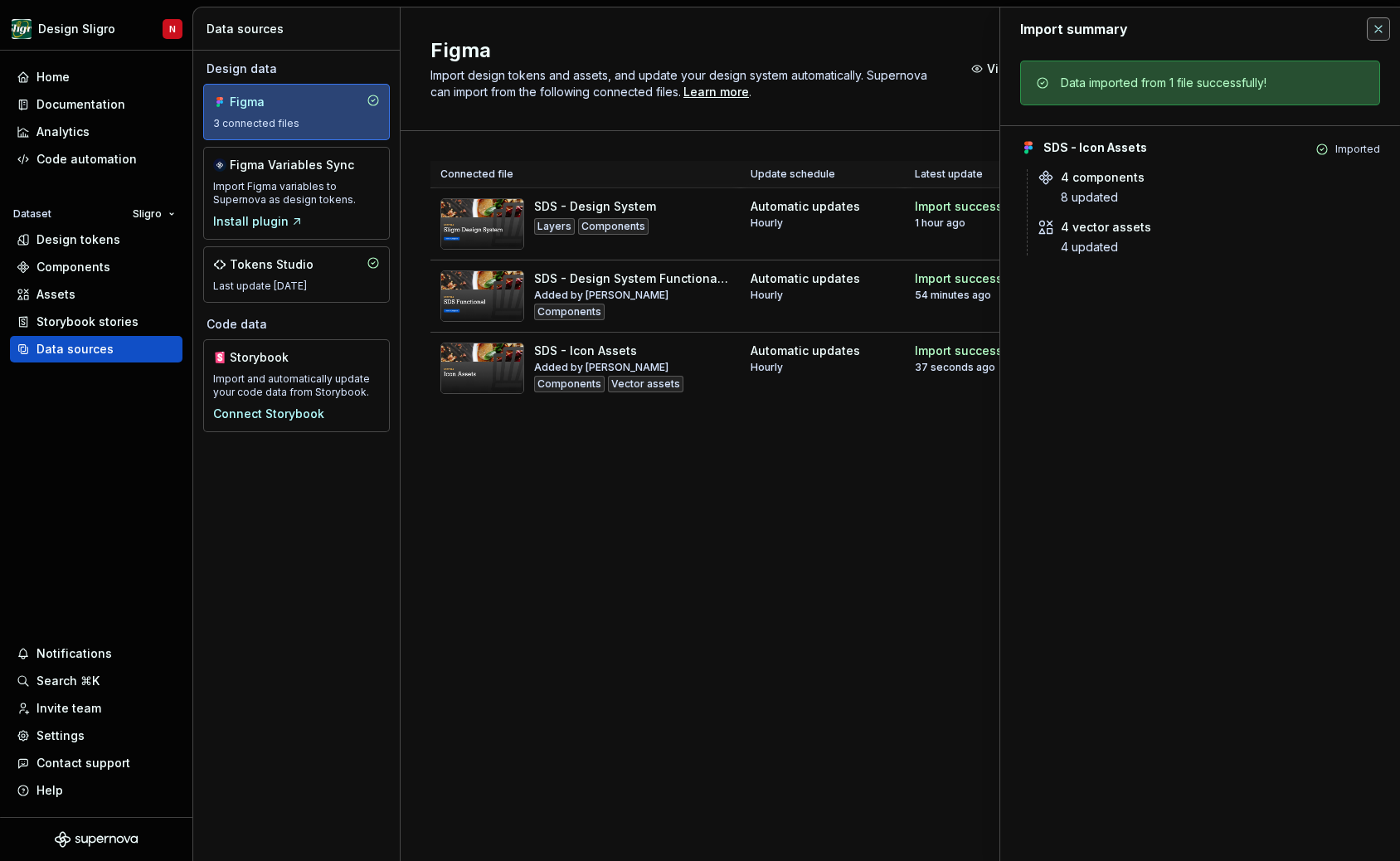
click at [1381, 22] on button "button" at bounding box center [1378, 29] width 23 height 23
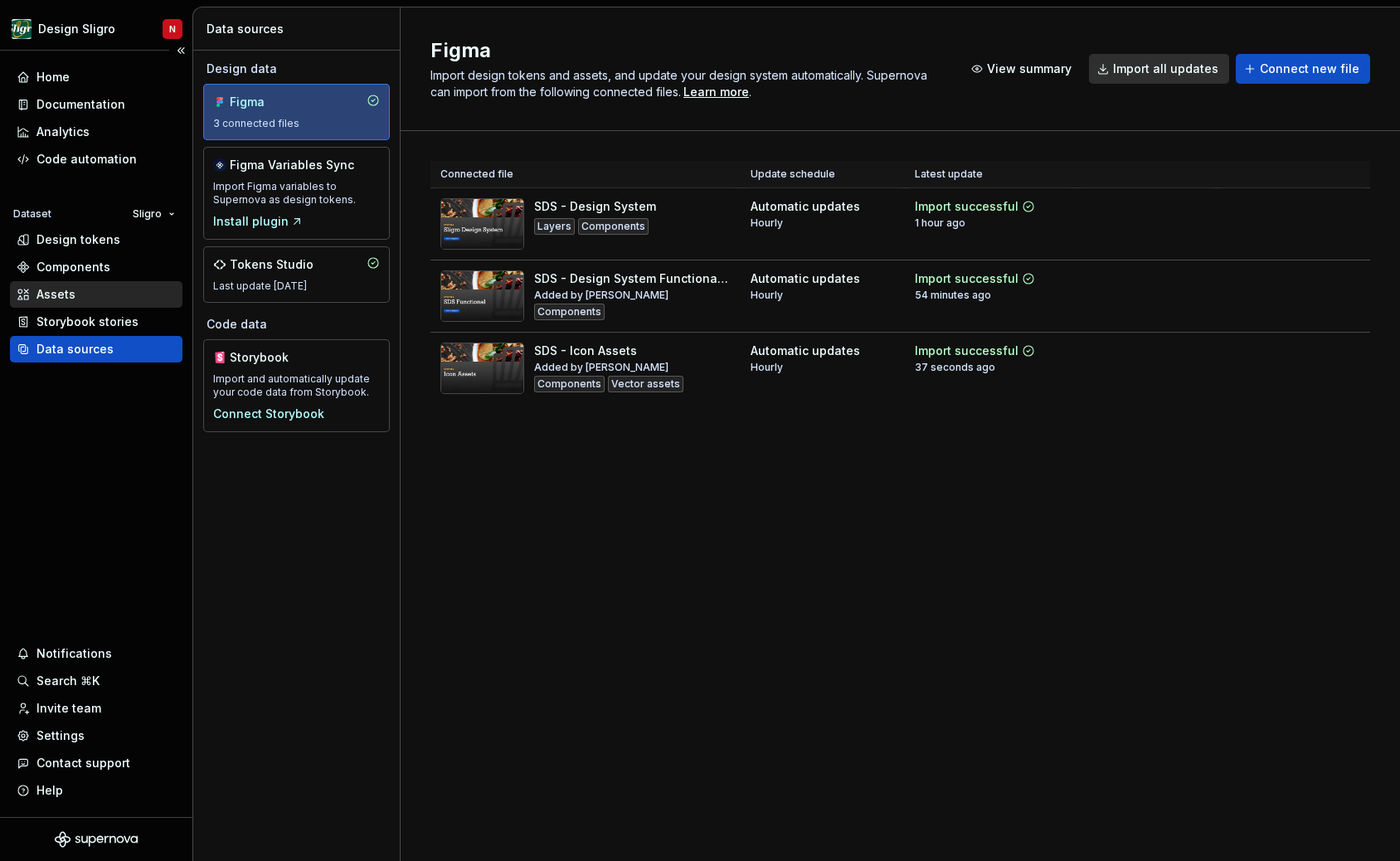
click at [77, 291] on div "Assets" at bounding box center [96, 295] width 159 height 17
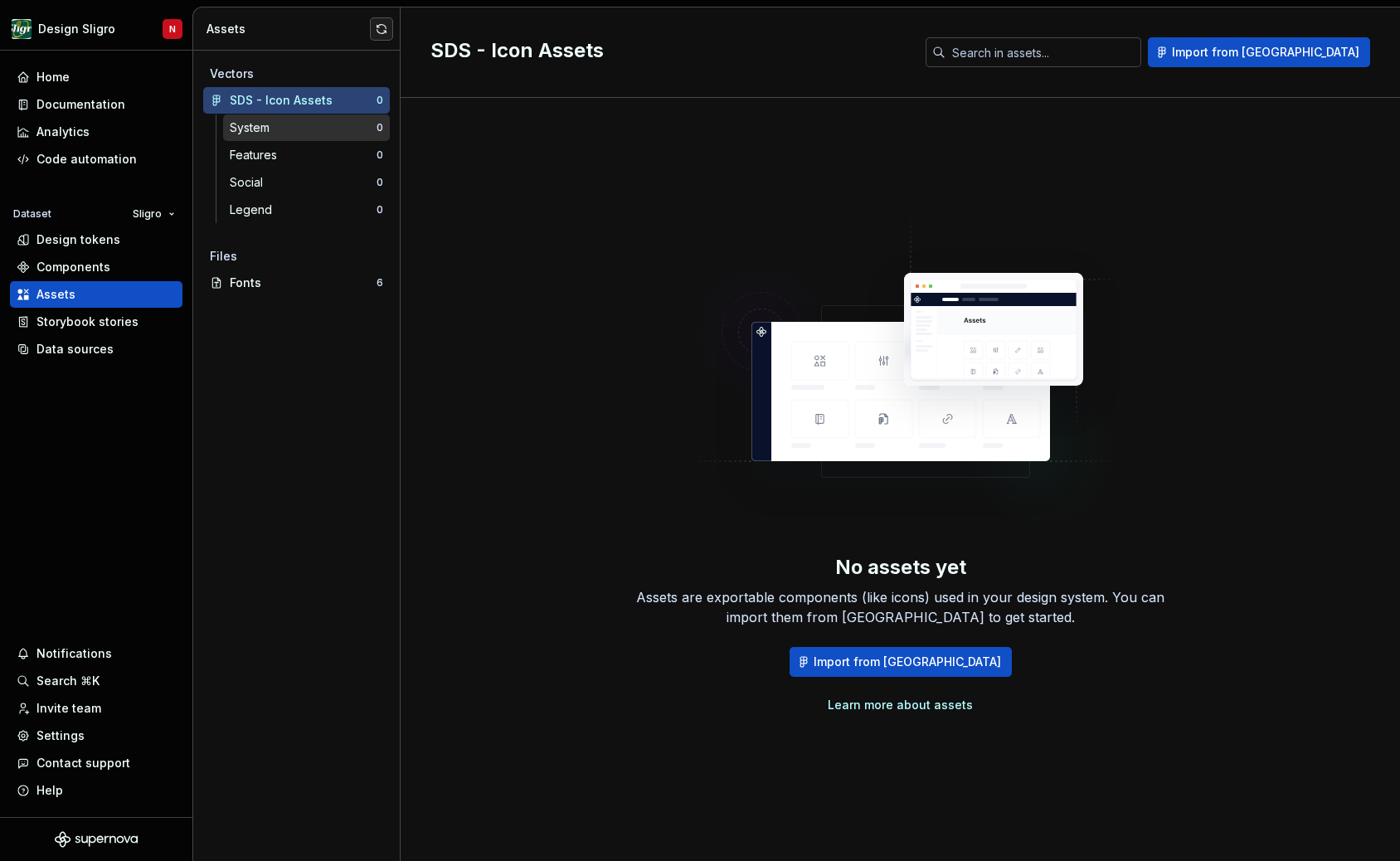
click at [303, 125] on div "System" at bounding box center [303, 128] width 147 height 17
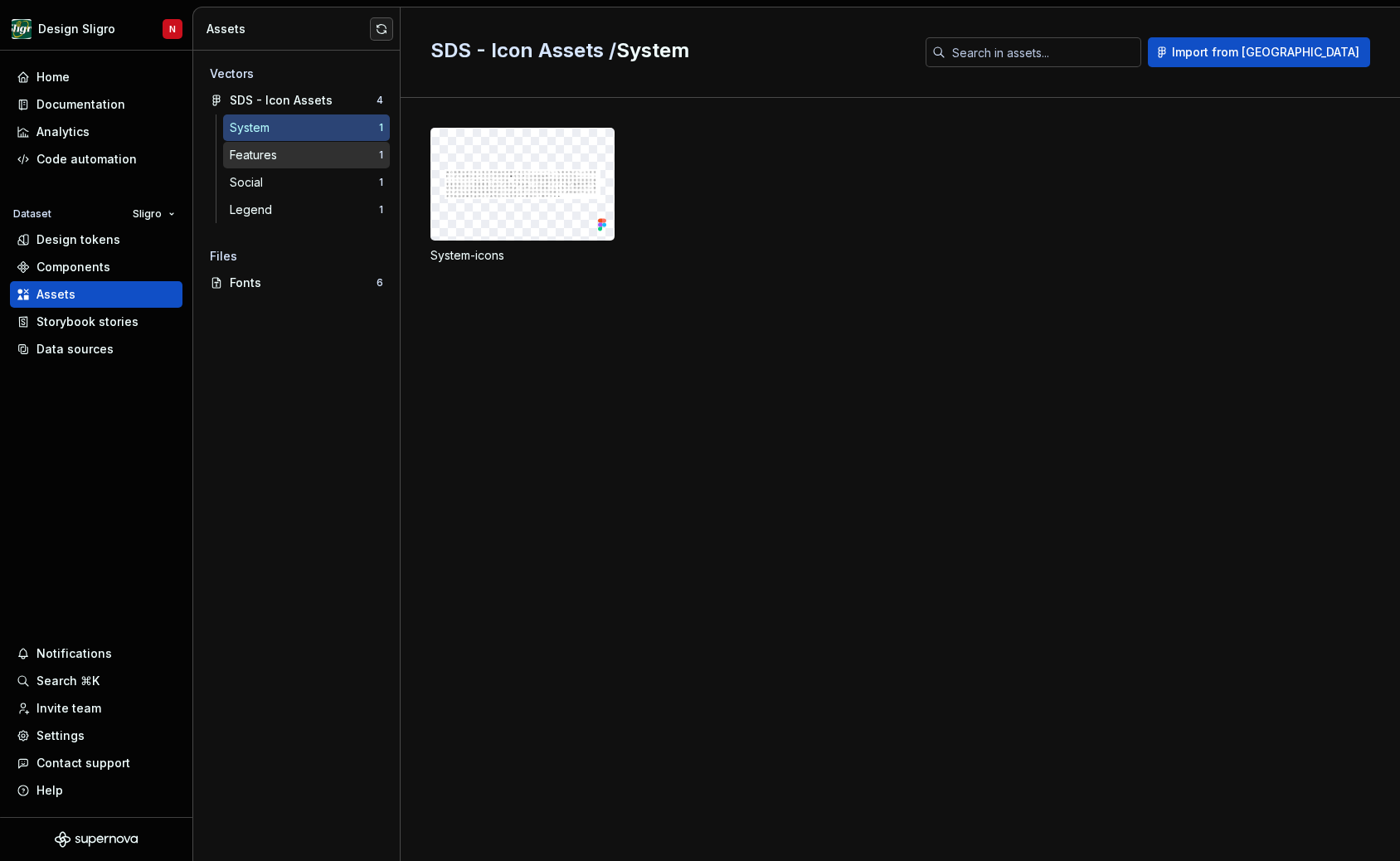
click at [291, 147] on div "Features" at bounding box center [305, 155] width 149 height 17
click at [291, 162] on div "Features" at bounding box center [305, 155] width 149 height 17
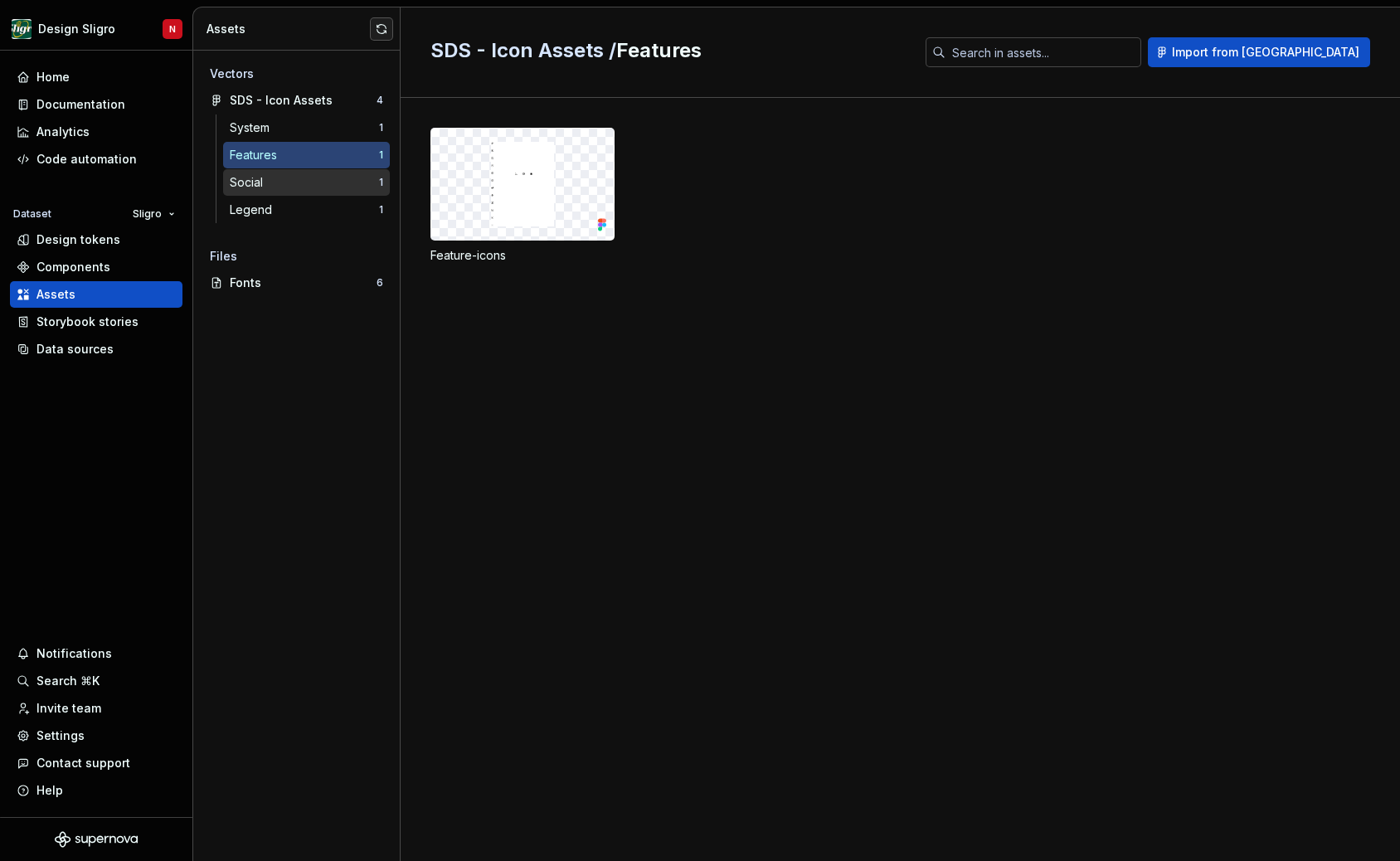
click at [291, 178] on div "Social" at bounding box center [305, 183] width 149 height 17
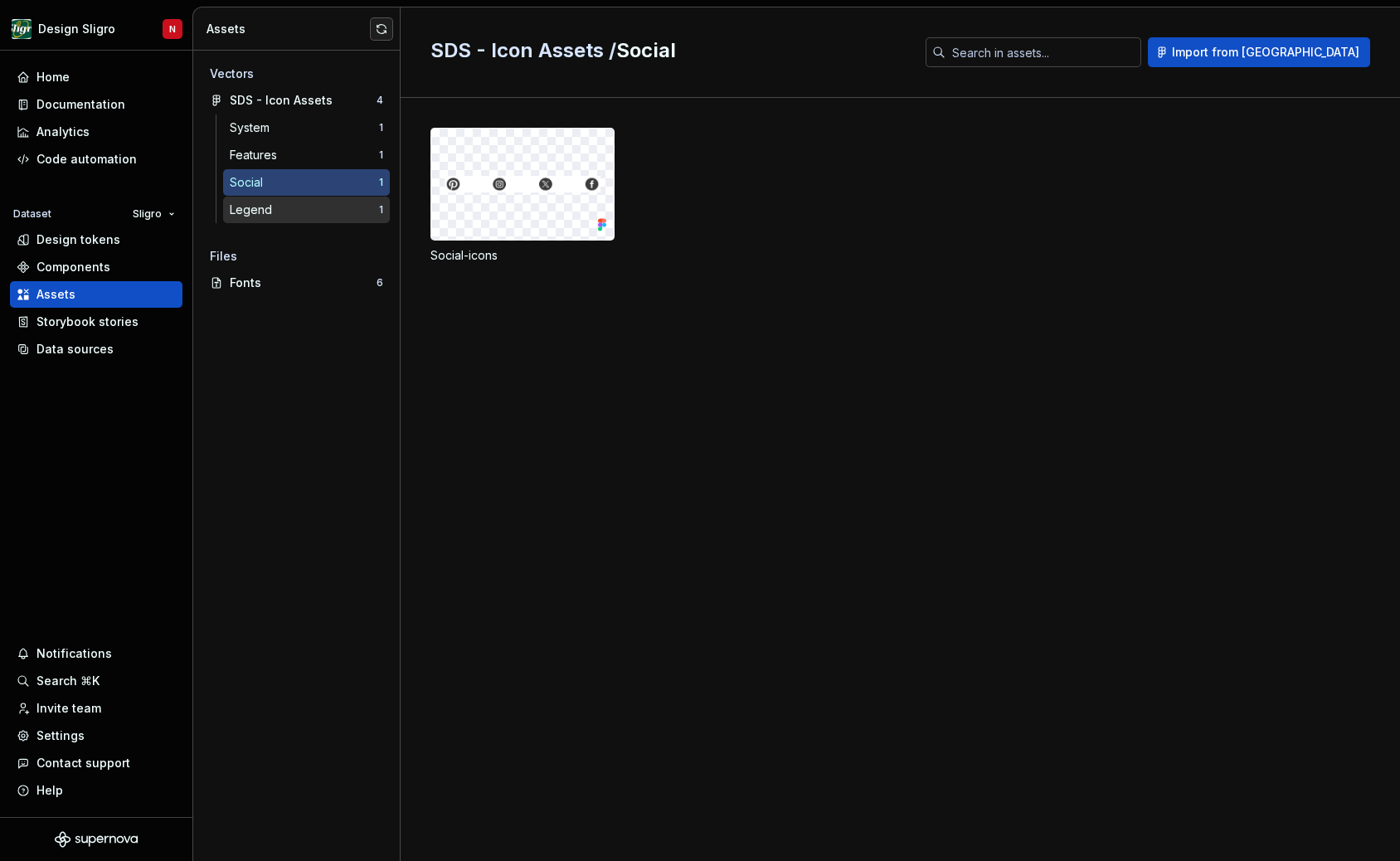
click at [291, 207] on div "Legend" at bounding box center [305, 210] width 149 height 17
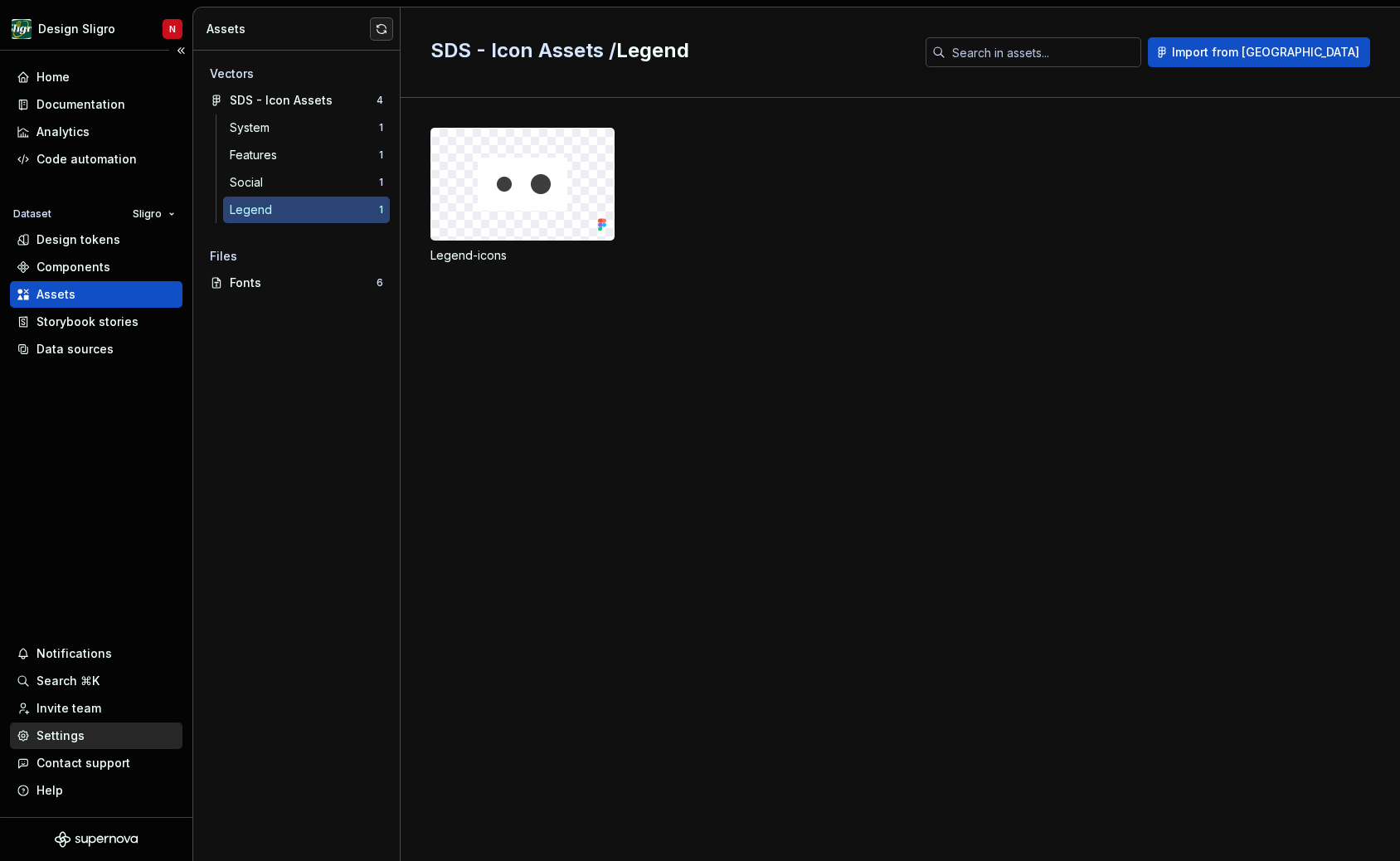
click at [72, 733] on div "Settings" at bounding box center [61, 736] width 48 height 17
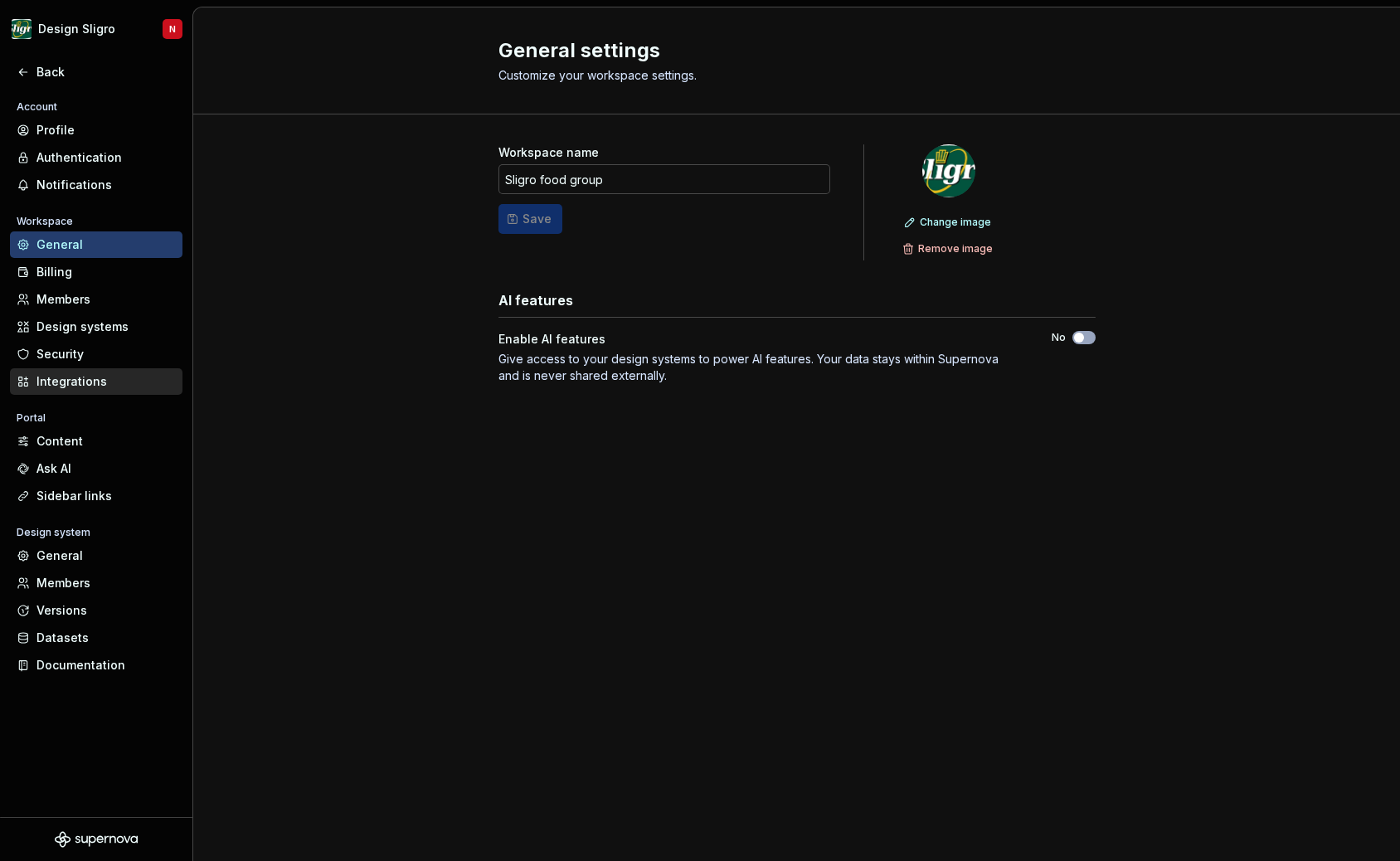
click at [100, 381] on div "Integrations" at bounding box center [106, 382] width 140 height 17
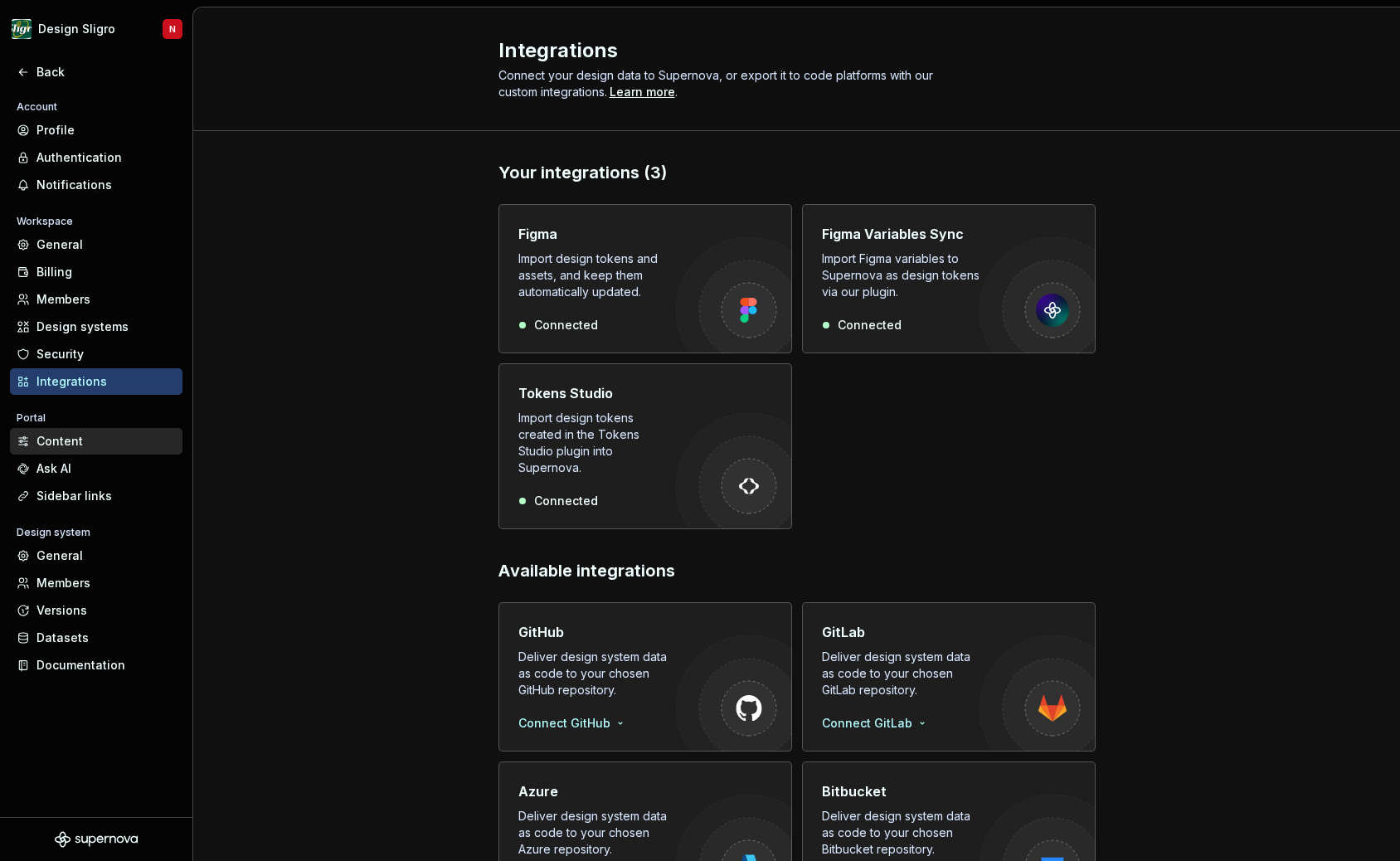
click at [97, 437] on div "Content" at bounding box center [106, 441] width 140 height 17
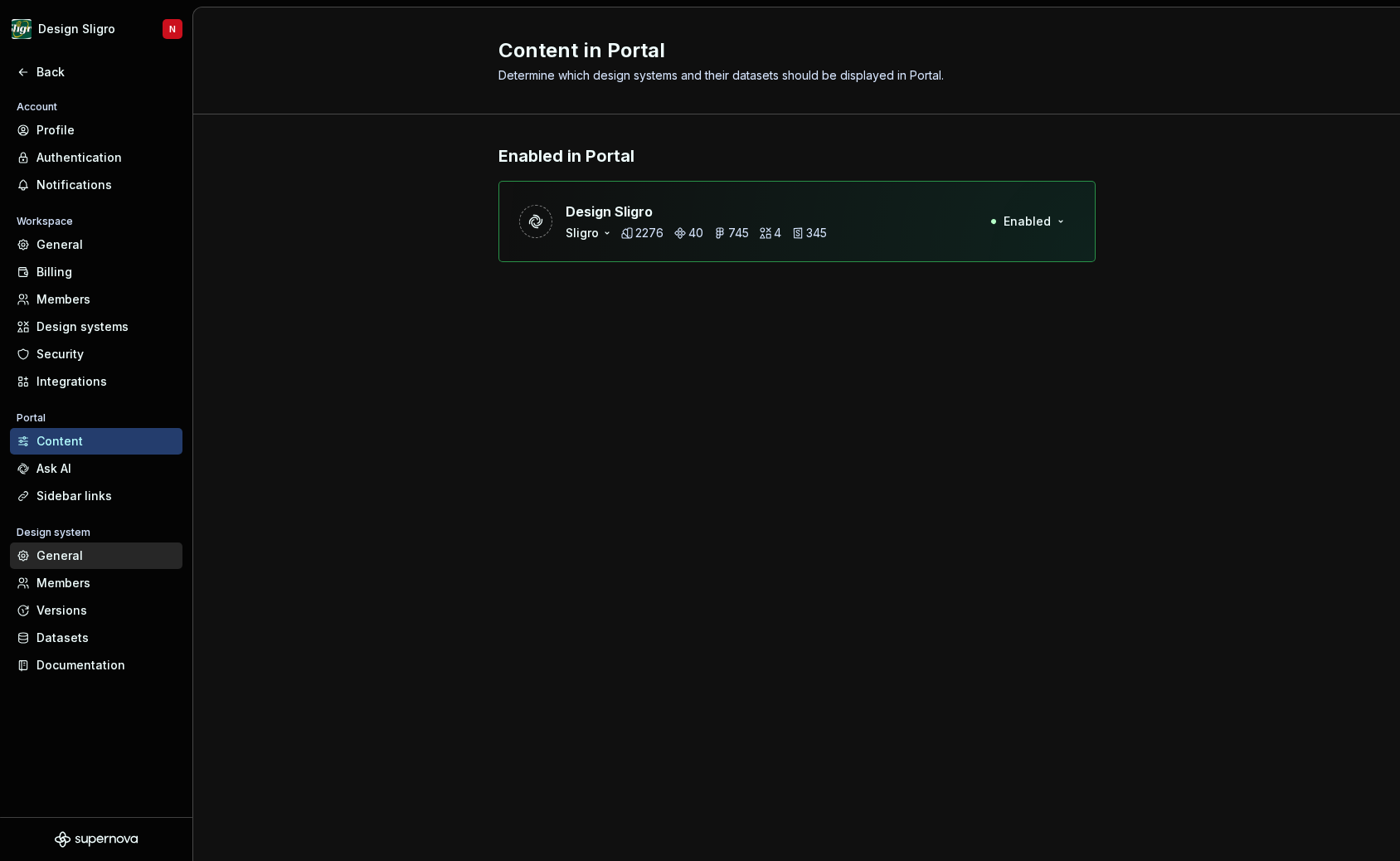
click at [88, 556] on div "General" at bounding box center [106, 555] width 140 height 17
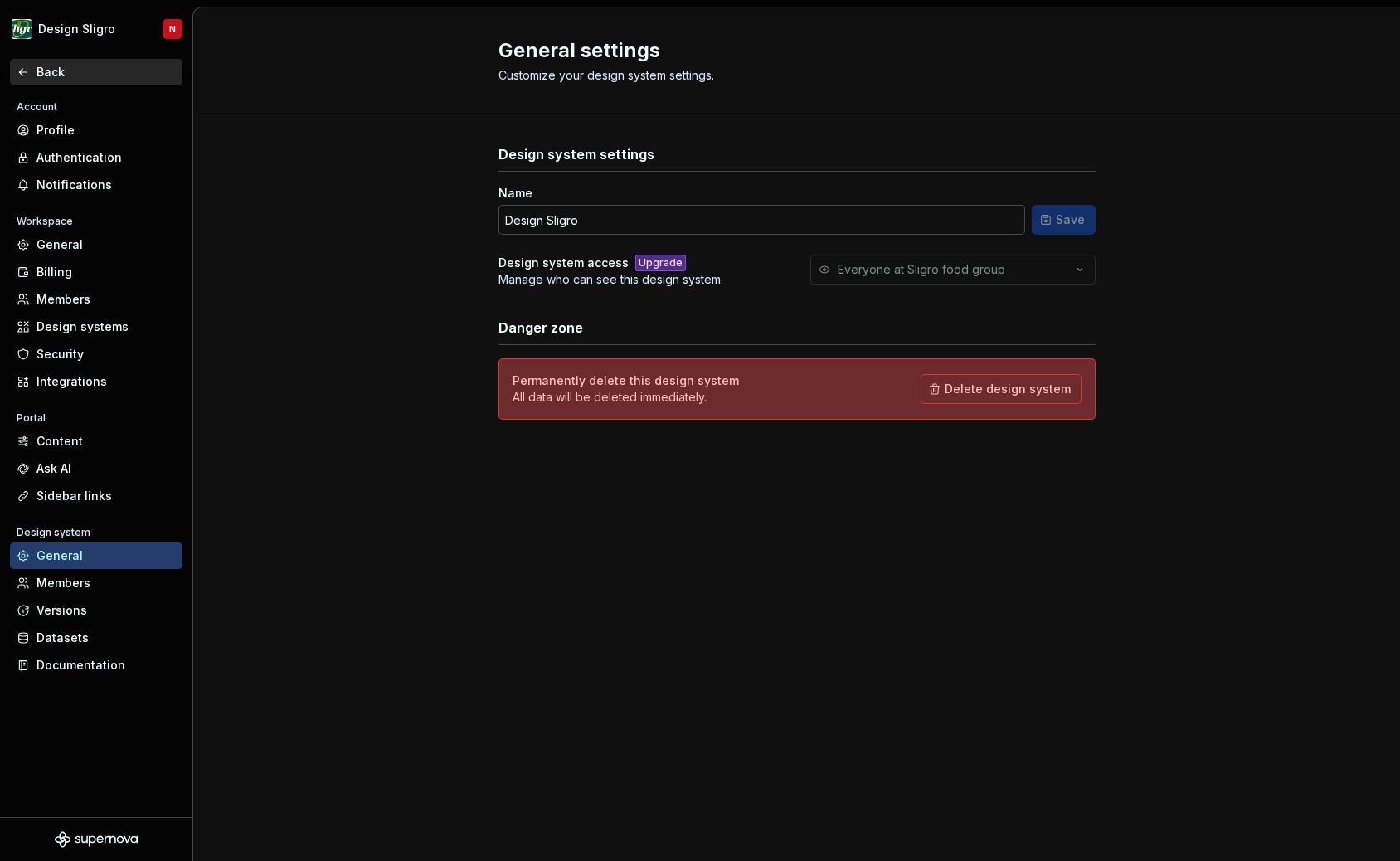
click at [20, 74] on icon at bounding box center [23, 72] width 13 height 13
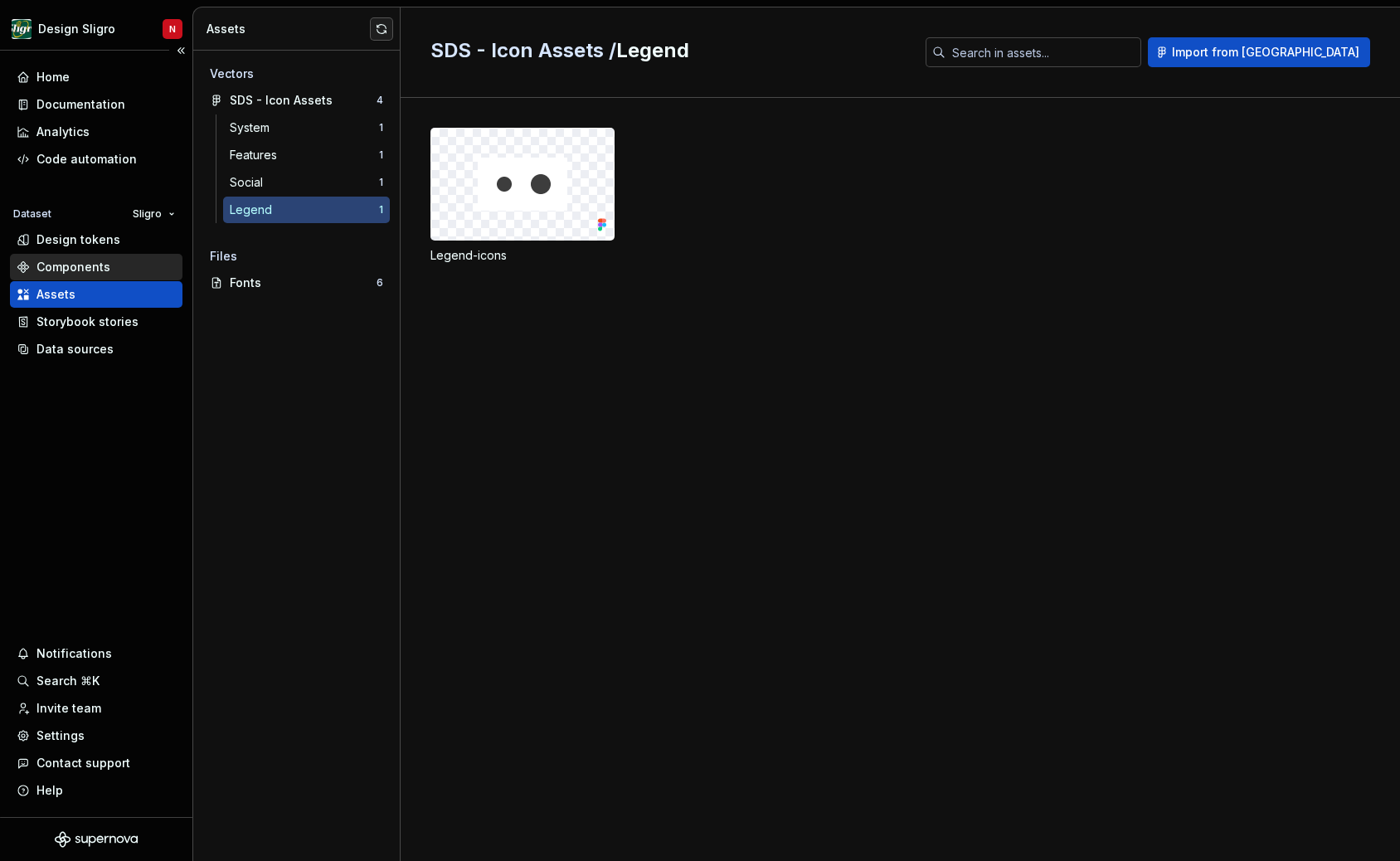
click at [85, 262] on div "Components" at bounding box center [73, 267] width 74 height 17
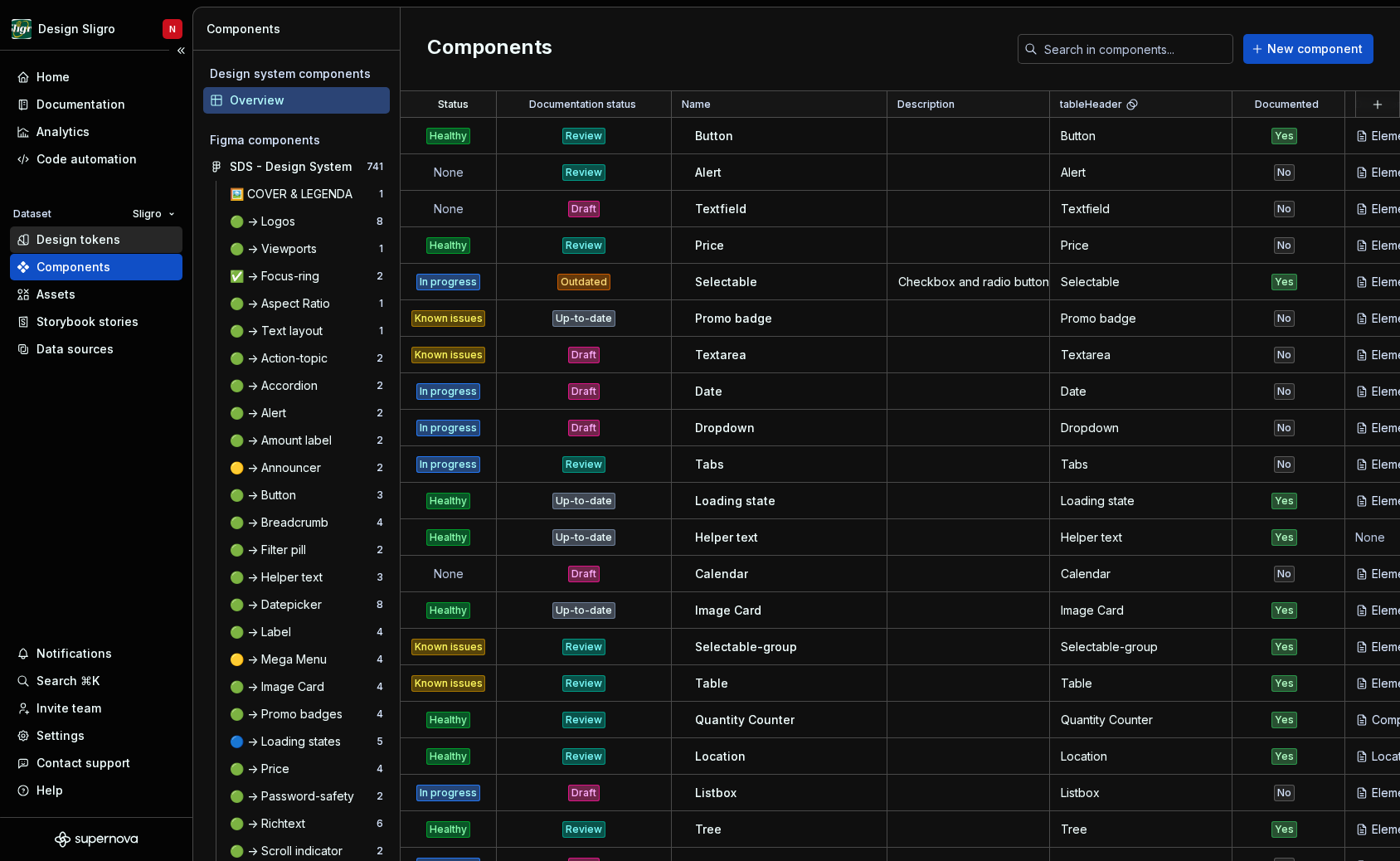
click at [83, 242] on div "Design tokens" at bounding box center [78, 240] width 84 height 17
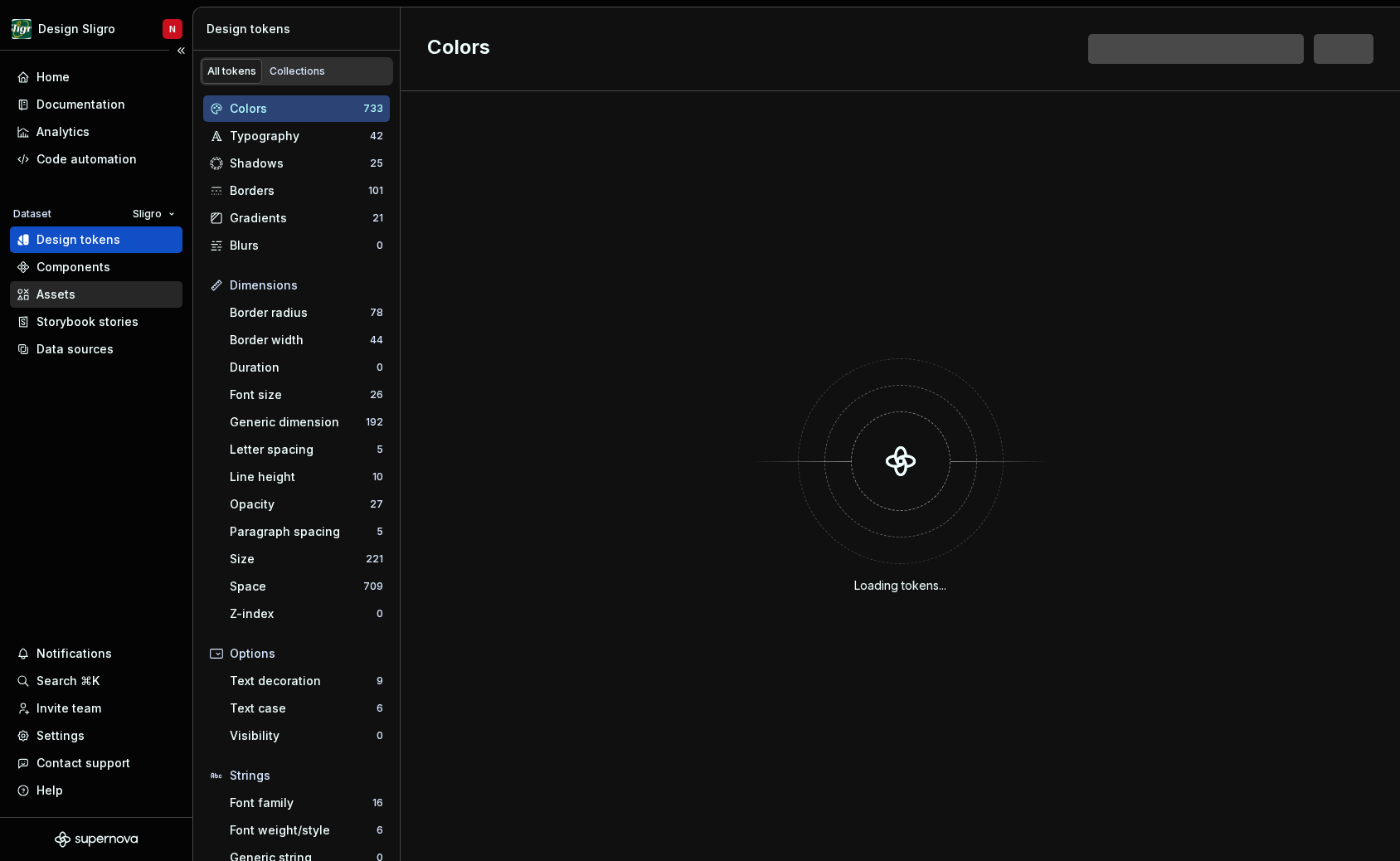
click at [64, 303] on div "Assets" at bounding box center [96, 295] width 173 height 27
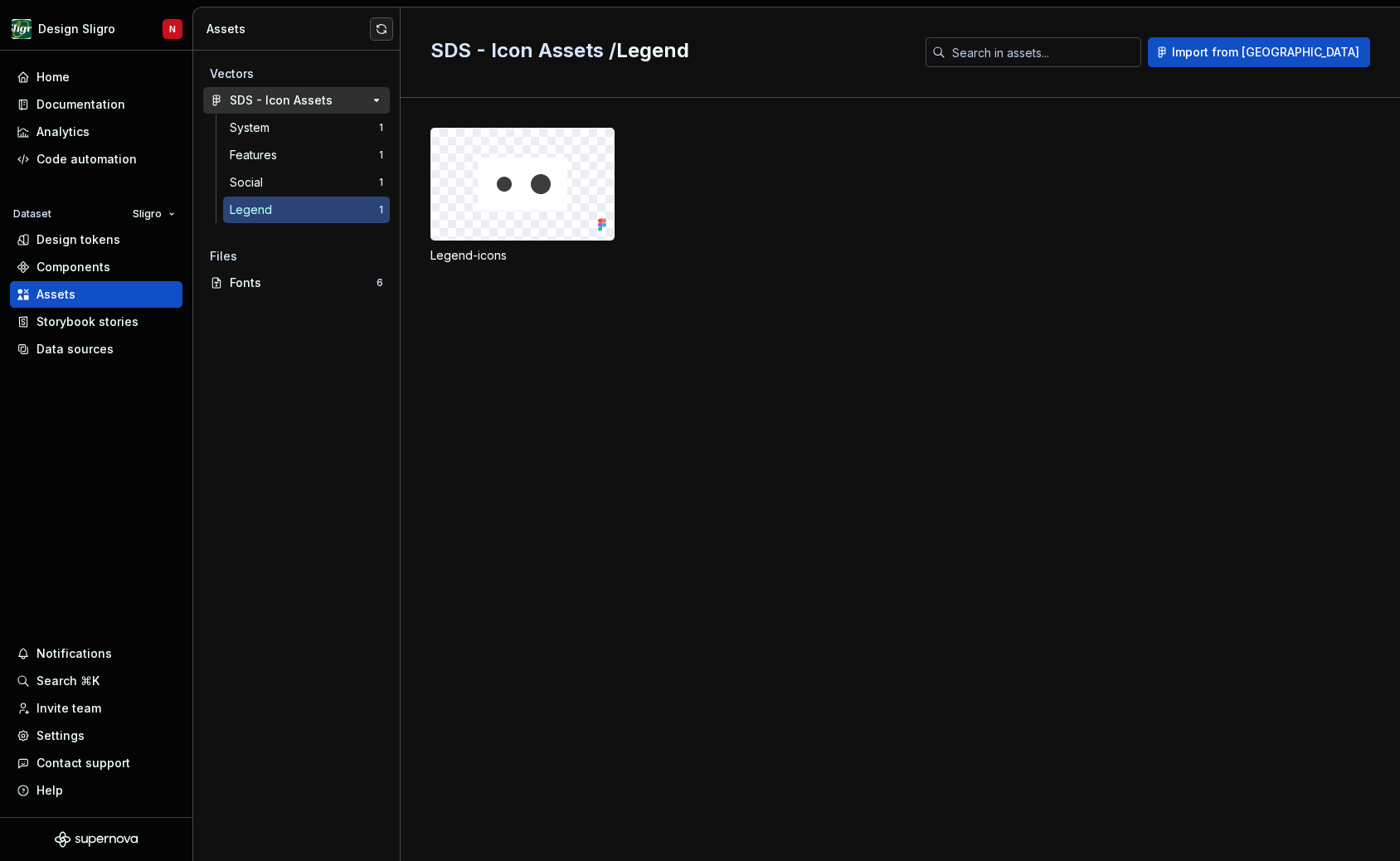
click at [286, 103] on div "SDS - Icon Assets" at bounding box center [281, 100] width 103 height 17
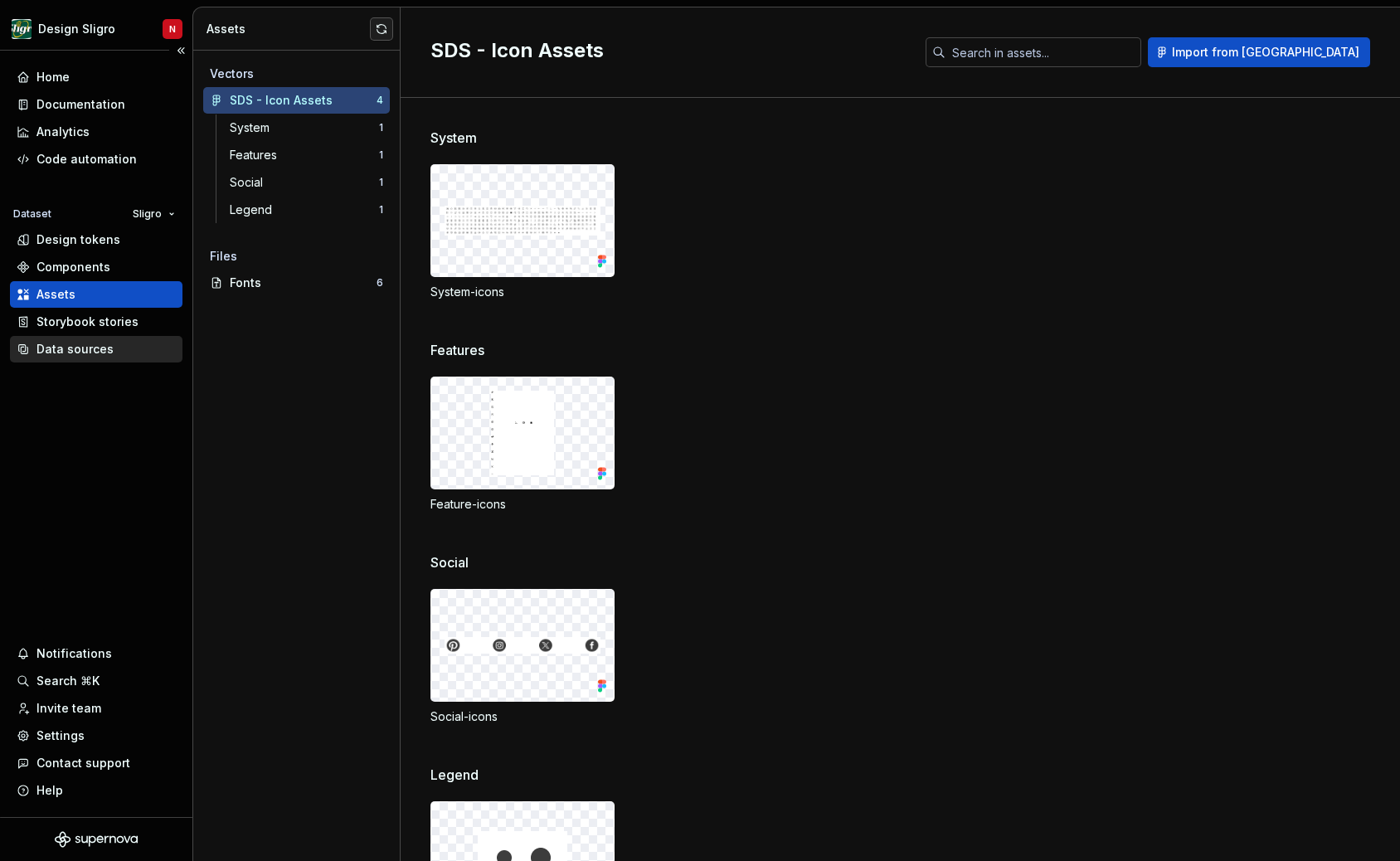
click at [96, 350] on div "Data sources" at bounding box center [75, 350] width 77 height 17
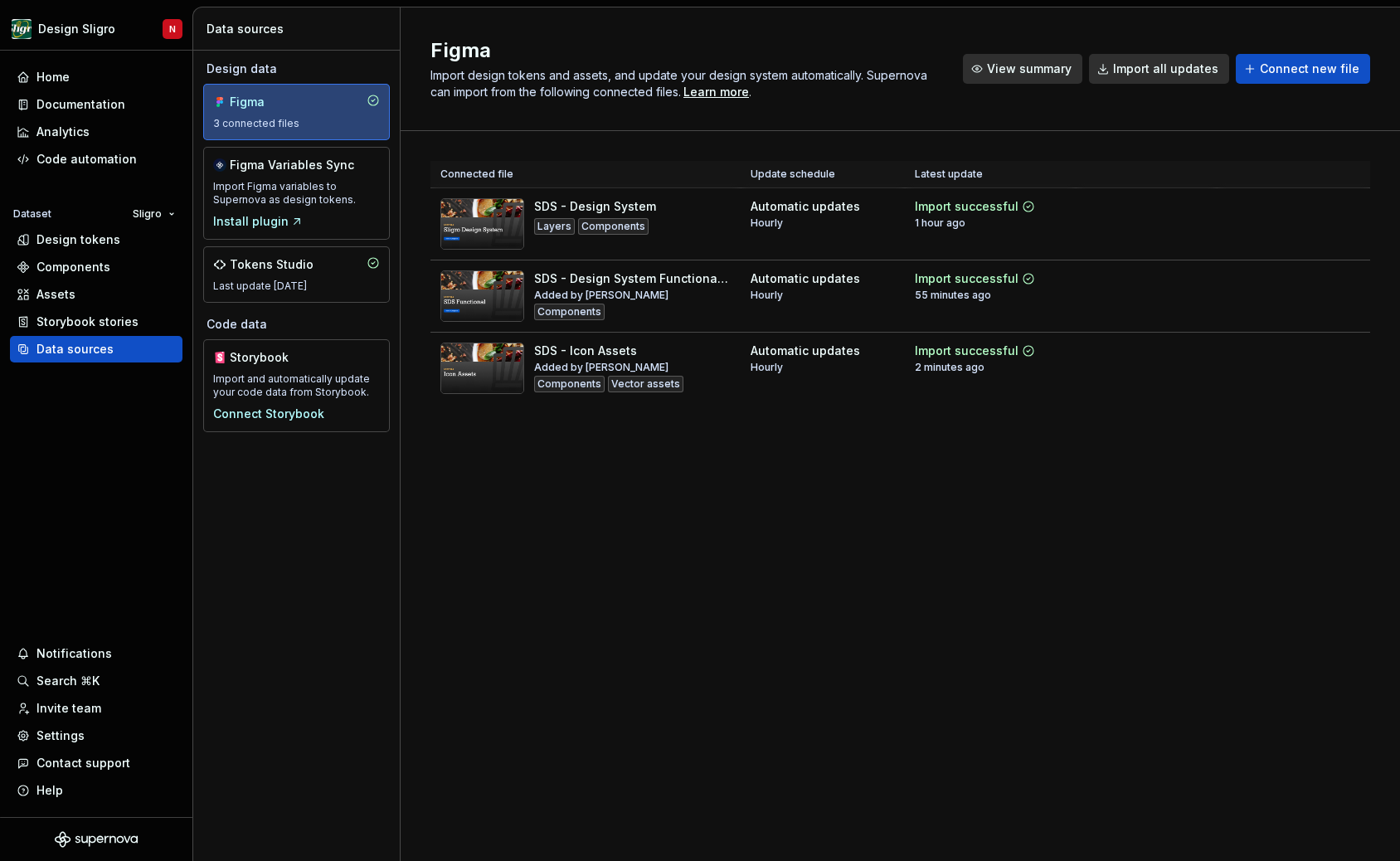
click at [1021, 74] on span "View summary" at bounding box center [1030, 69] width 85 height 17
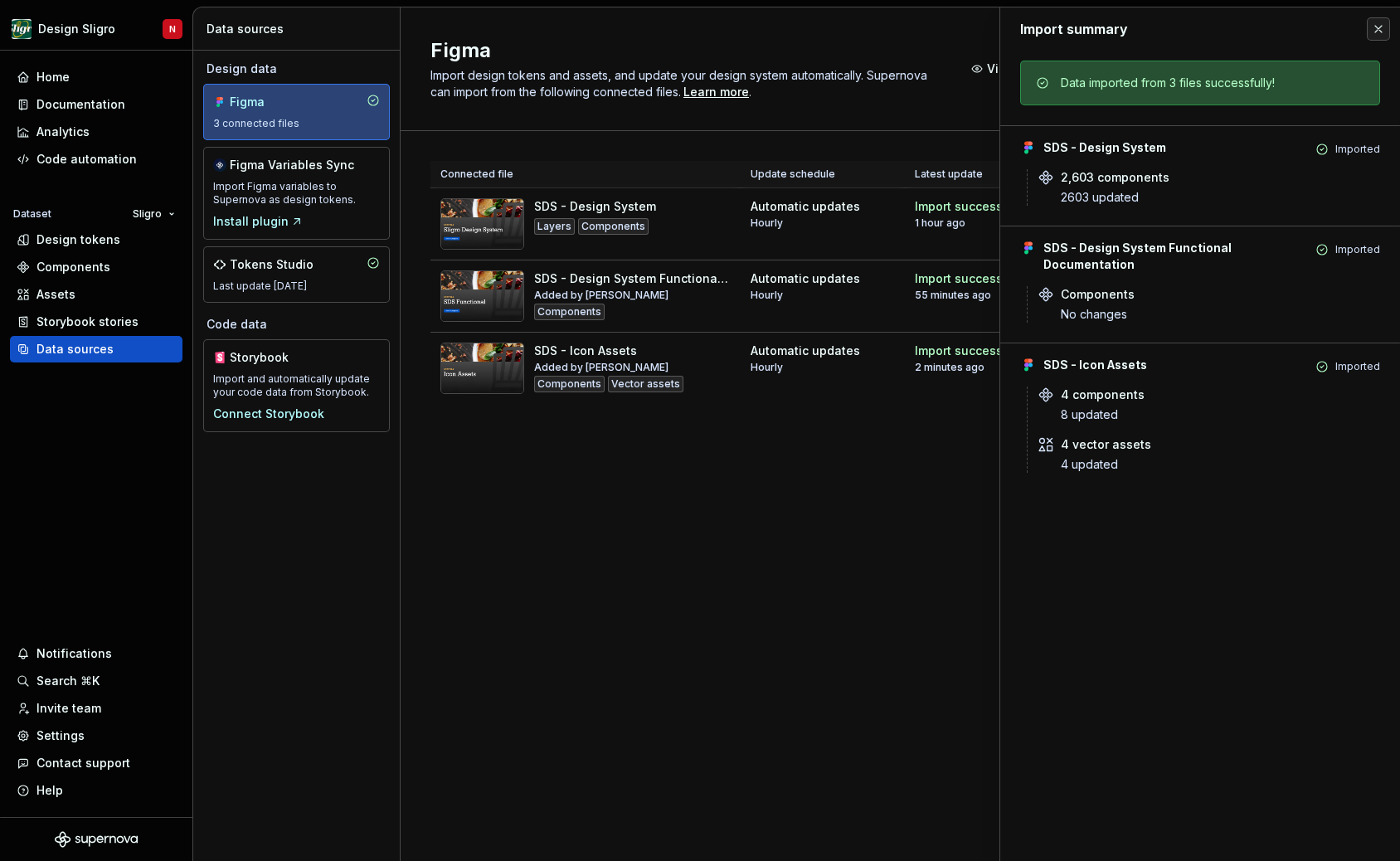
click at [671, 483] on div "Figma Import design tokens and assets, and update your design system automatica…" at bounding box center [901, 434] width 1000 height 854
click at [89, 139] on div "Analytics" at bounding box center [96, 132] width 173 height 27
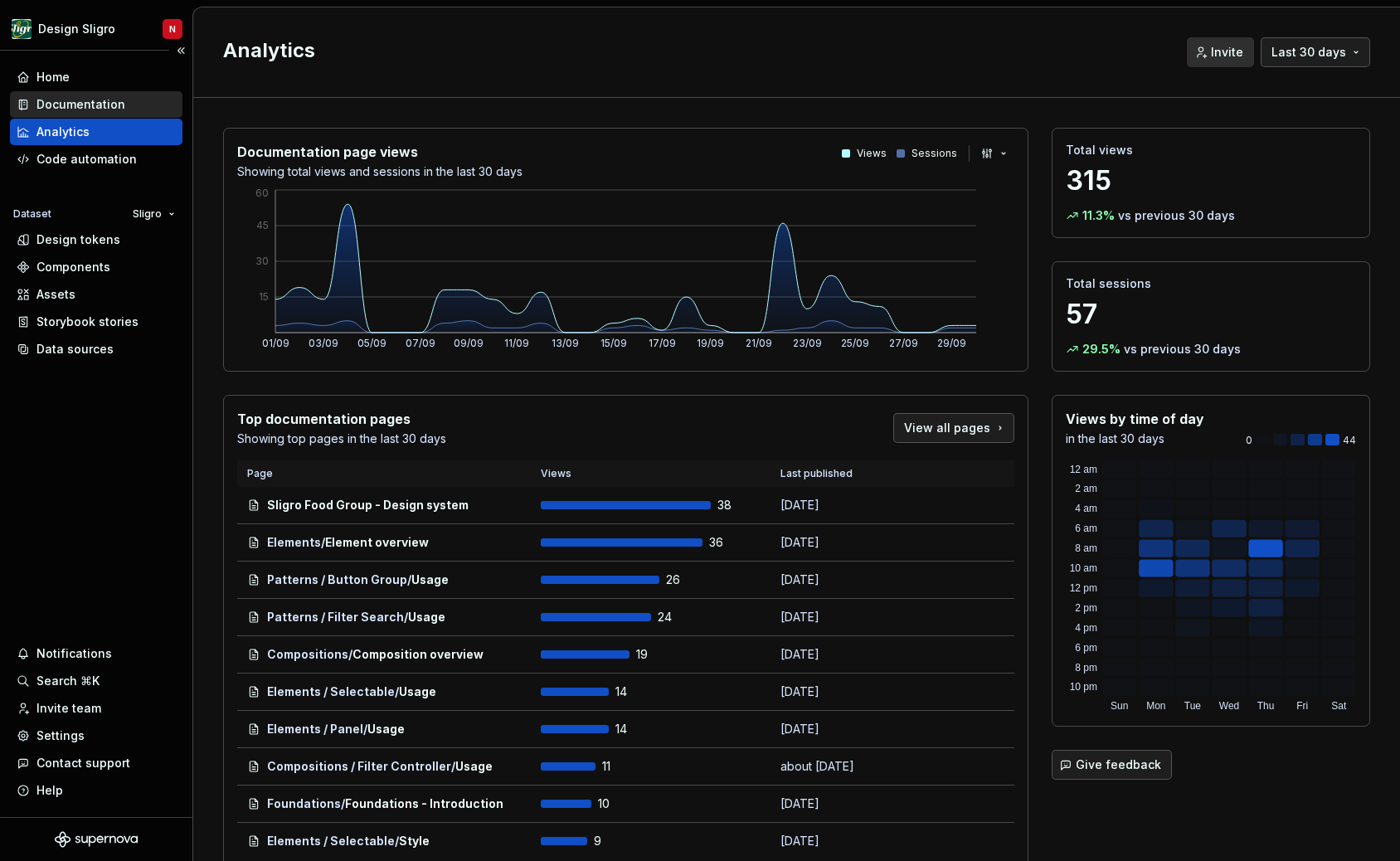
click at [58, 103] on div "Documentation" at bounding box center [81, 105] width 89 height 17
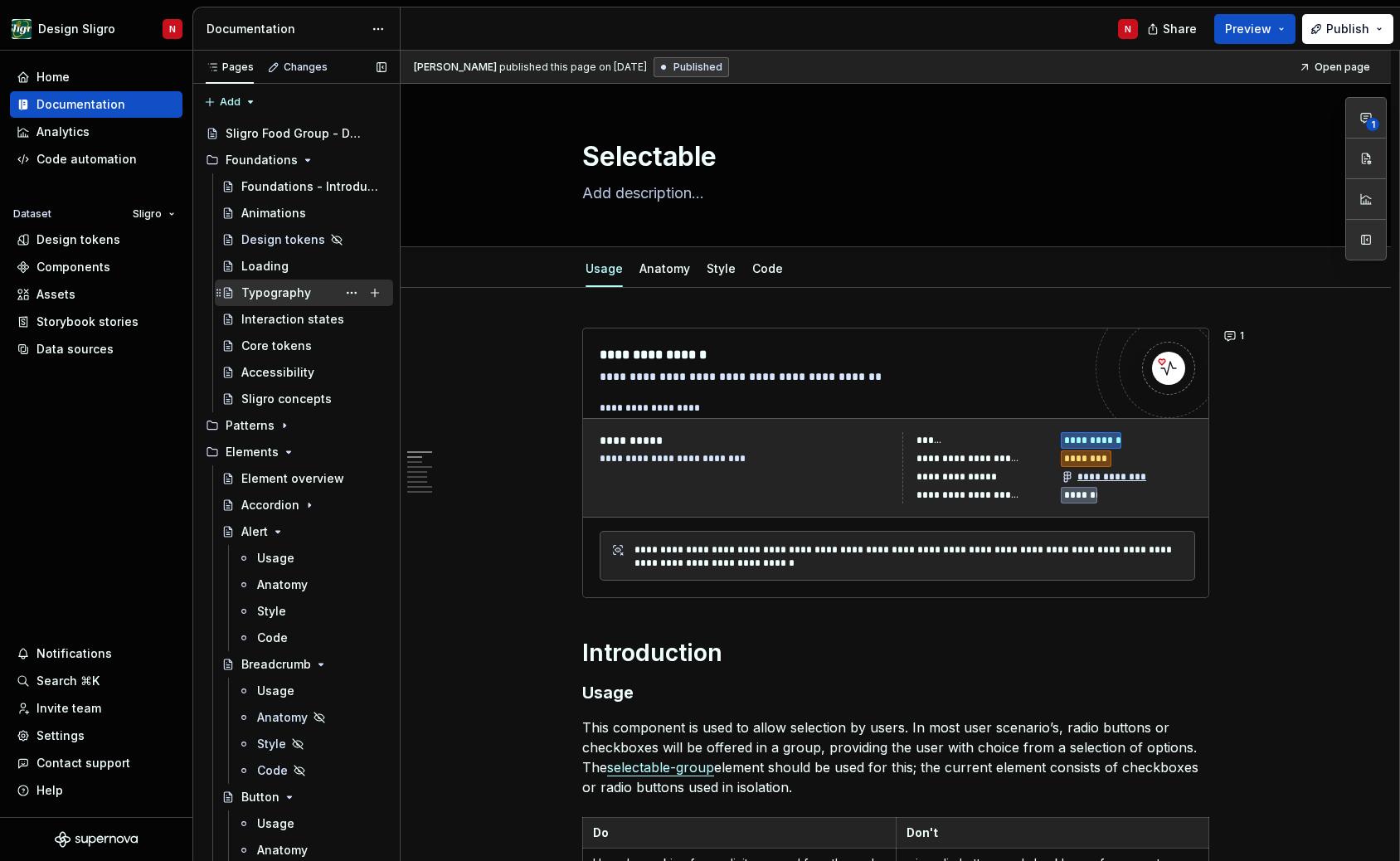
click at [289, 288] on div "Typography" at bounding box center [277, 293] width 70 height 17
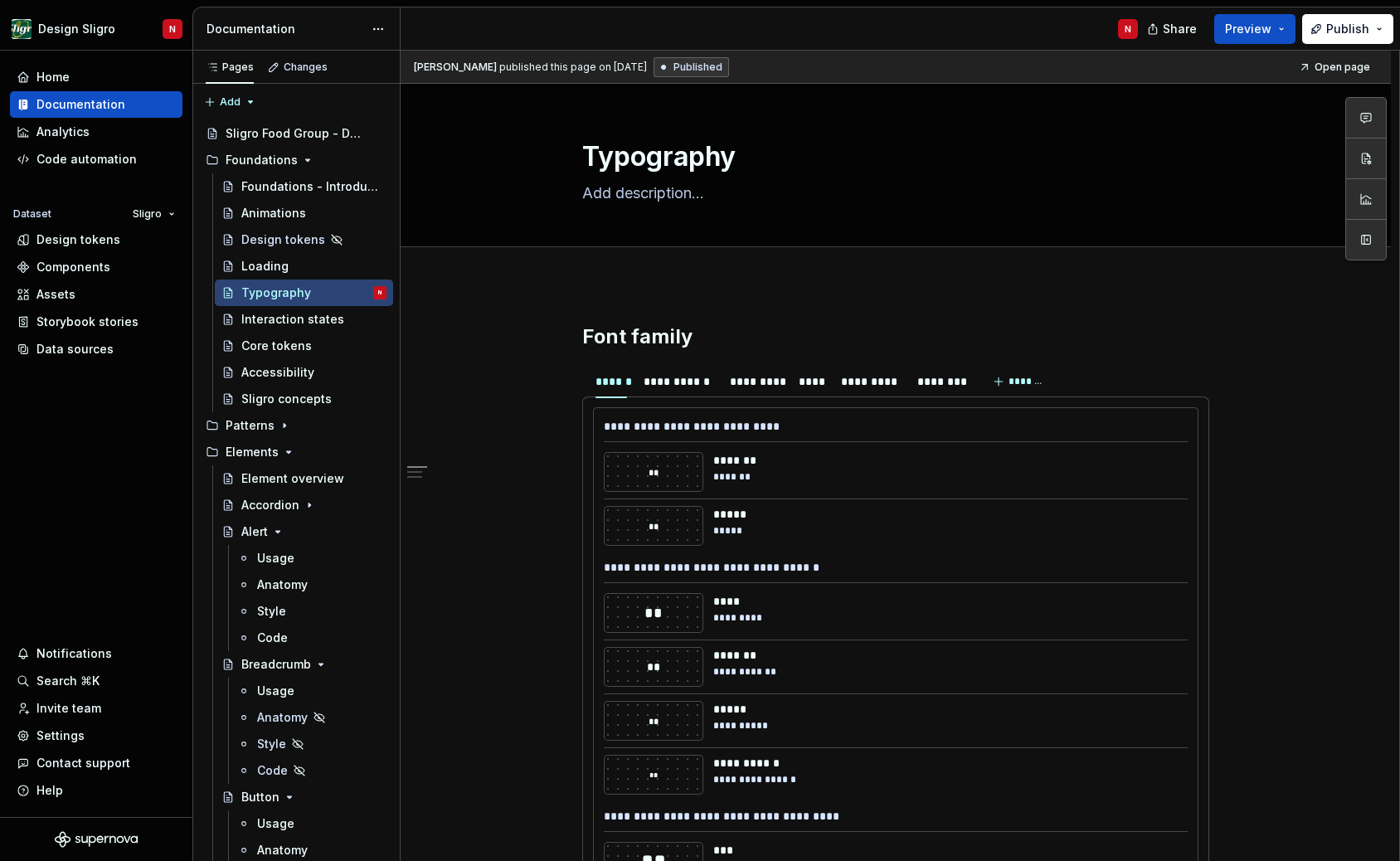
type textarea "*"
click at [83, 736] on div "Settings" at bounding box center [96, 736] width 159 height 17
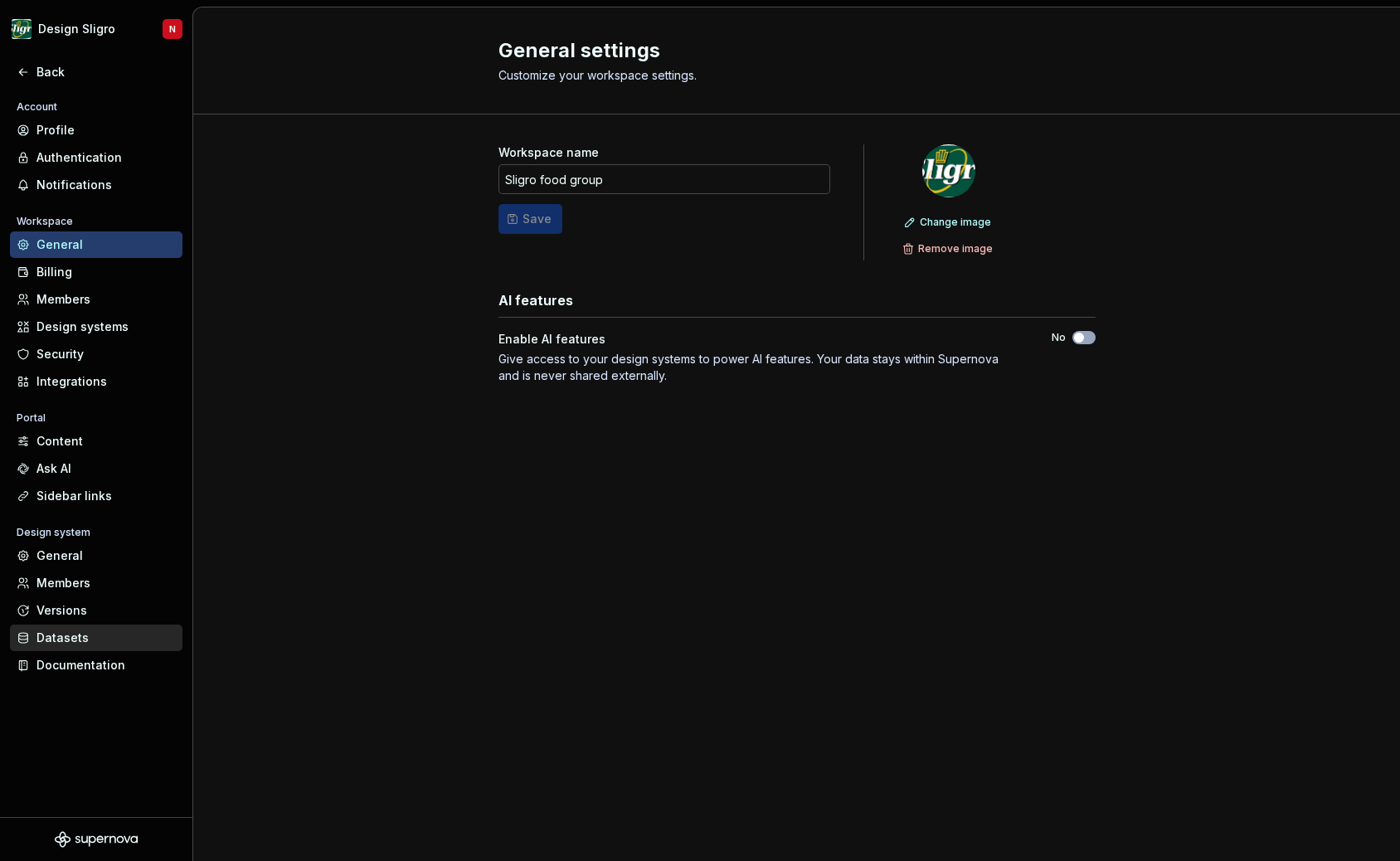
click at [81, 635] on div "Datasets" at bounding box center [106, 638] width 140 height 17
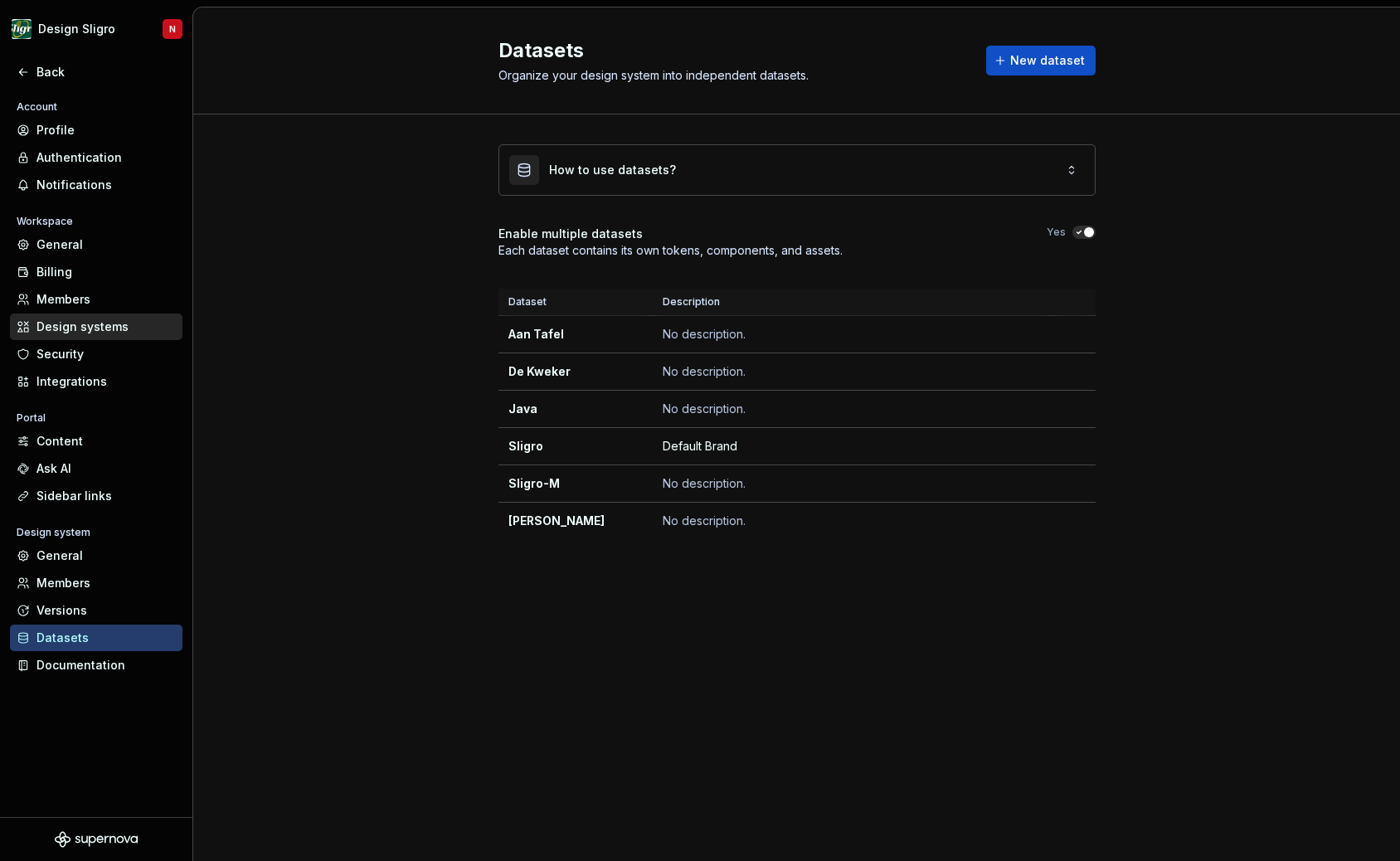
click at [109, 329] on div "Design systems" at bounding box center [106, 327] width 140 height 17
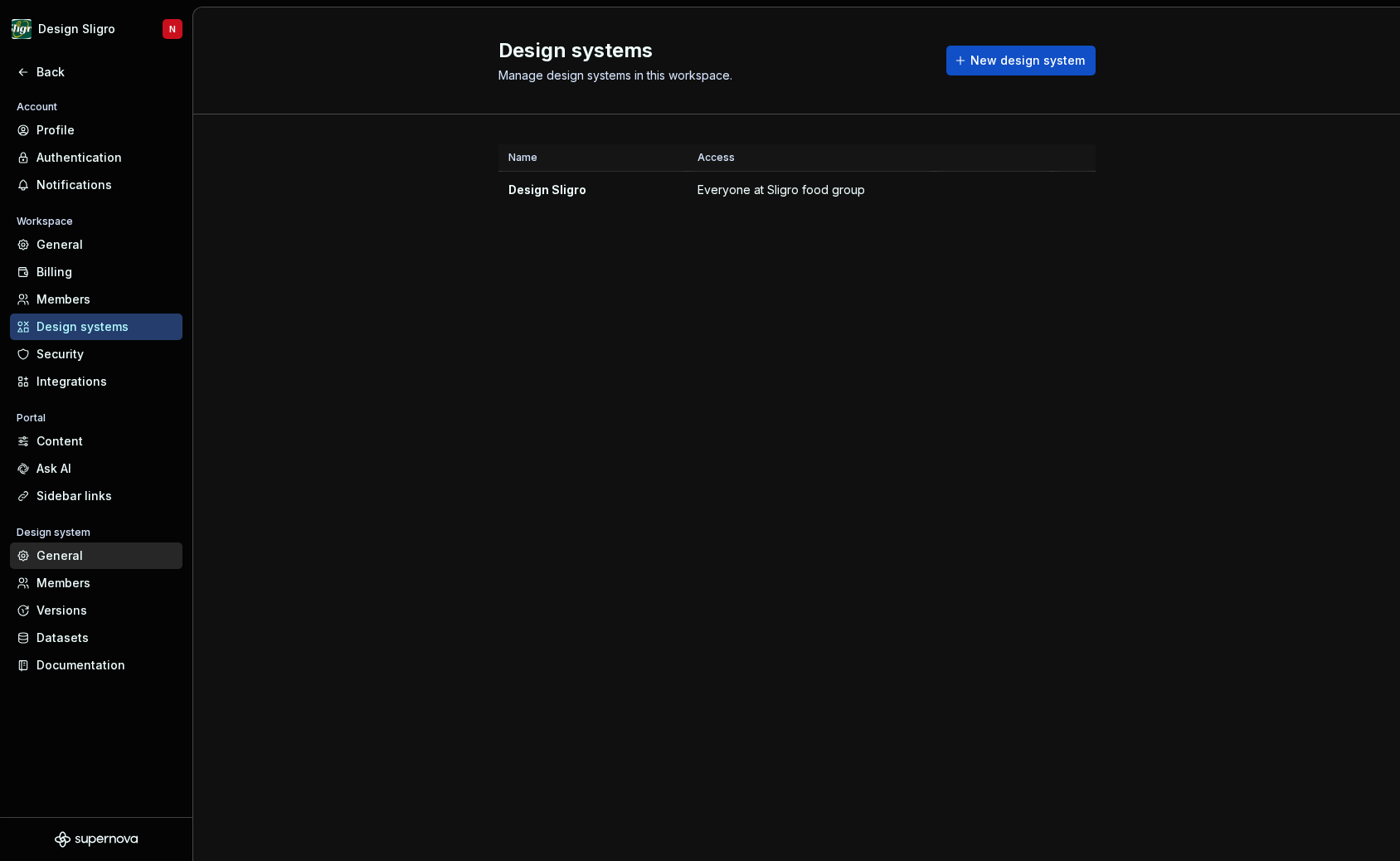
click at [21, 560] on icon at bounding box center [23, 555] width 13 height 13
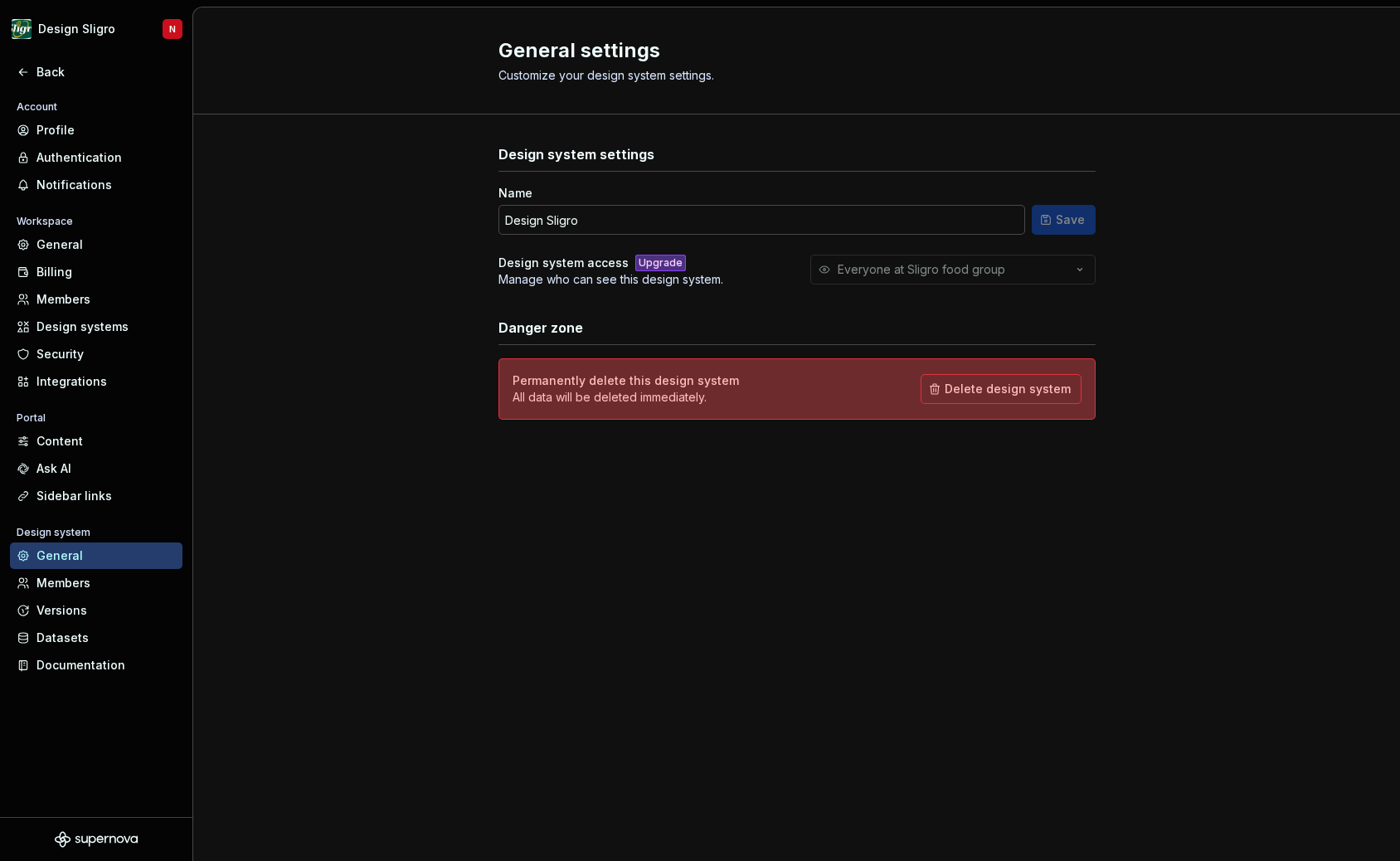
click at [9, 66] on div "Back" at bounding box center [96, 72] width 193 height 27
click at [20, 72] on icon at bounding box center [22, 72] width 7 height 7
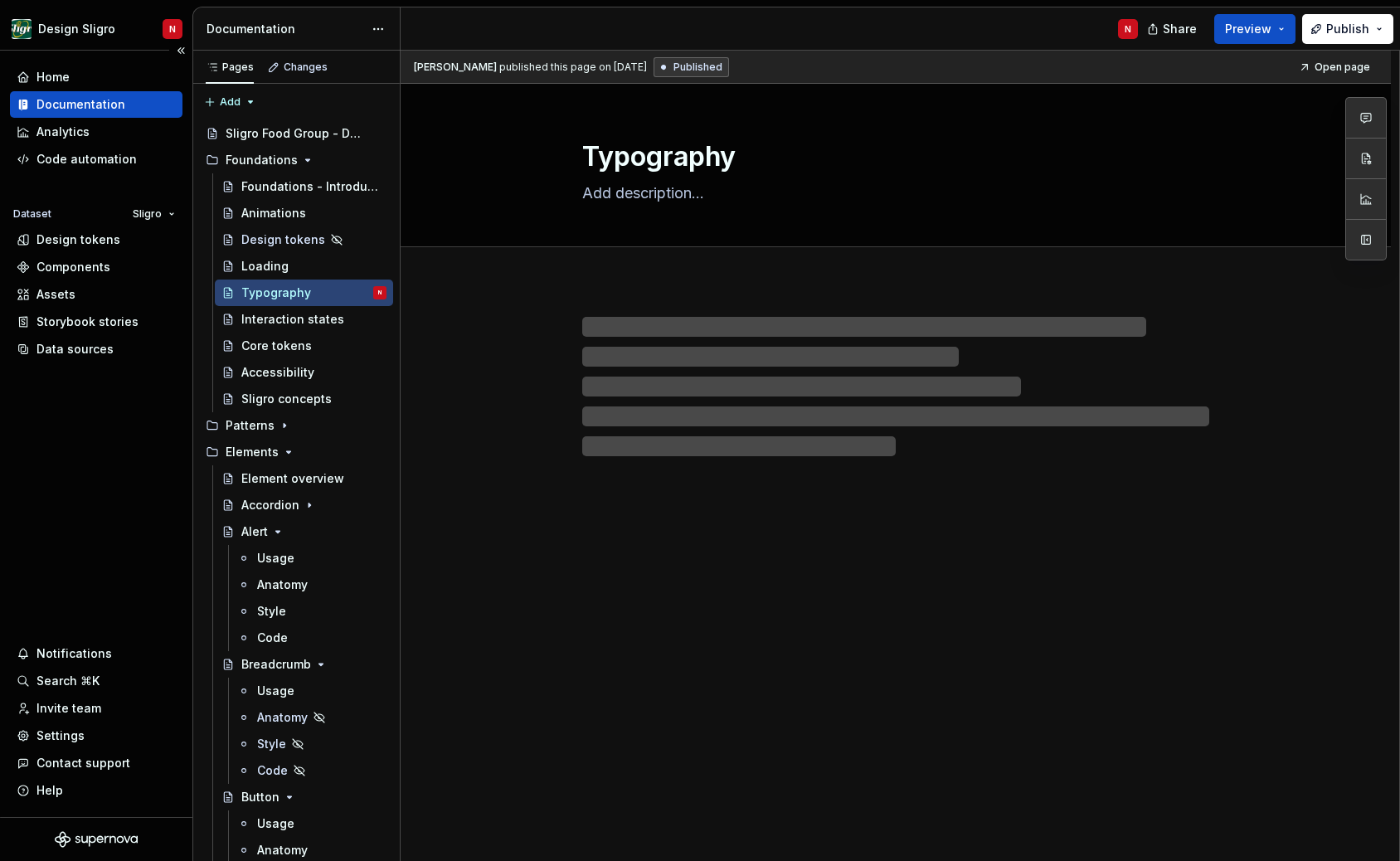
click at [51, 61] on div "Home Documentation Analytics Code automation Dataset Sligro Design tokens Compo…" at bounding box center [96, 433] width 193 height 766
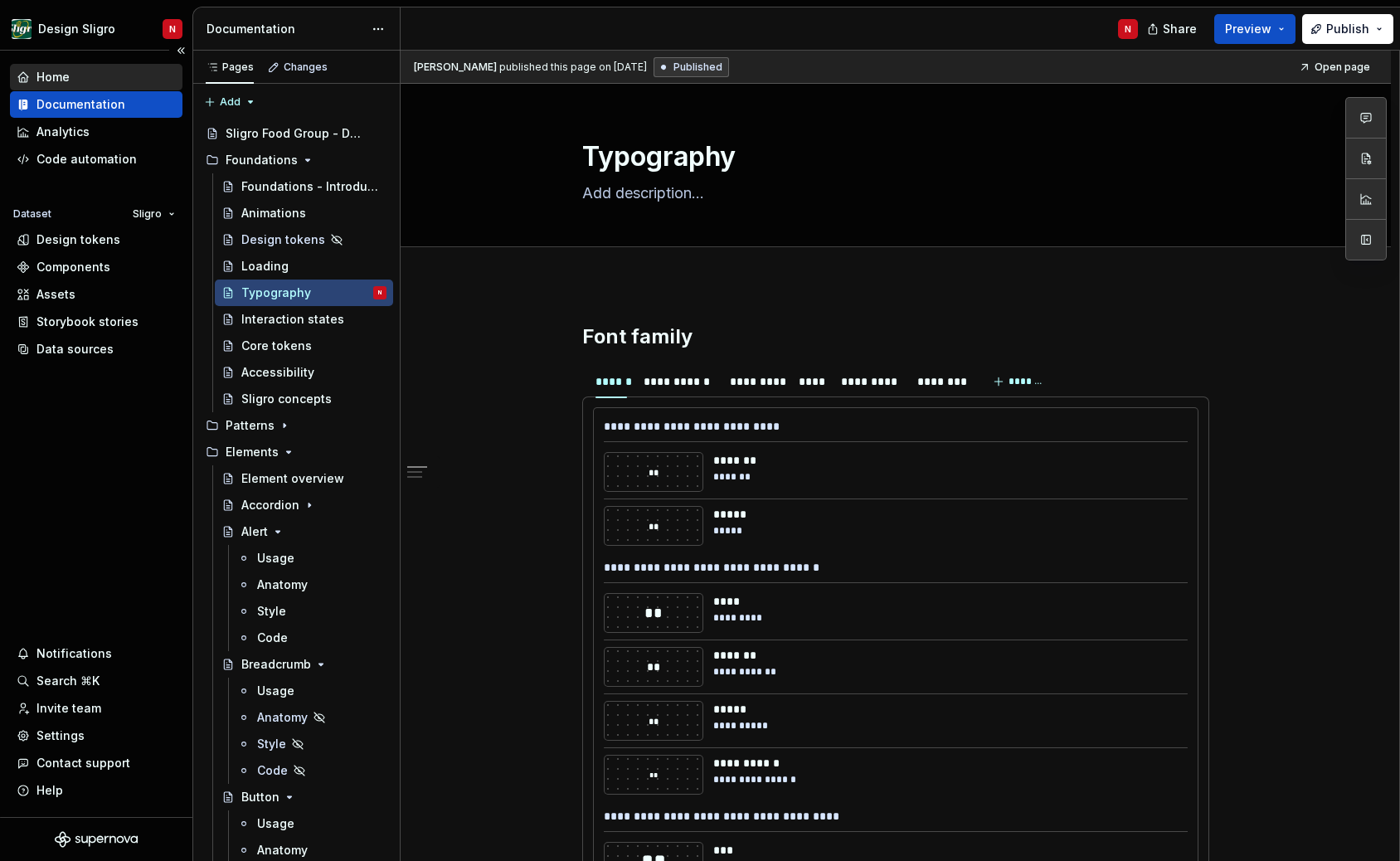
click at [51, 74] on div "Home" at bounding box center [53, 77] width 33 height 17
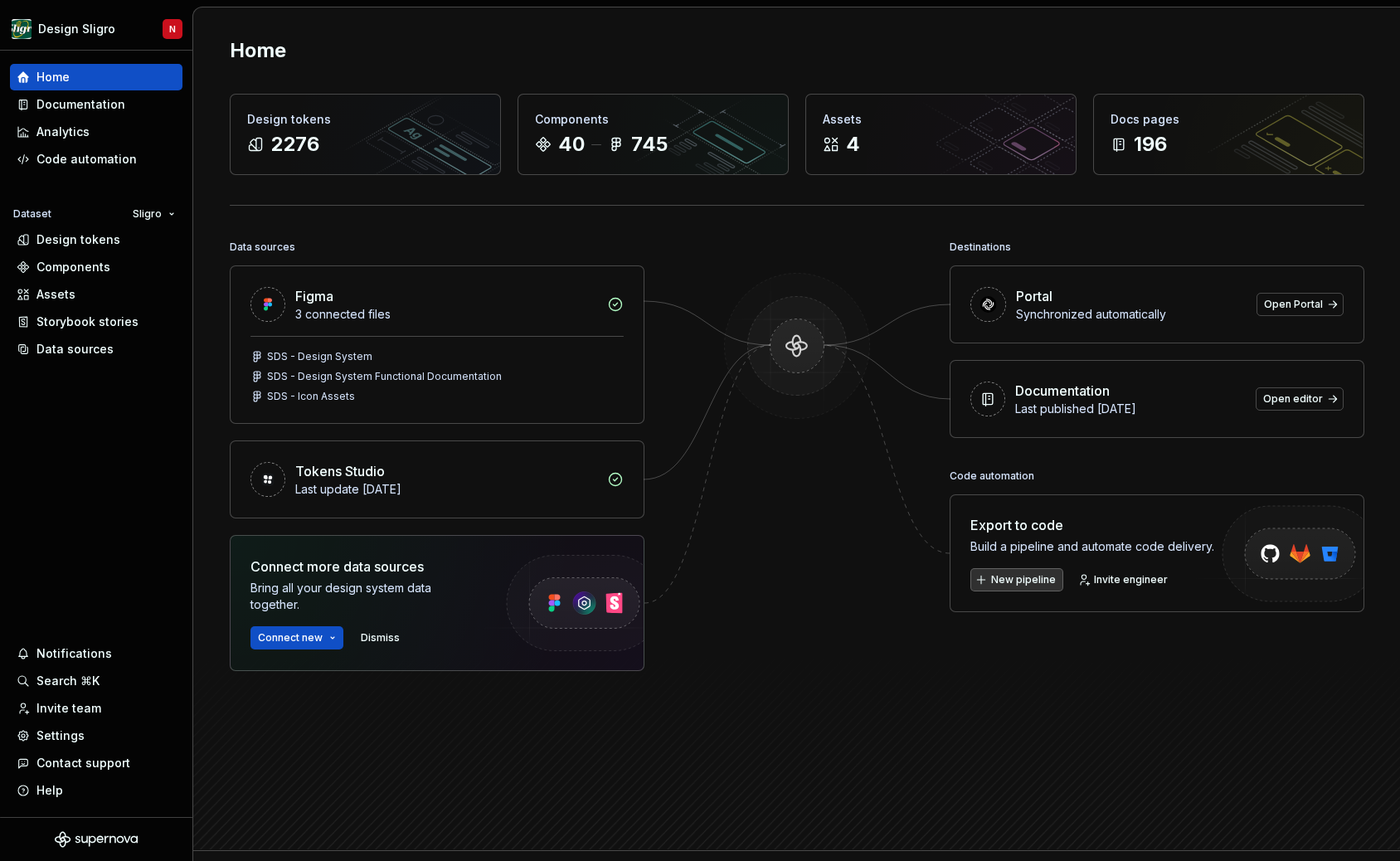
click at [1009, 578] on span "New pipeline" at bounding box center [1024, 580] width 65 height 13
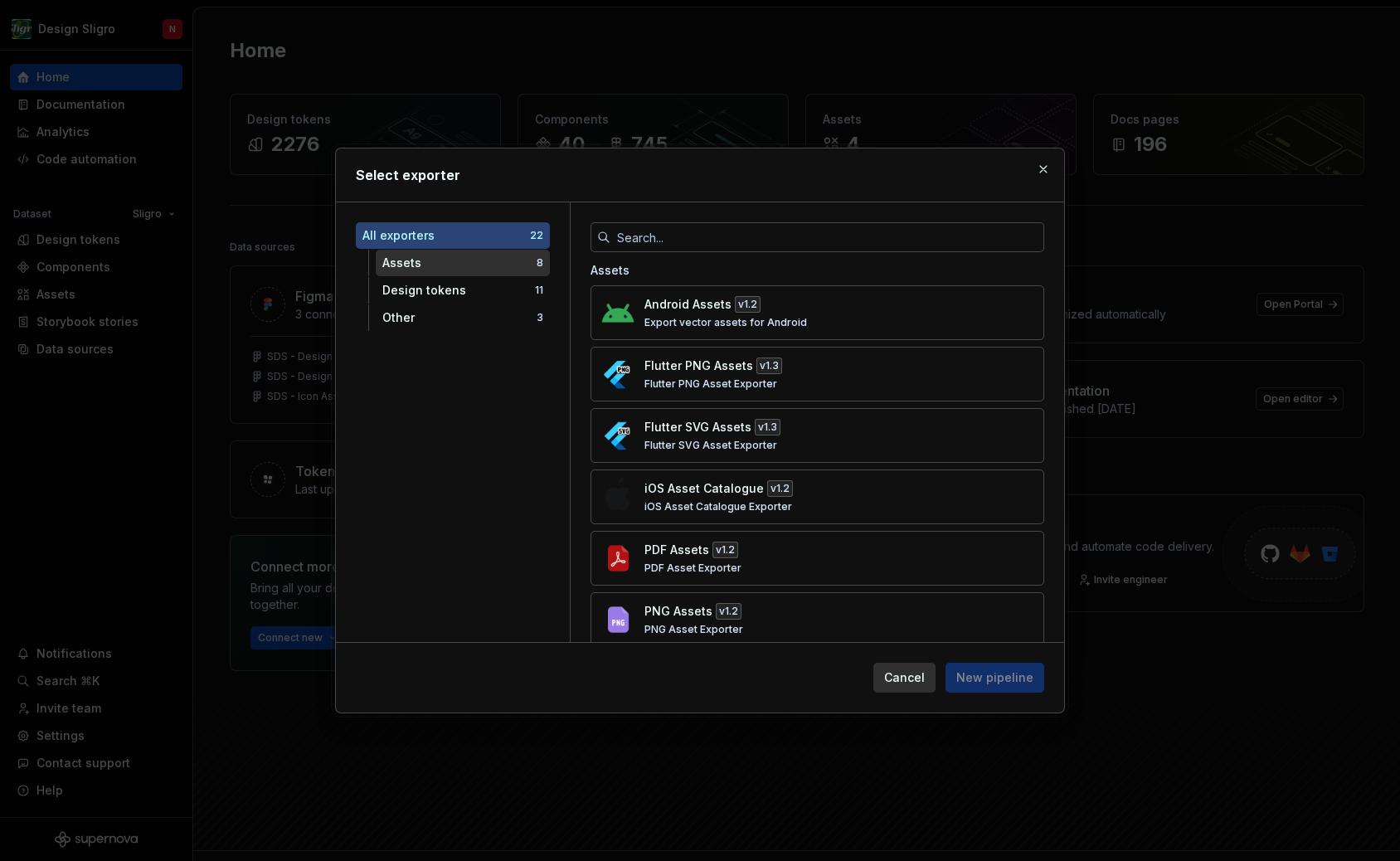
click at [474, 273] on div "Assets 8" at bounding box center [463, 263] width 174 height 27
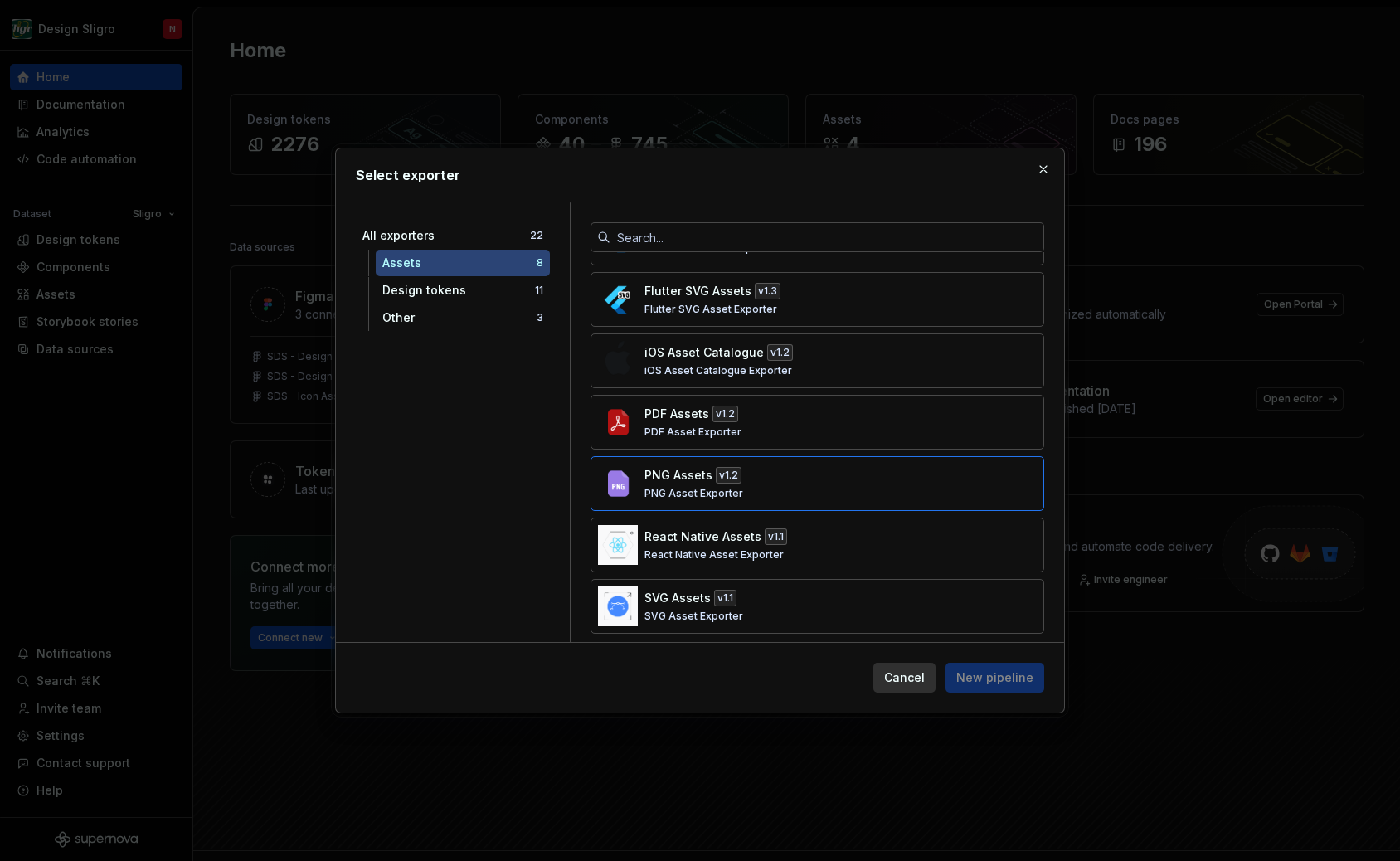
scroll to position [121, 0]
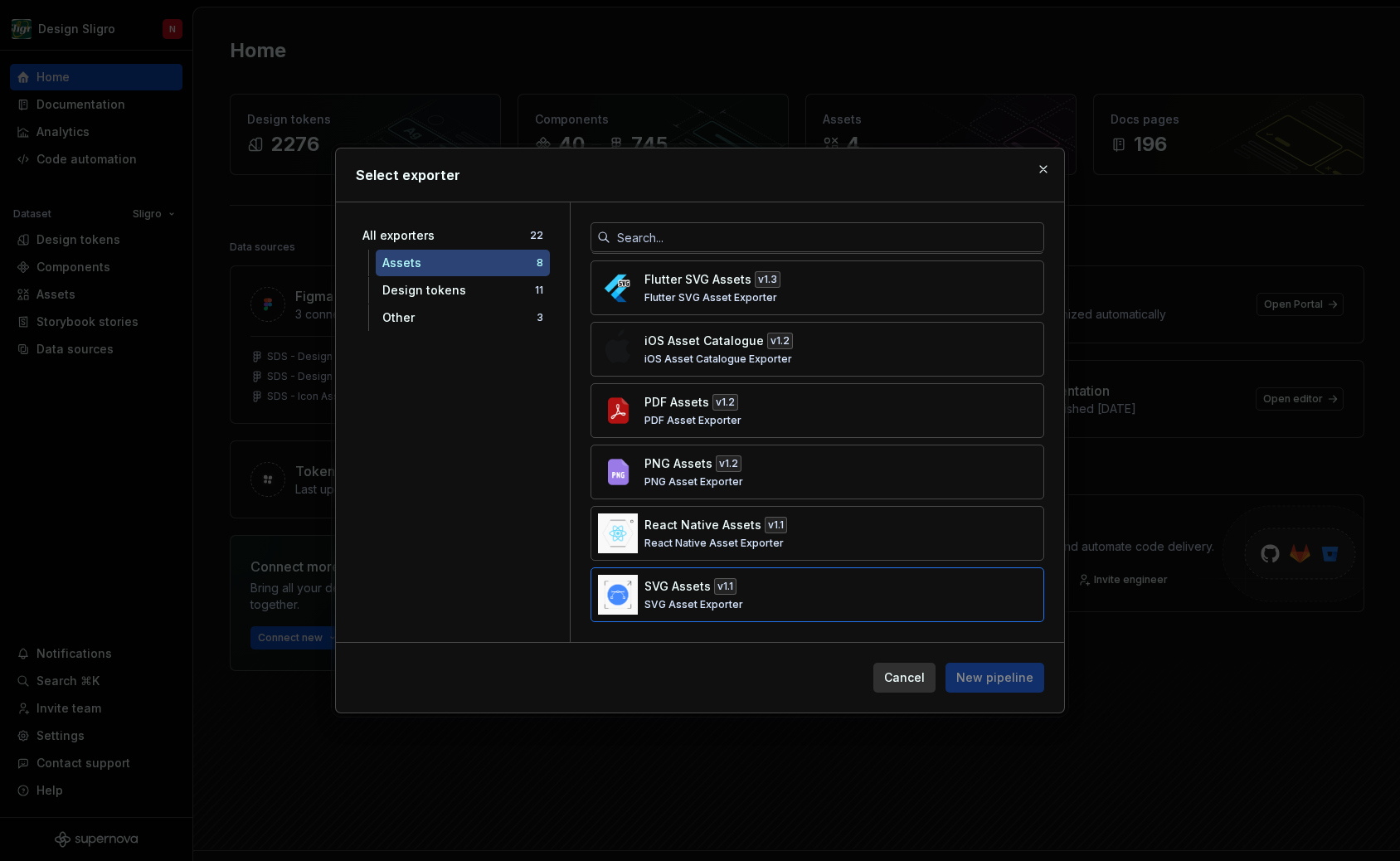
click at [796, 589] on div "SVG Assets v 1.1 SVG Asset Exporter" at bounding box center [812, 594] width 336 height 33
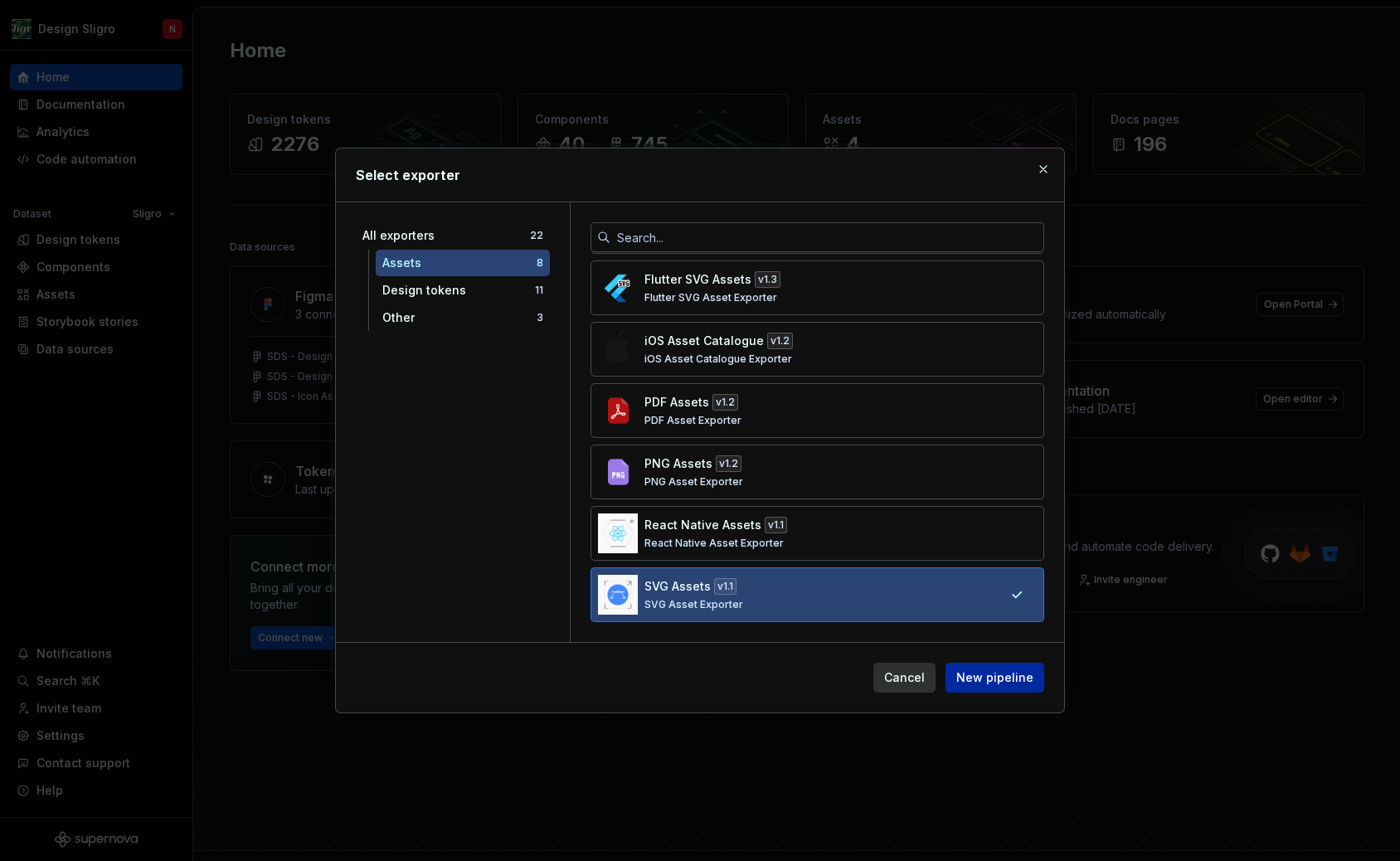
click at [1008, 680] on span "New pipeline" at bounding box center [995, 678] width 77 height 17
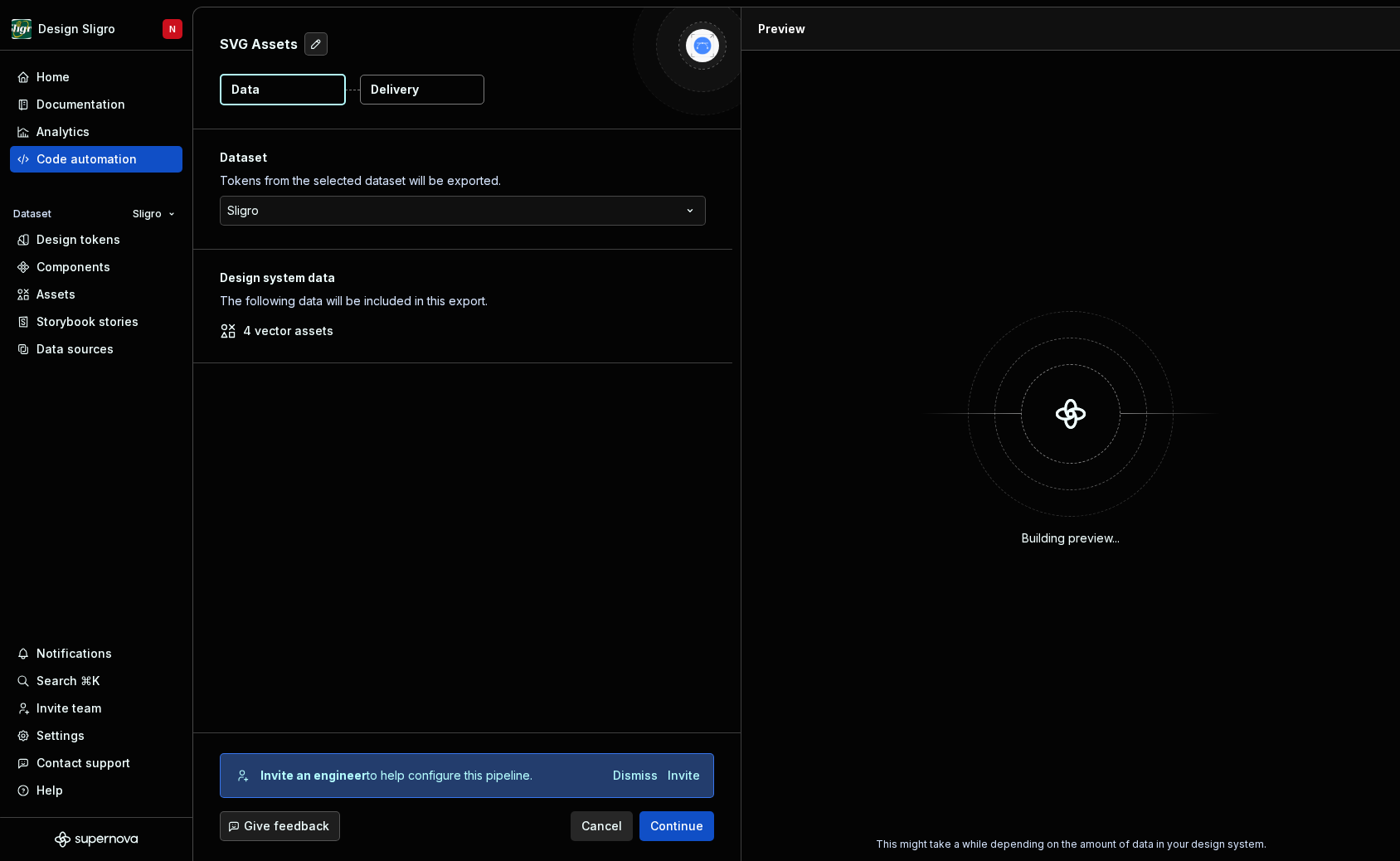
click at [417, 90] on button "Delivery" at bounding box center [423, 90] width 125 height 30
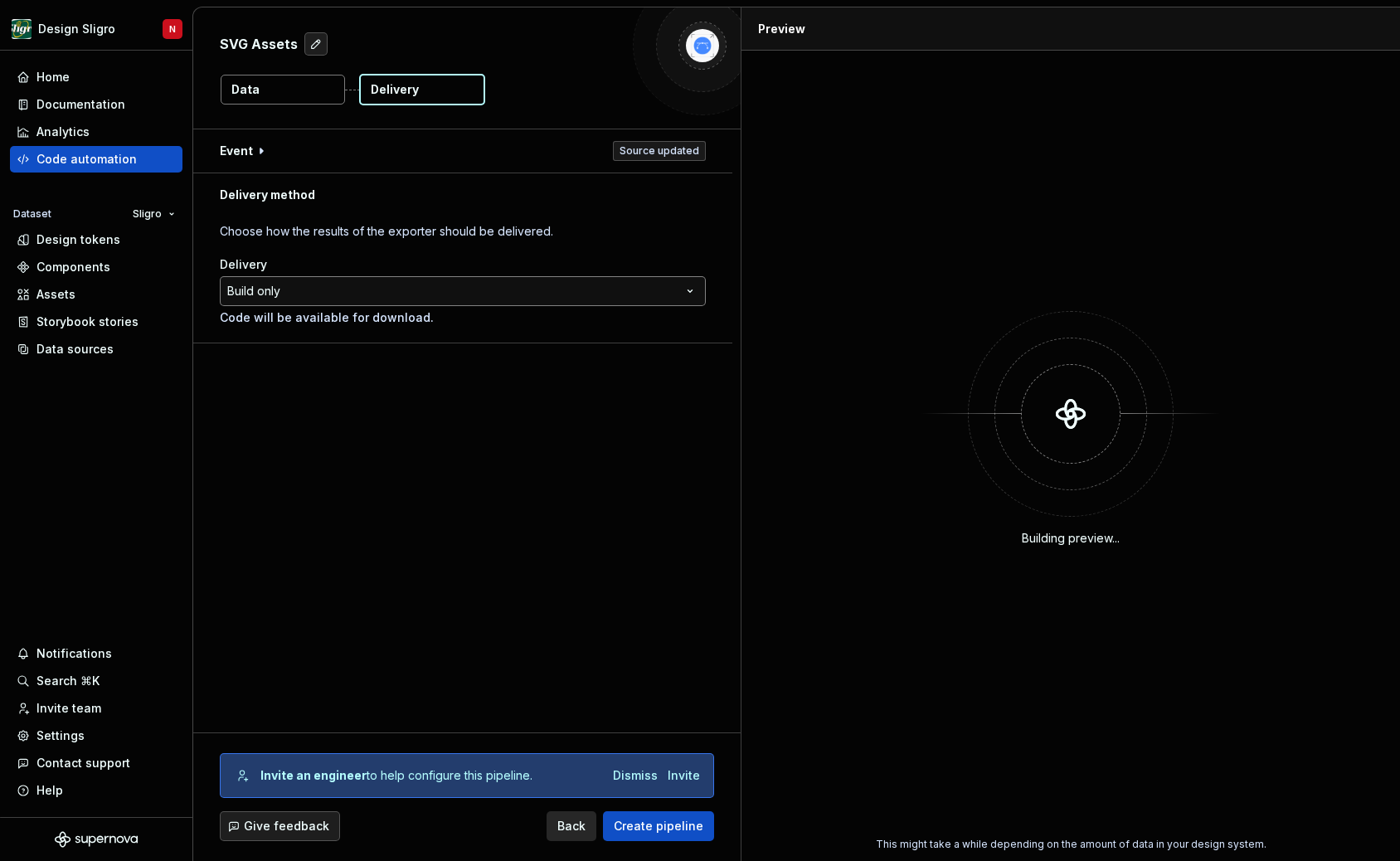
click at [383, 292] on html "**********" at bounding box center [700, 430] width 1400 height 861
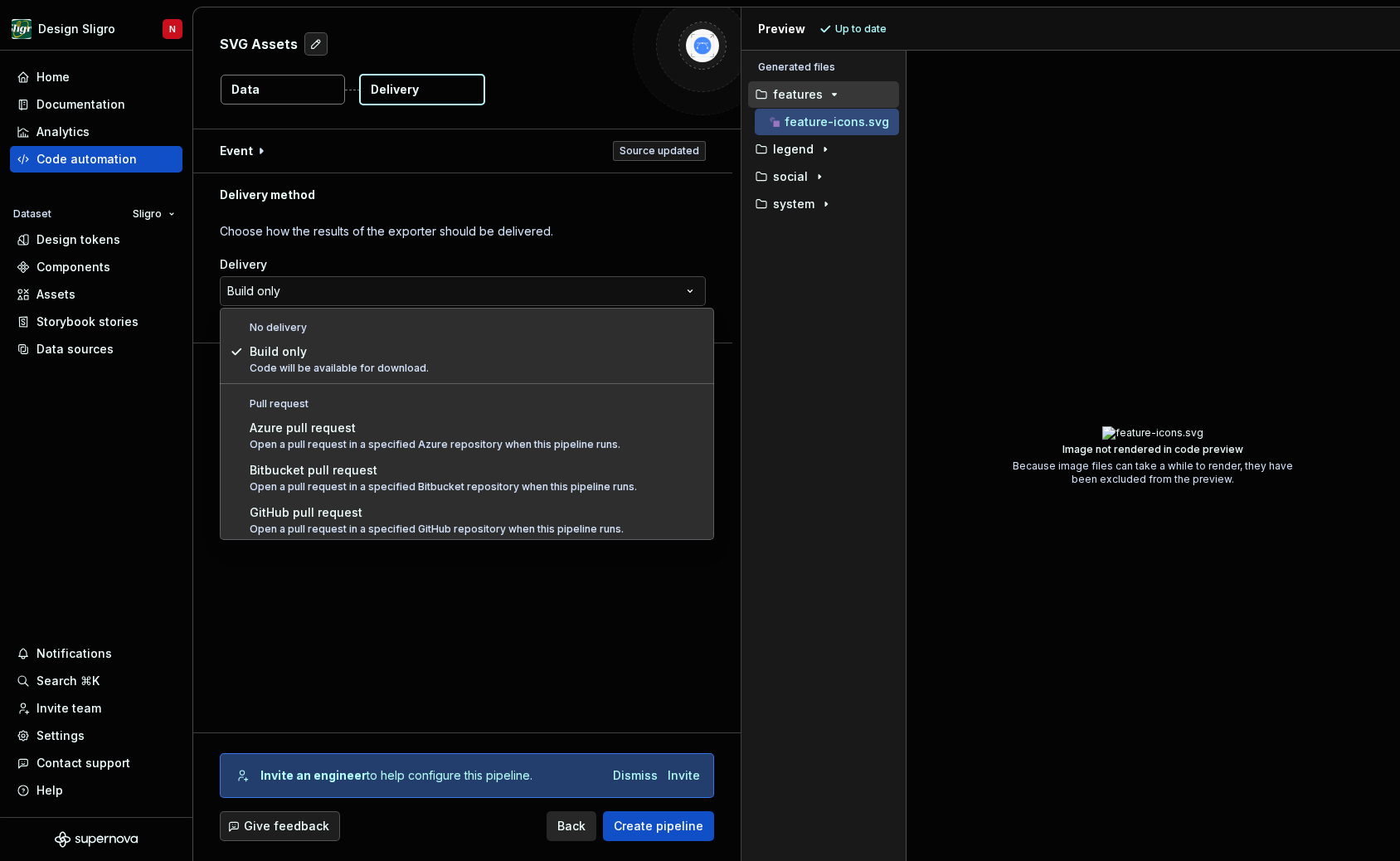
click at [335, 600] on html "**********" at bounding box center [700, 430] width 1400 height 861
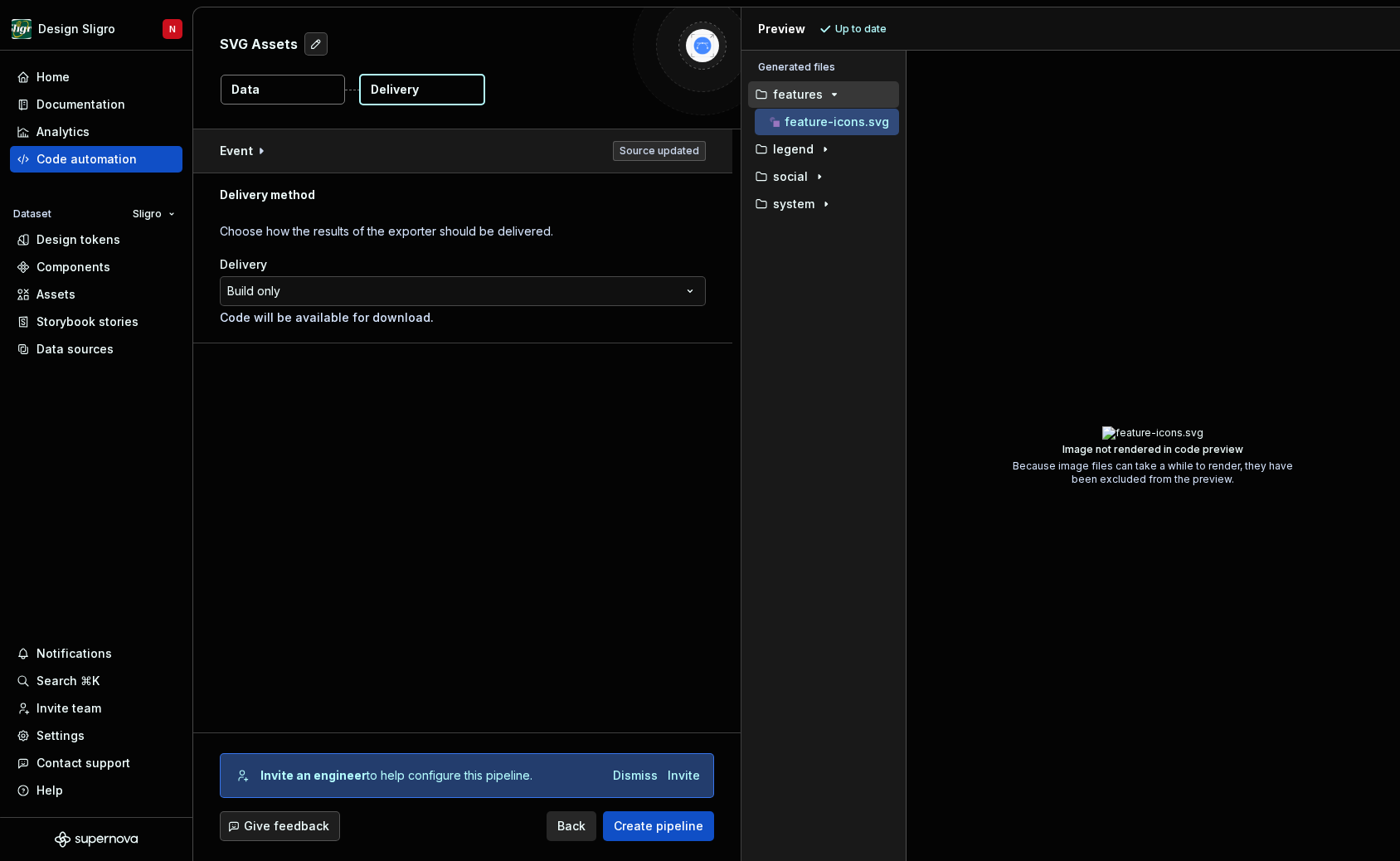
click at [259, 153] on button "button" at bounding box center [463, 151] width 539 height 43
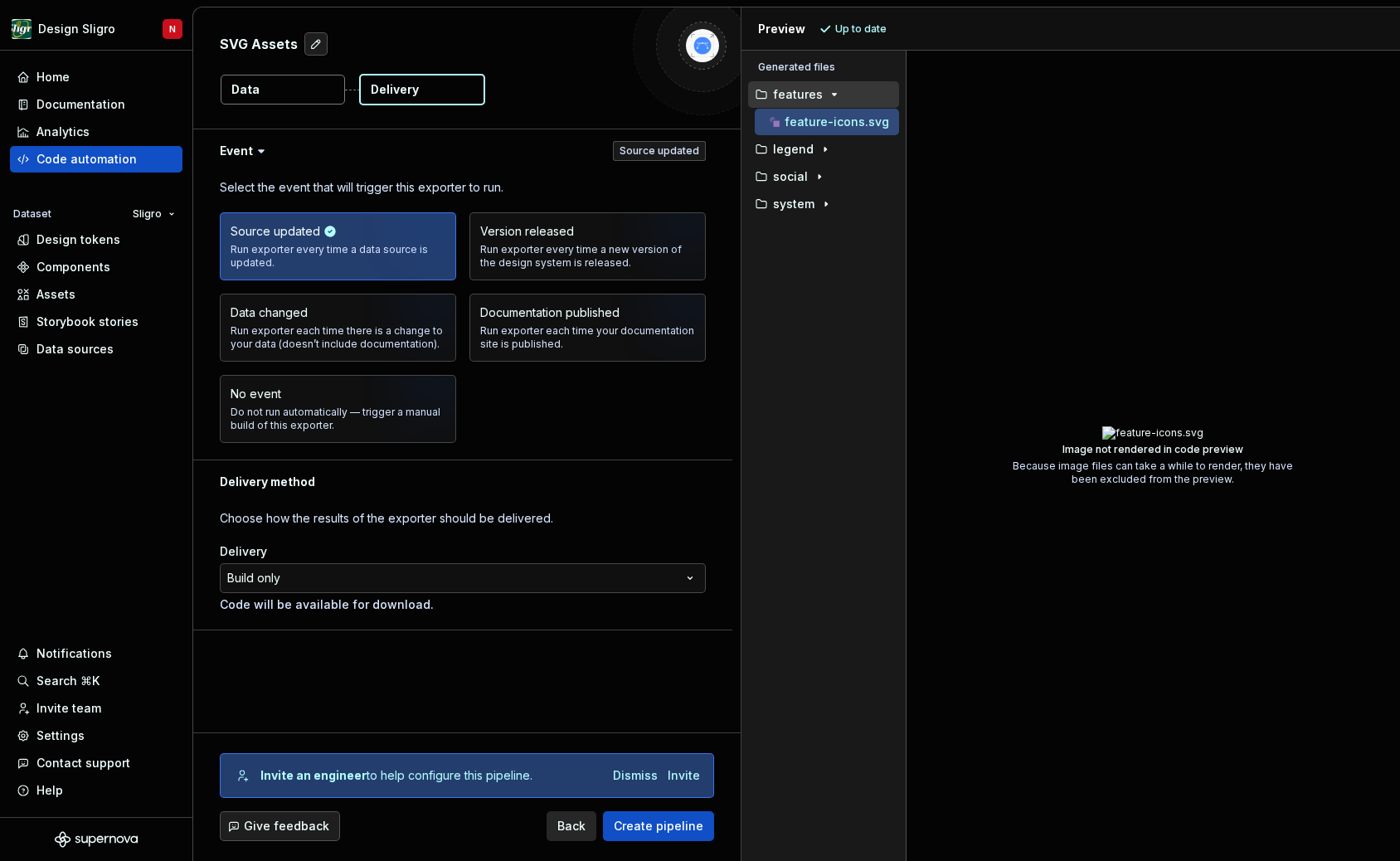
click at [290, 93] on button "Data" at bounding box center [283, 90] width 125 height 30
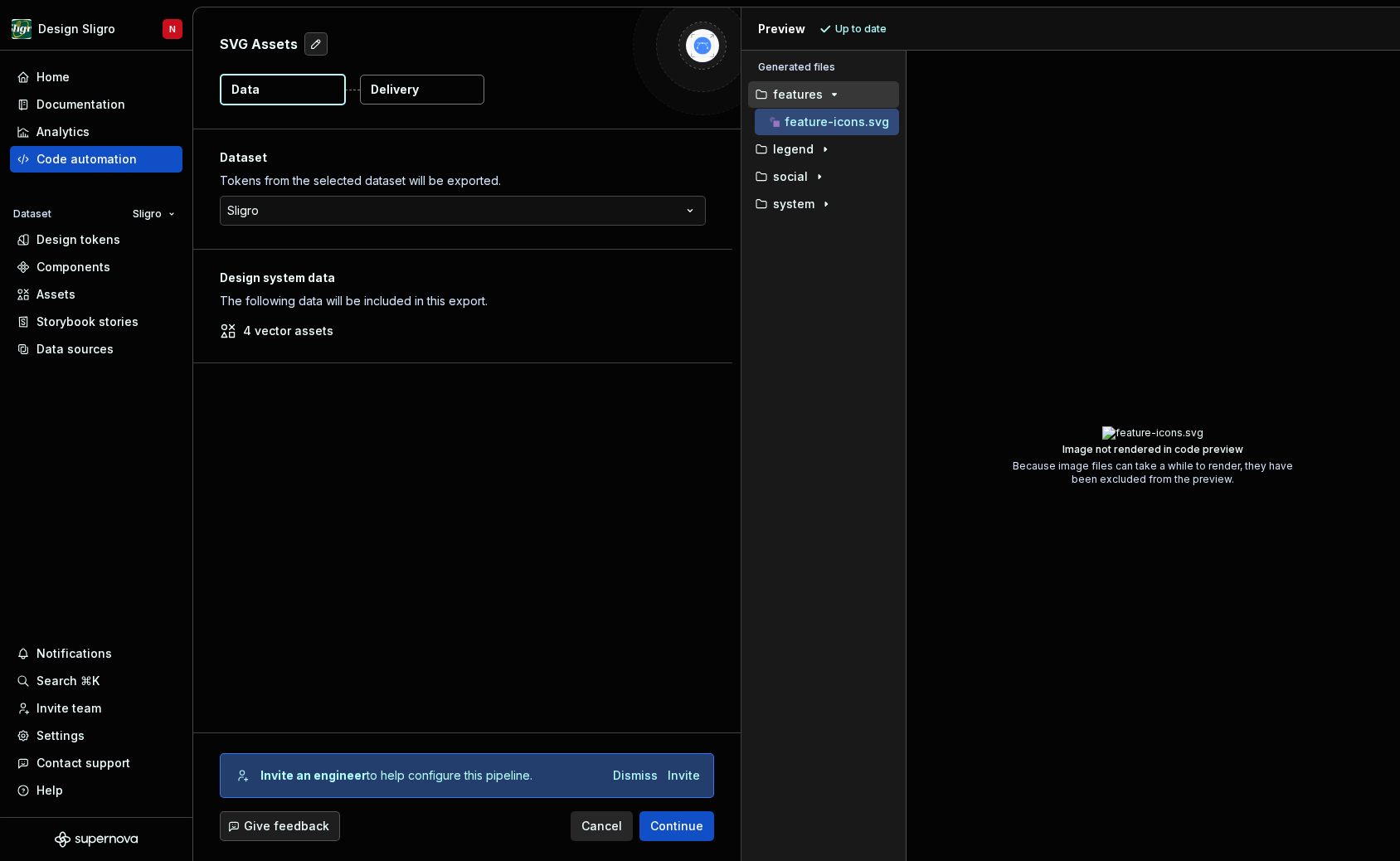
click at [290, 330] on p "4 vector assets" at bounding box center [288, 331] width 91 height 17
click at [867, 120] on p "feature-icons.svg" at bounding box center [837, 122] width 105 height 13
click at [823, 152] on icon "button" at bounding box center [825, 149] width 13 height 13
click at [835, 175] on p "legend-icons.svg" at bounding box center [835, 177] width 102 height 13
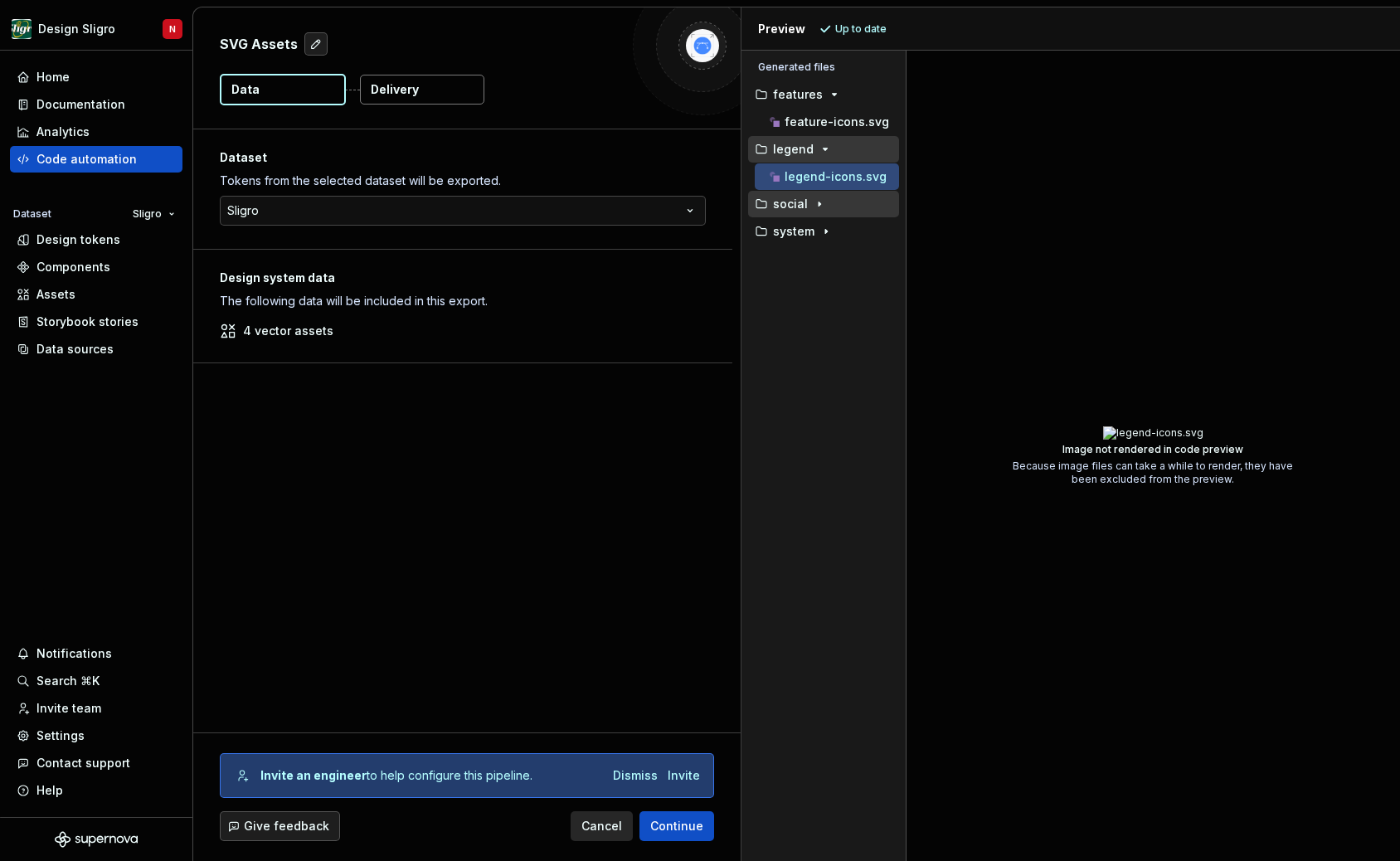
click at [819, 203] on icon "button" at bounding box center [820, 204] width 2 height 4
click at [821, 235] on p "social-icons.svg" at bounding box center [833, 232] width 96 height 13
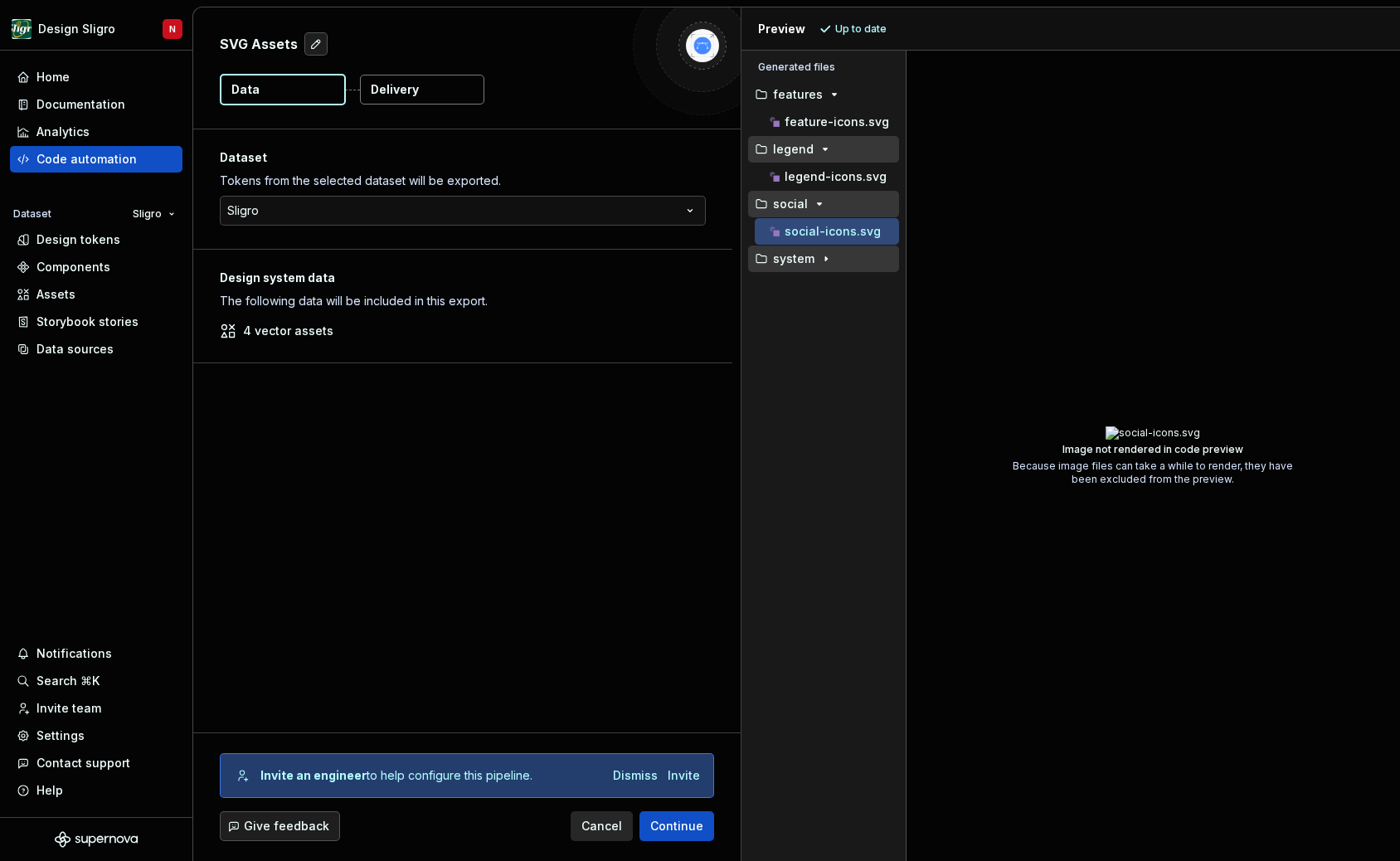
click at [819, 252] on button "system" at bounding box center [824, 259] width 151 height 18
click at [819, 286] on p "system-icons.svg" at bounding box center [836, 286] width 103 height 13
click at [1183, 435] on img at bounding box center [1153, 433] width 102 height 13
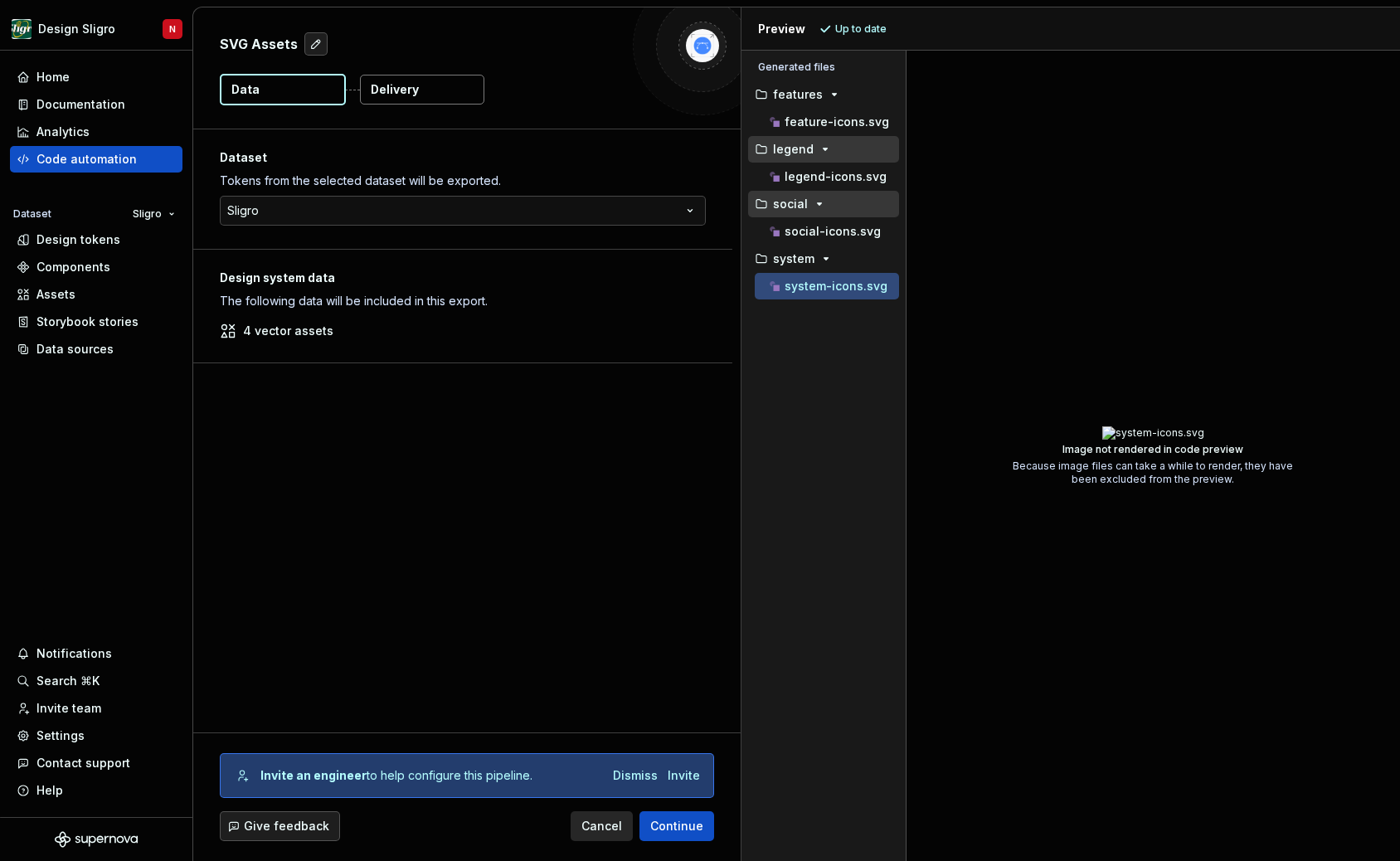
click at [1183, 435] on img at bounding box center [1153, 433] width 102 height 13
click at [312, 49] on button "button" at bounding box center [316, 44] width 23 height 23
type textarea "*"
click at [512, 484] on div "**********" at bounding box center [467, 431] width 547 height 603
click at [689, 831] on span "Continue" at bounding box center [677, 826] width 53 height 17
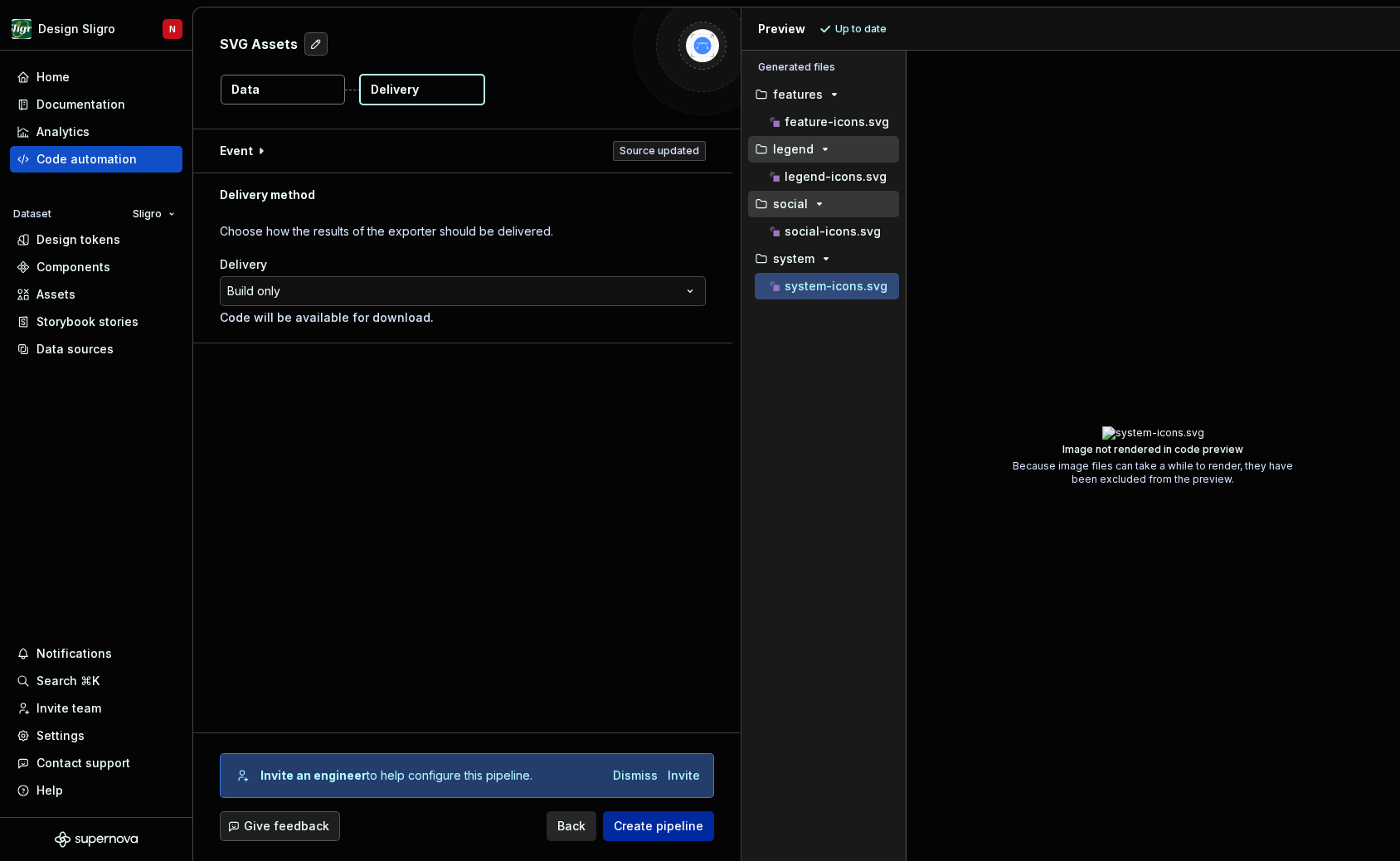
click at [649, 831] on span "Create pipeline" at bounding box center [658, 826] width 90 height 17
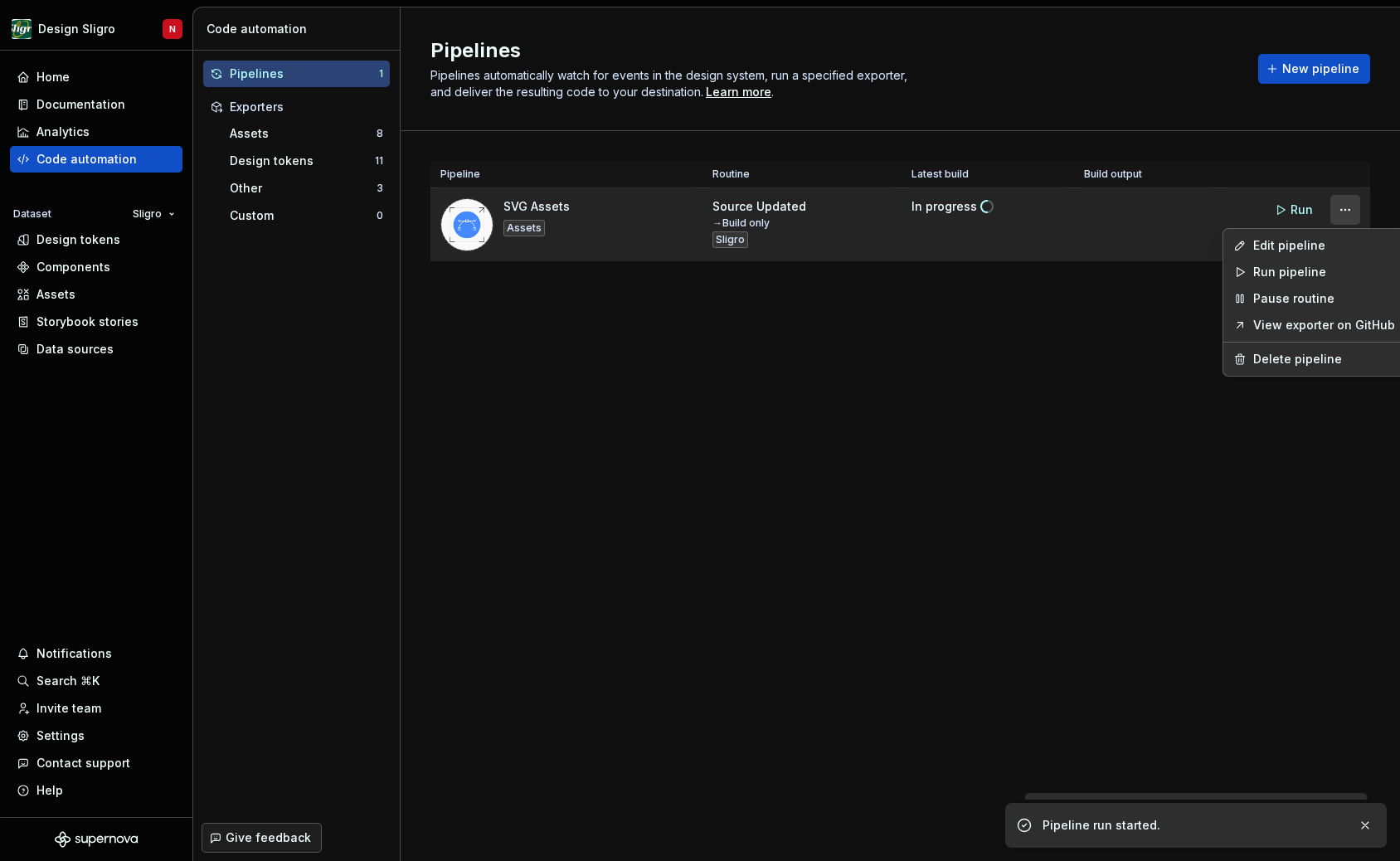
click at [1349, 209] on html "Design Sligro N Home Documentation Analytics Code automation Dataset Sligro Des…" at bounding box center [700, 430] width 1400 height 861
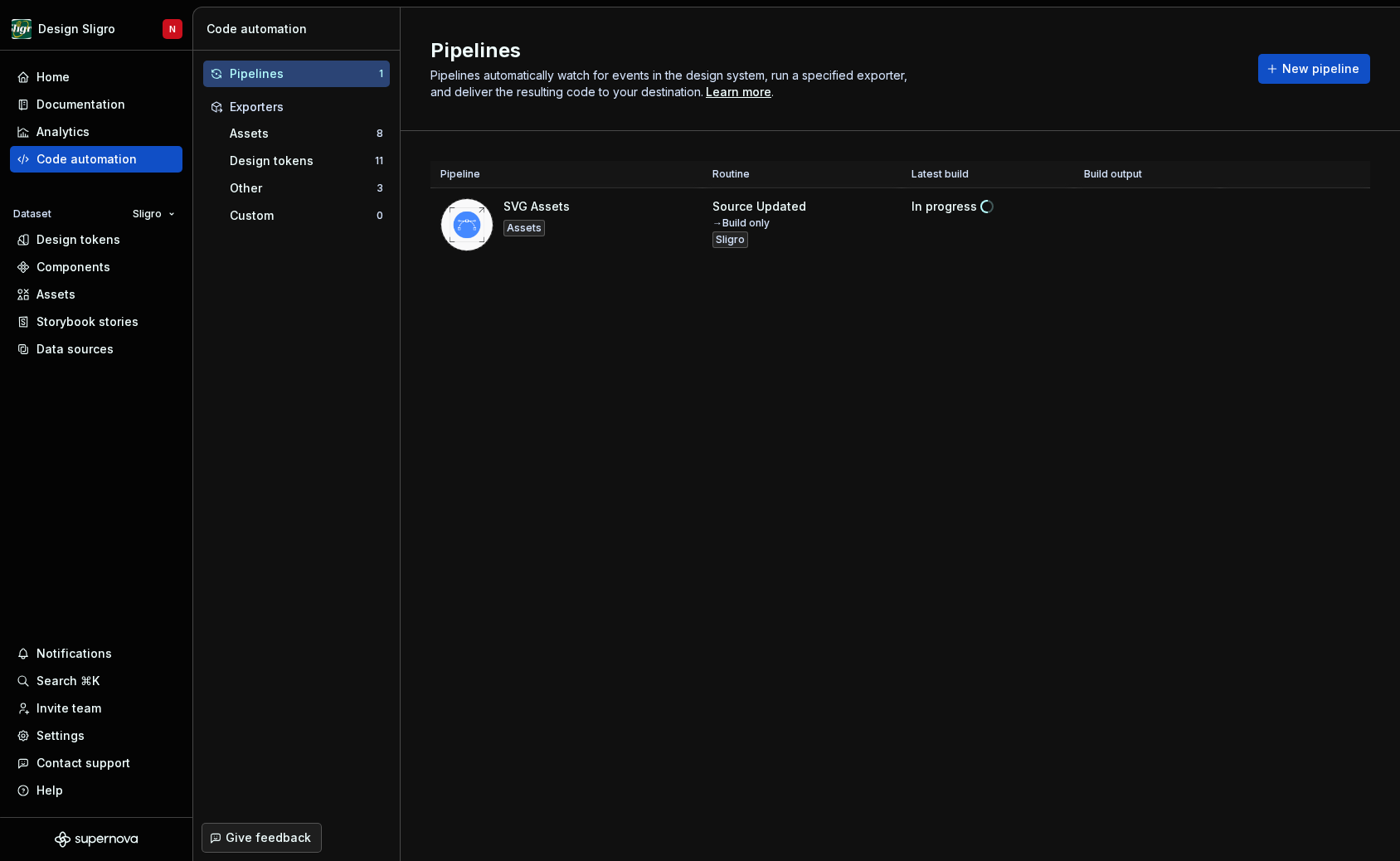
click at [1162, 492] on html "Design Sligro N Home Documentation Analytics Code automation Dataset Sligro Des…" at bounding box center [700, 430] width 1400 height 861
click at [312, 137] on div "Assets" at bounding box center [303, 134] width 147 height 17
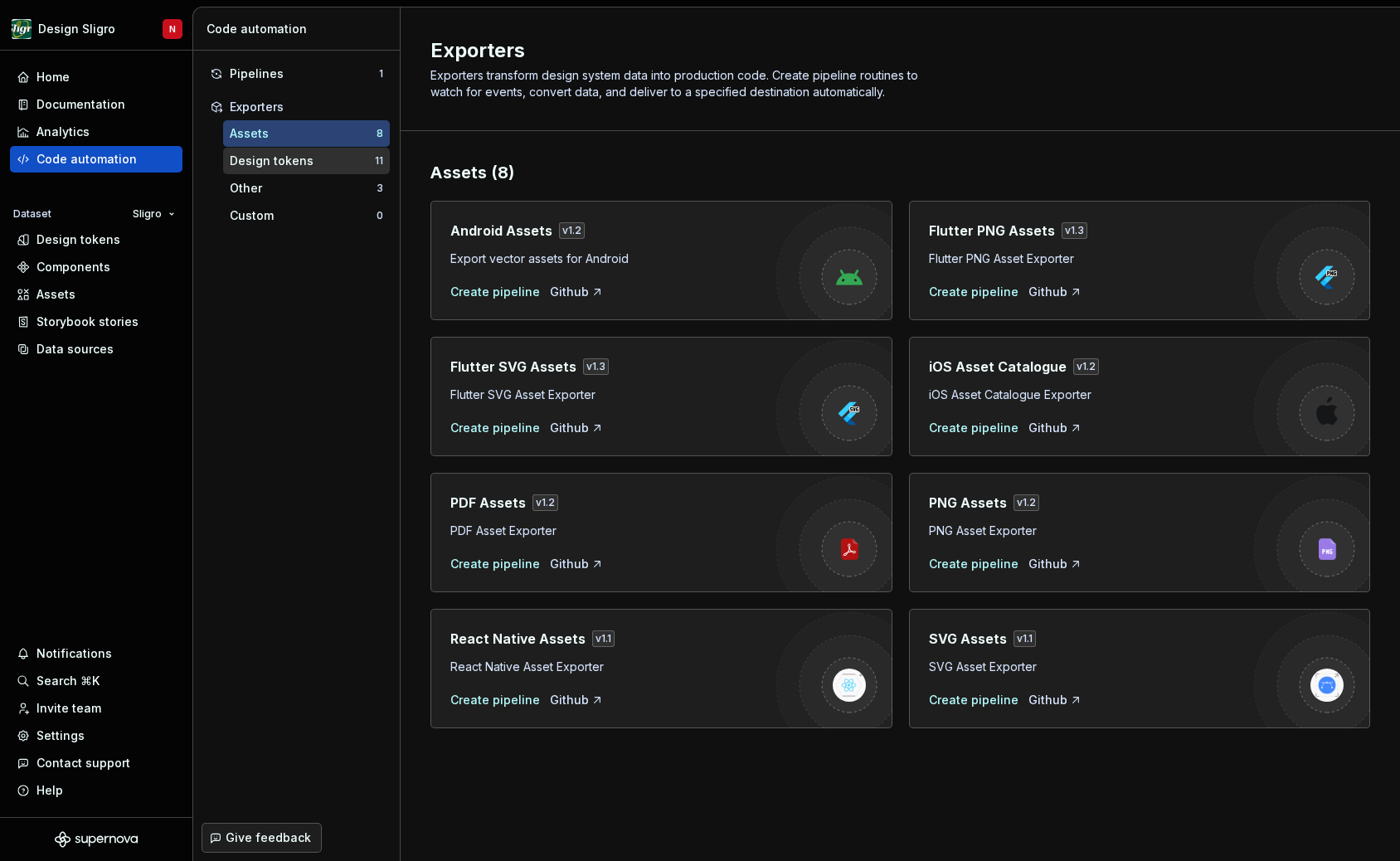
click at [321, 162] on div "Design tokens" at bounding box center [302, 161] width 145 height 17
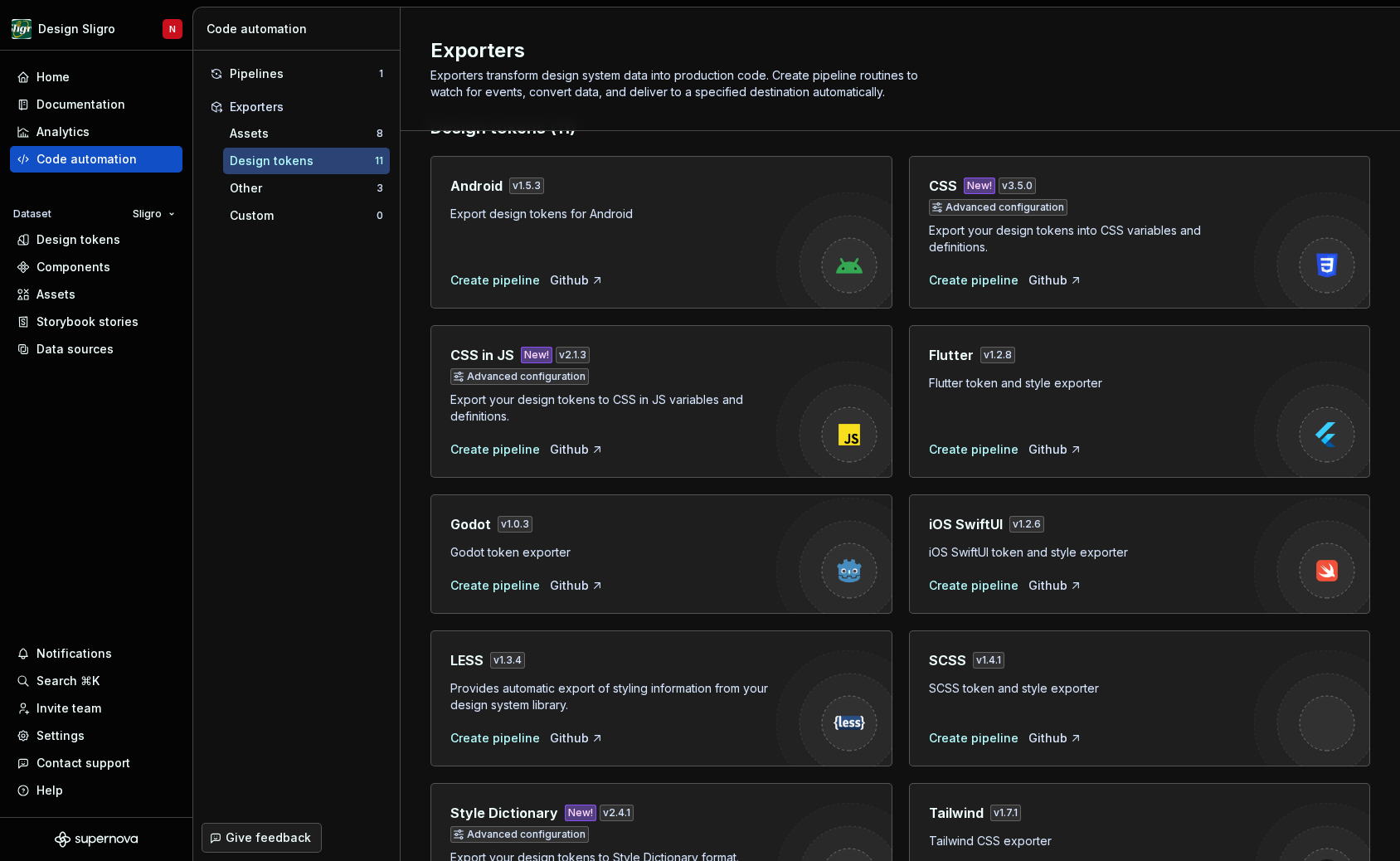
scroll to position [319, 0]
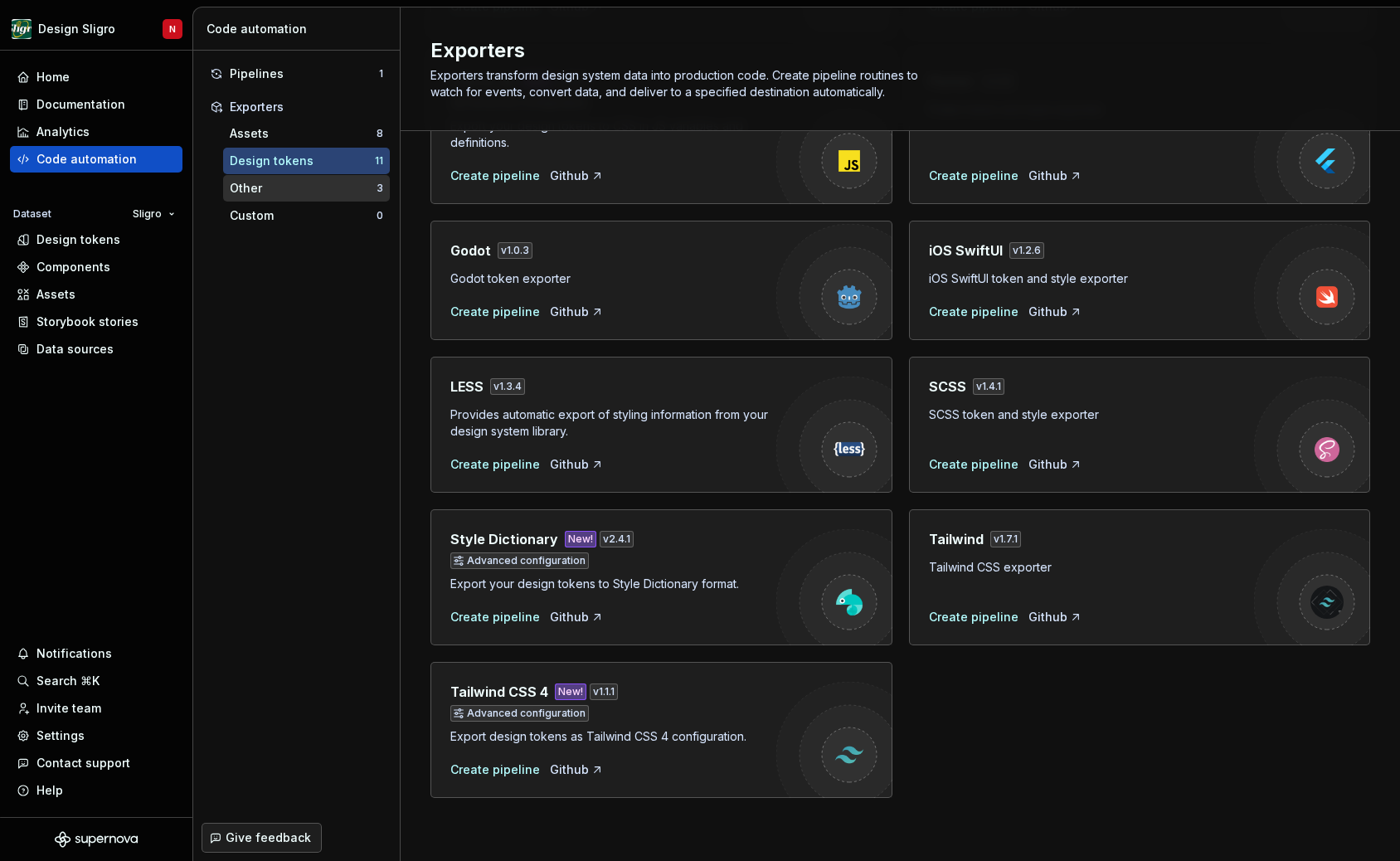
click at [291, 193] on div "Other" at bounding box center [303, 188] width 147 height 17
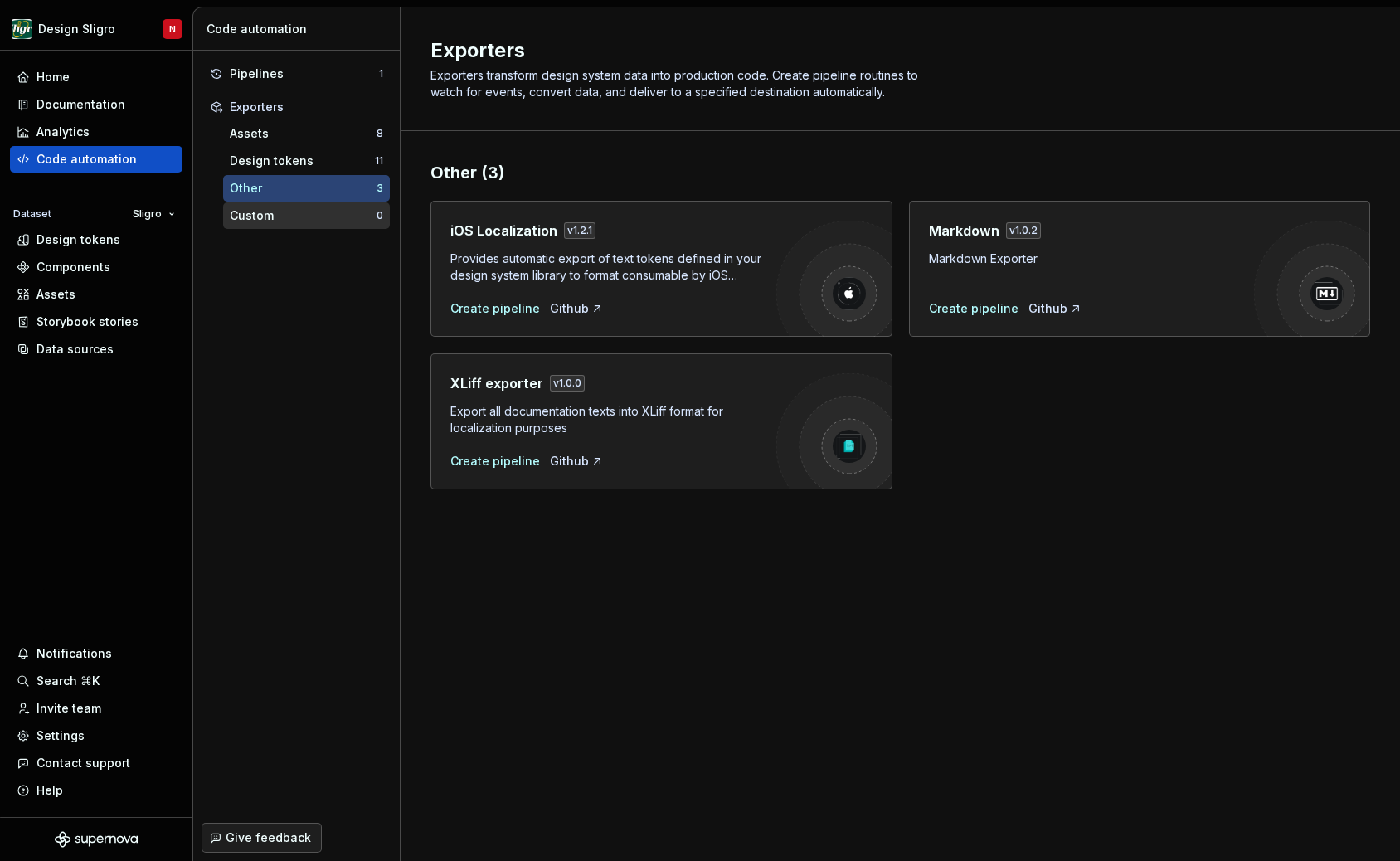
click at [283, 220] on div "Custom" at bounding box center [303, 216] width 147 height 17
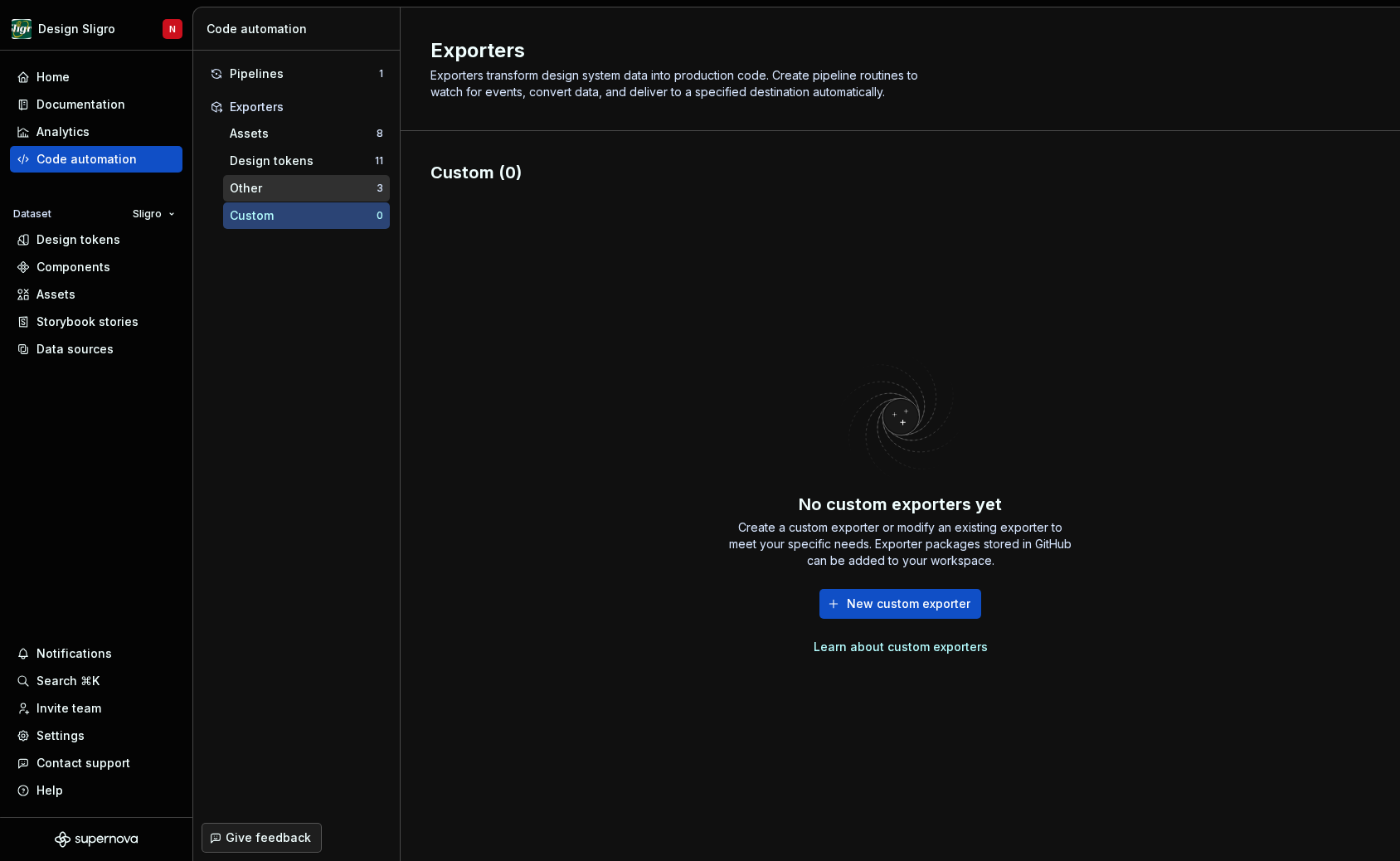
click at [278, 191] on div "Other" at bounding box center [303, 188] width 147 height 17
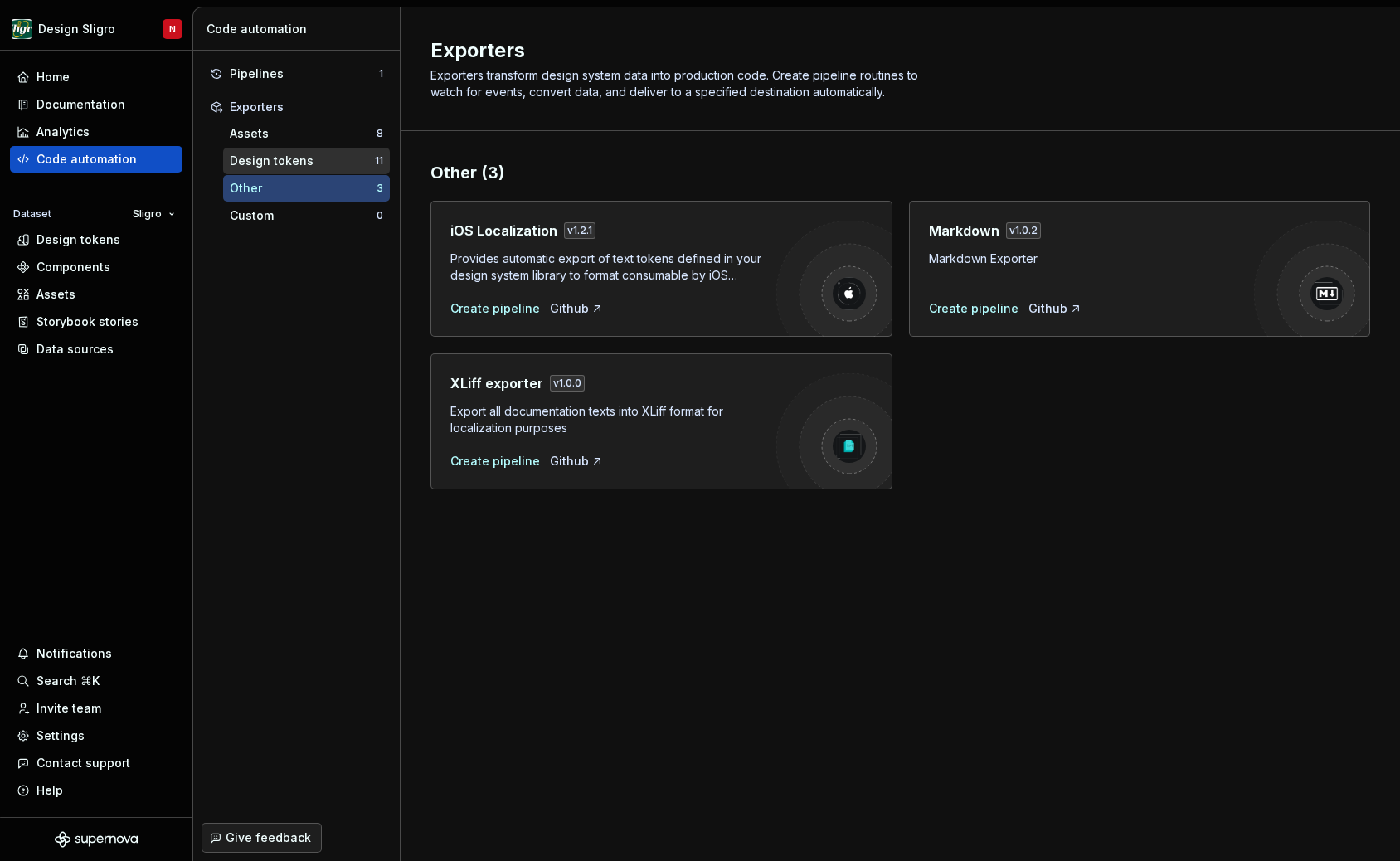
click at [286, 164] on div "Design tokens" at bounding box center [302, 161] width 145 height 17
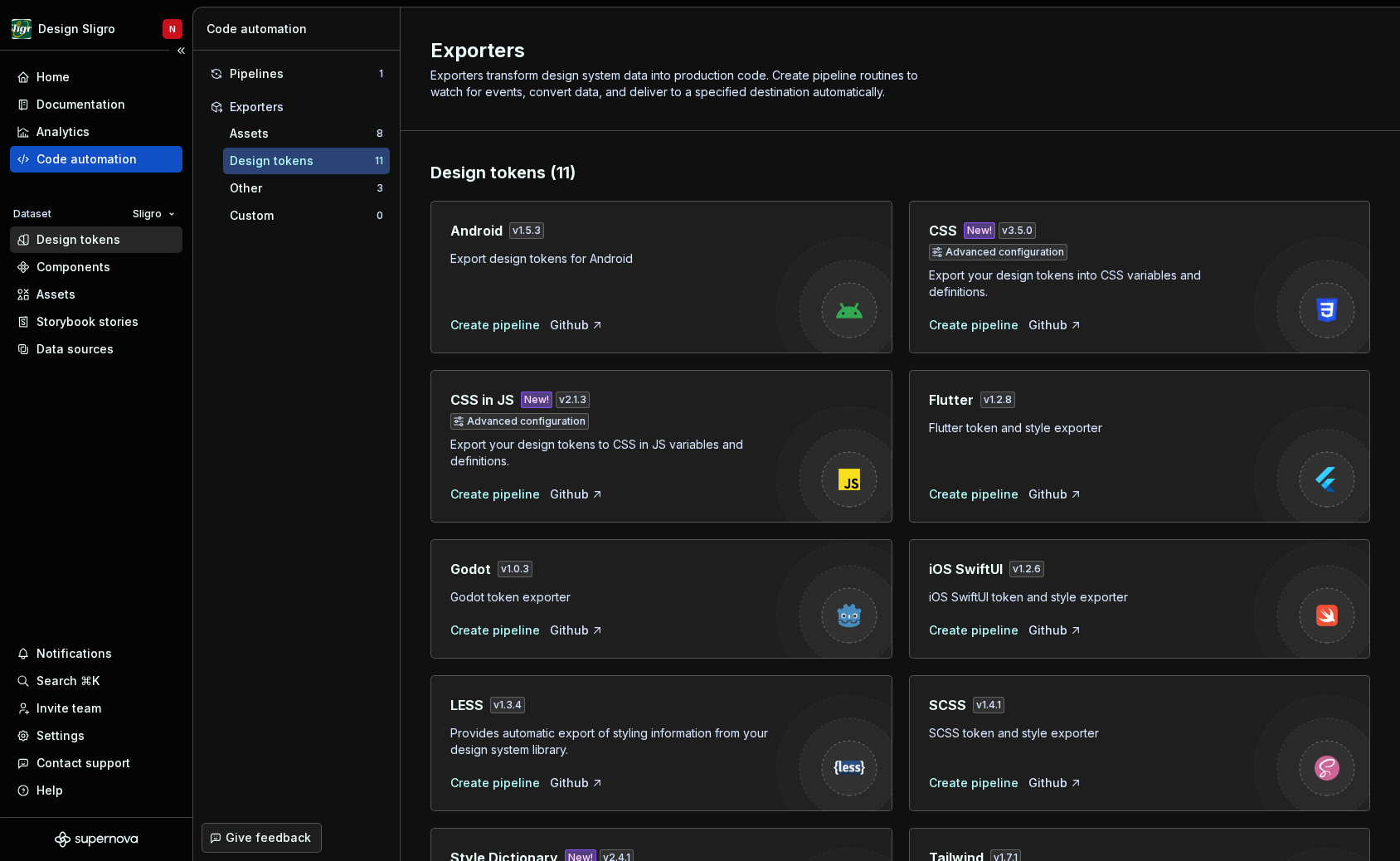
click at [98, 236] on div "Design tokens" at bounding box center [78, 240] width 84 height 17
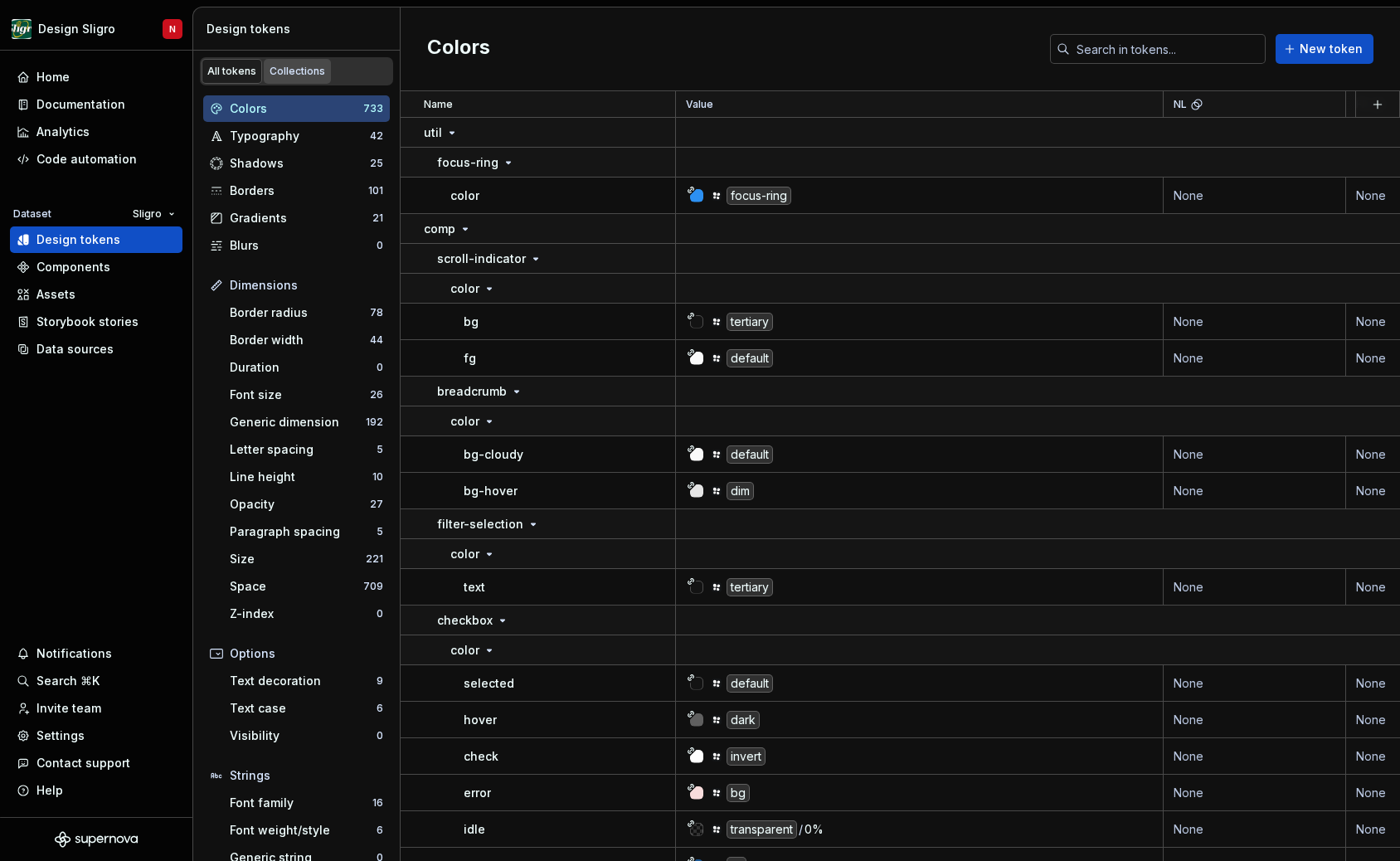
click at [312, 66] on div "Collections" at bounding box center [297, 71] width 56 height 13
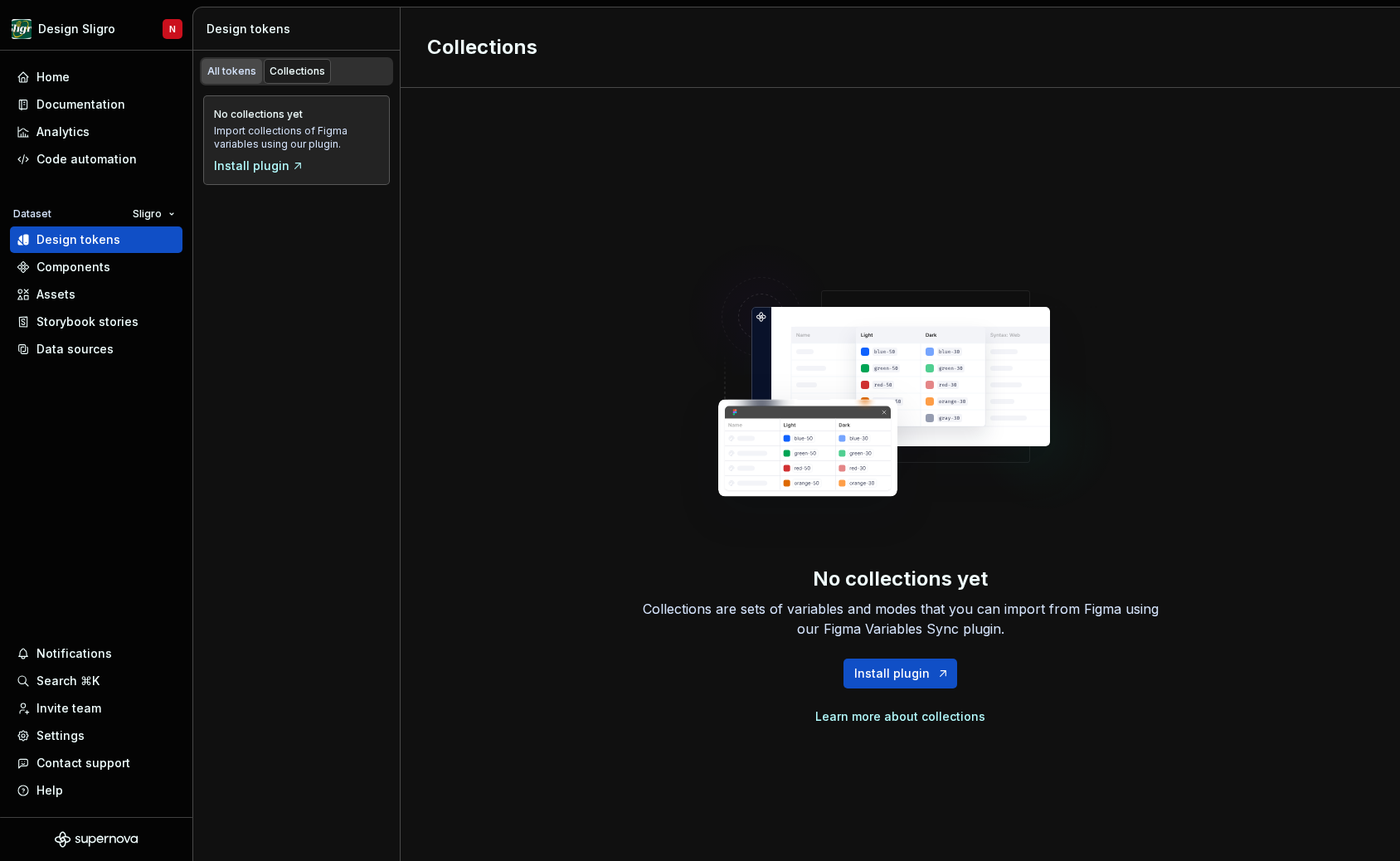
click at [237, 75] on div "All tokens" at bounding box center [232, 71] width 49 height 13
